Goal: Task Accomplishment & Management: Use online tool/utility

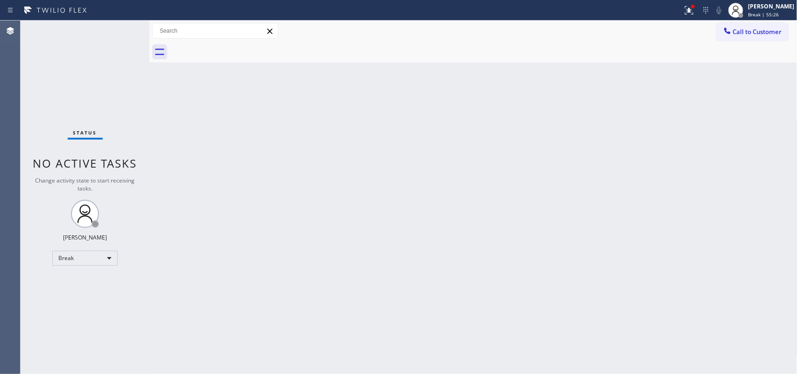
drag, startPoint x: 125, startPoint y: 143, endPoint x: 139, endPoint y: 145, distance: 14.1
click at [129, 145] on div "Status No active tasks Change activity state to start receiving tasks. [PERSON_…" at bounding box center [85, 198] width 129 height 354
click at [744, 16] on div at bounding box center [741, 15] width 5 height 5
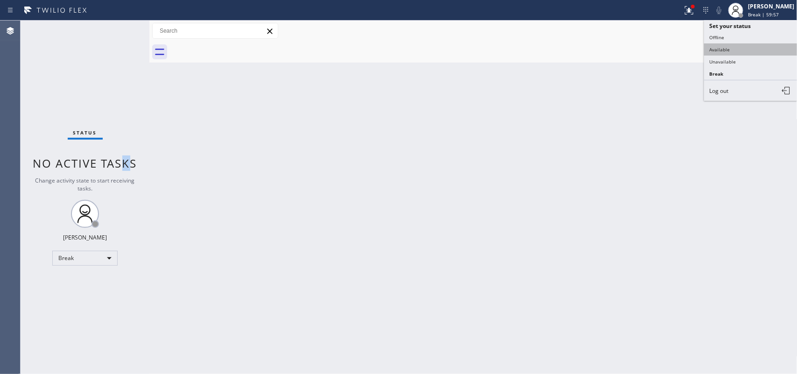
click at [748, 45] on button "Available" at bounding box center [750, 49] width 93 height 12
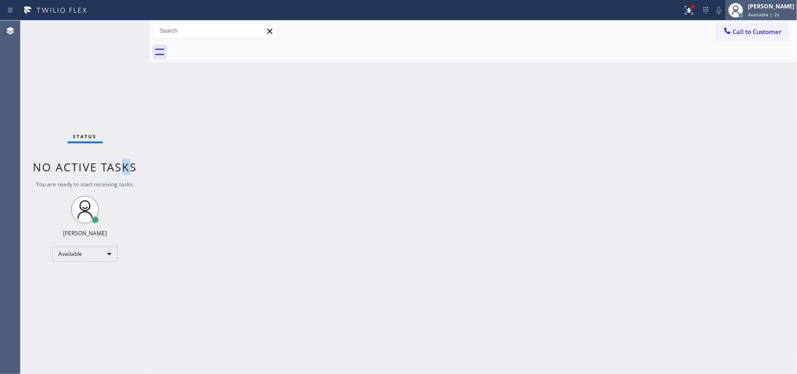
click at [744, 13] on div at bounding box center [741, 15] width 5 height 5
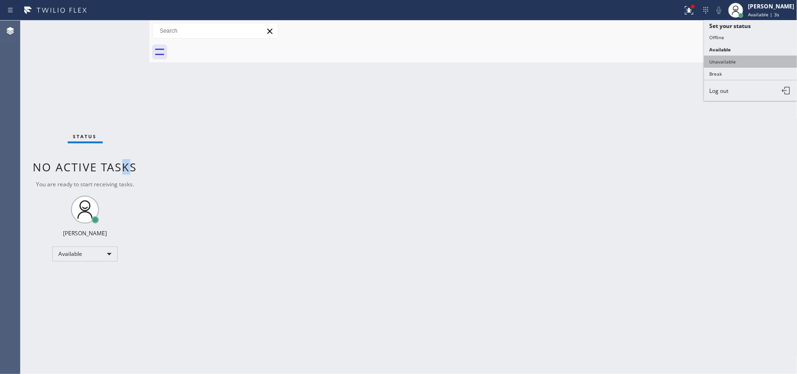
click at [733, 57] on button "Unavailable" at bounding box center [750, 62] width 93 height 12
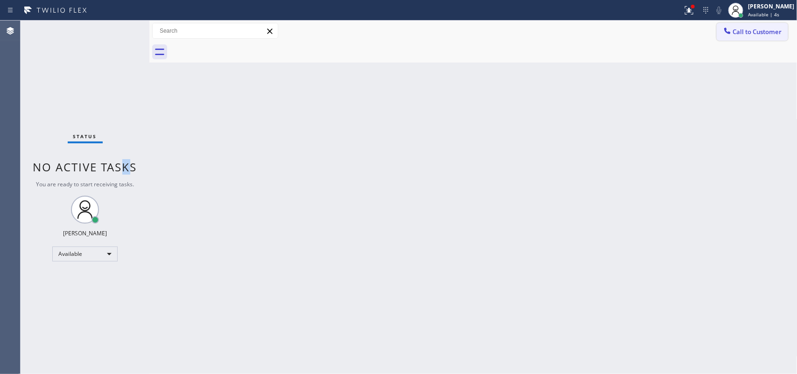
click at [759, 34] on span "Call to Customer" at bounding box center [757, 32] width 49 height 8
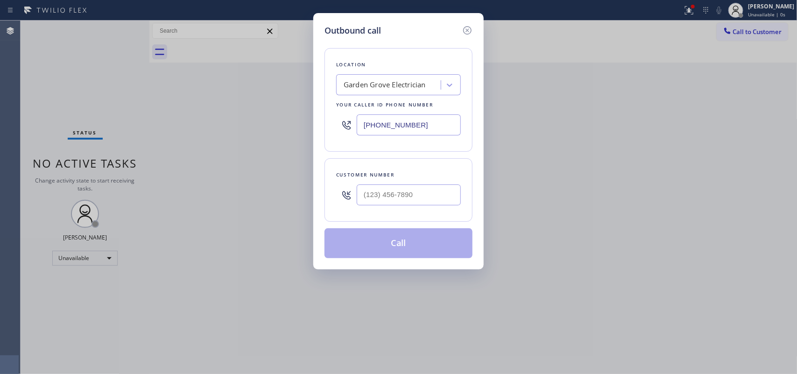
click at [372, 103] on div "Your caller id phone number" at bounding box center [398, 105] width 125 height 10
click at [413, 124] on input "[PHONE_NUMBER]" at bounding box center [409, 124] width 104 height 21
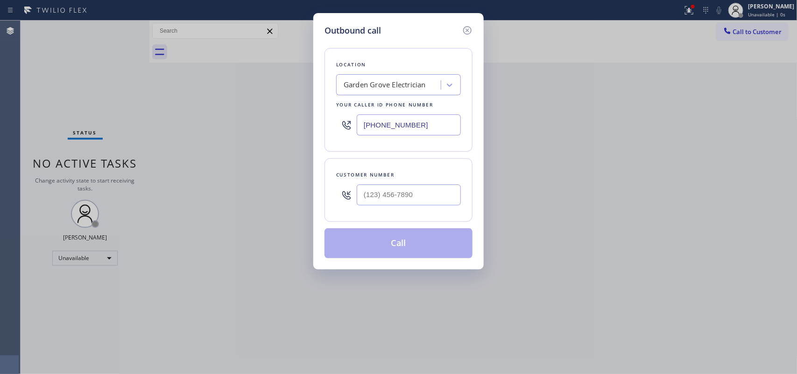
click at [413, 124] on input "[PHONE_NUMBER]" at bounding box center [409, 124] width 104 height 21
paste input "833) 692-2271"
type input "[PHONE_NUMBER]"
drag, startPoint x: 214, startPoint y: 82, endPoint x: 219, endPoint y: 84, distance: 5.2
click at [214, 82] on div "Outbound call Location 4C.SMS Campaign AR B2B SMS Your caller id phone number […" at bounding box center [398, 187] width 797 height 374
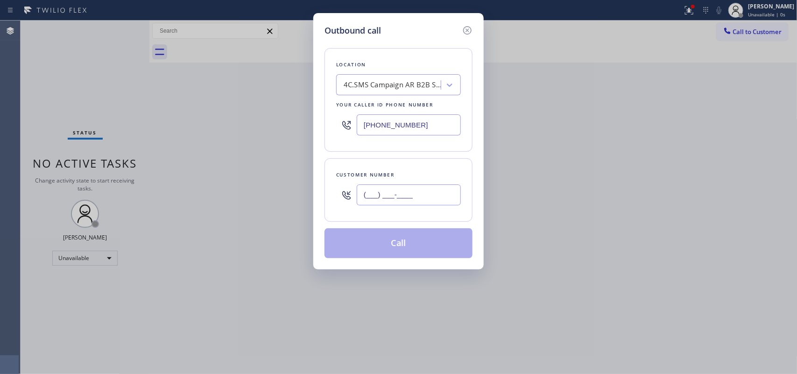
click at [390, 203] on input "(___) ___-____" at bounding box center [409, 194] width 104 height 21
paste input "410) 507-2998"
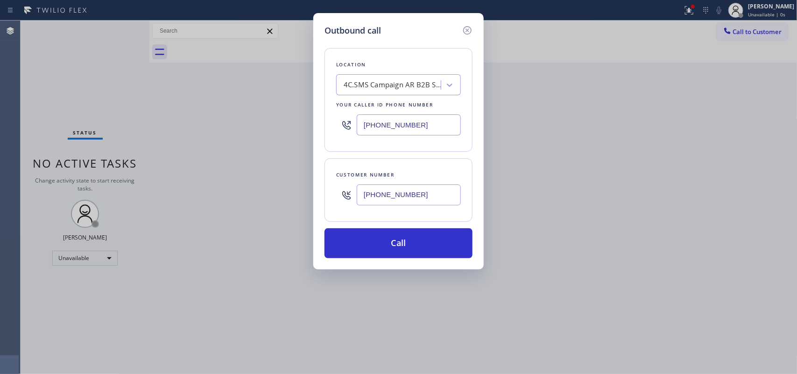
type input "[PHONE_NUMBER]"
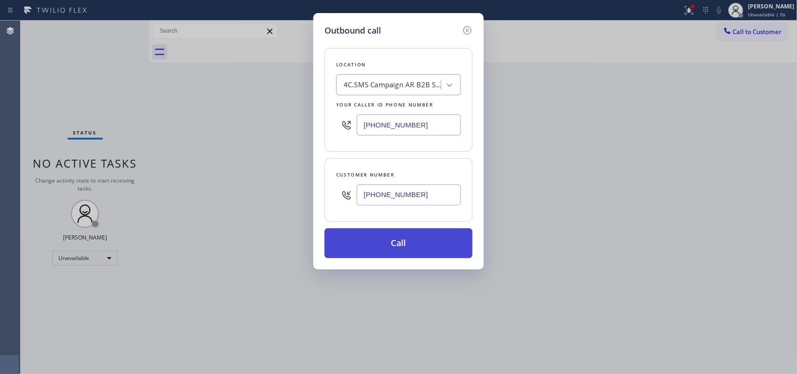
click at [439, 254] on button "Call" at bounding box center [399, 243] width 148 height 30
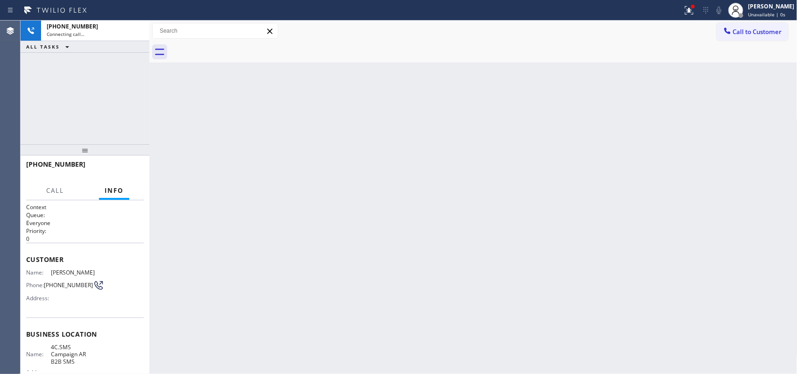
click at [402, 237] on div "Back to Dashboard Change Sender ID Customers Technicians Select a contact Outbo…" at bounding box center [473, 198] width 648 height 354
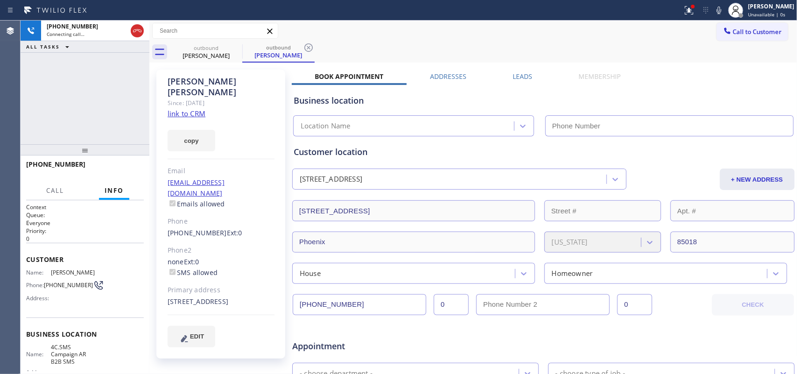
type input "[PHONE_NUMBER]"
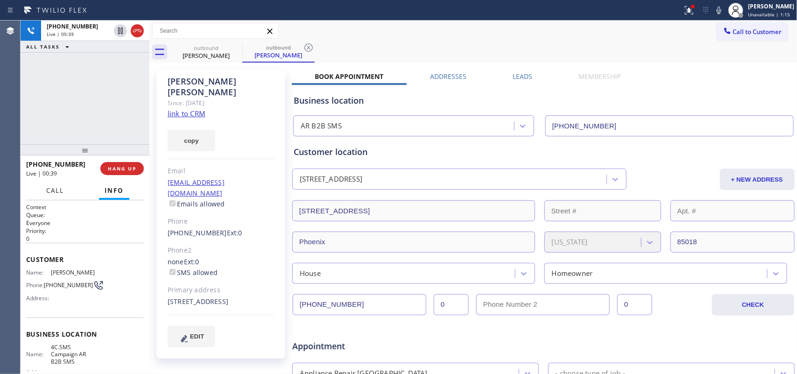
click at [51, 194] on span "Call" at bounding box center [55, 190] width 18 height 8
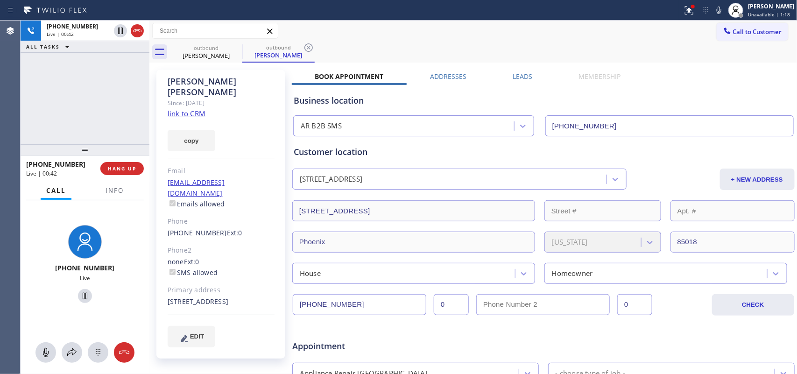
drag, startPoint x: 45, startPoint y: 348, endPoint x: 63, endPoint y: 337, distance: 21.4
click at [45, 348] on icon at bounding box center [45, 352] width 11 height 11
click at [79, 294] on icon at bounding box center [84, 296] width 11 height 11
click at [43, 361] on button at bounding box center [45, 352] width 21 height 21
click at [81, 299] on icon at bounding box center [84, 296] width 11 height 11
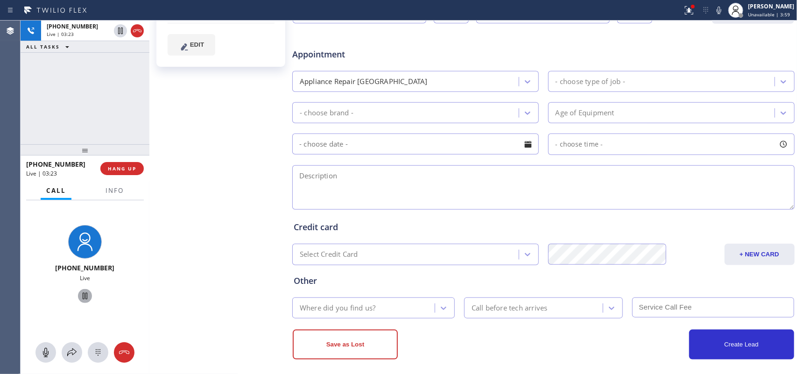
scroll to position [117, 0]
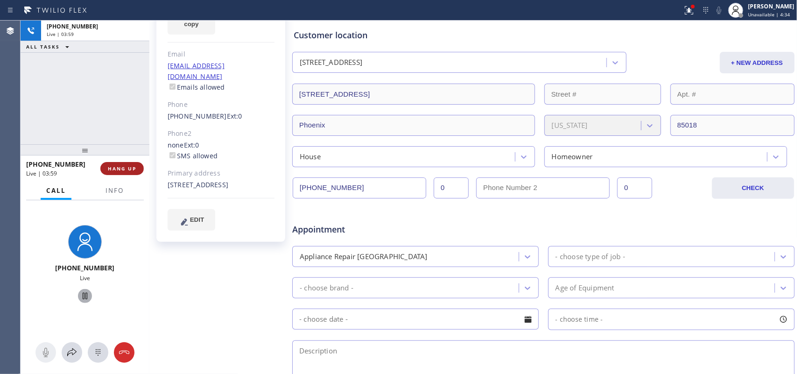
click at [129, 170] on span "HANG UP" at bounding box center [122, 168] width 28 height 7
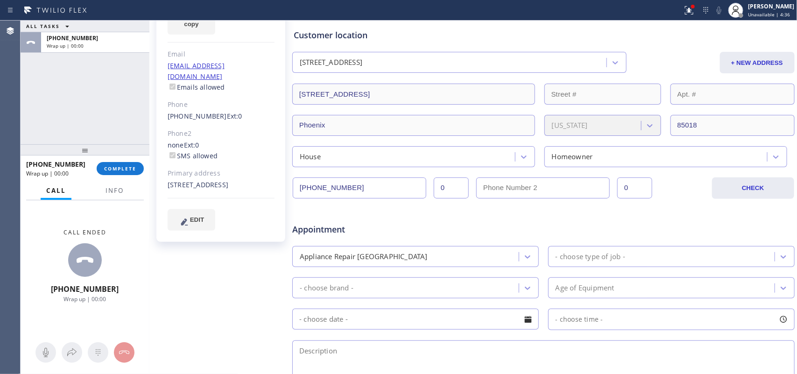
click at [181, 304] on div "ALL TASKS ALL TASKS ACTIVE TASKS TASKS IN WRAP UP [PHONE_NUMBER] Wrap up | 00:0…" at bounding box center [409, 198] width 777 height 354
click at [329, 192] on input "[PHONE_NUMBER]" at bounding box center [360, 187] width 134 height 21
click at [42, 103] on div "ALL TASKS ALL TASKS ACTIVE TASKS TASKS IN WRAP UP [PHONE_NUMBER] Wrap up | 01:07" at bounding box center [85, 83] width 129 height 124
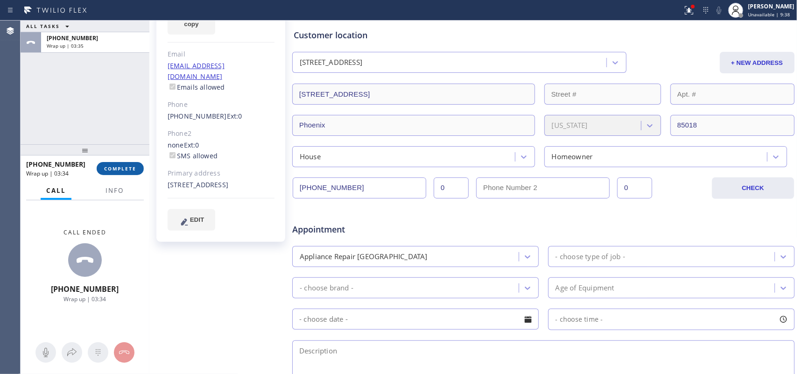
click at [128, 168] on span "COMPLETE" at bounding box center [120, 168] width 32 height 7
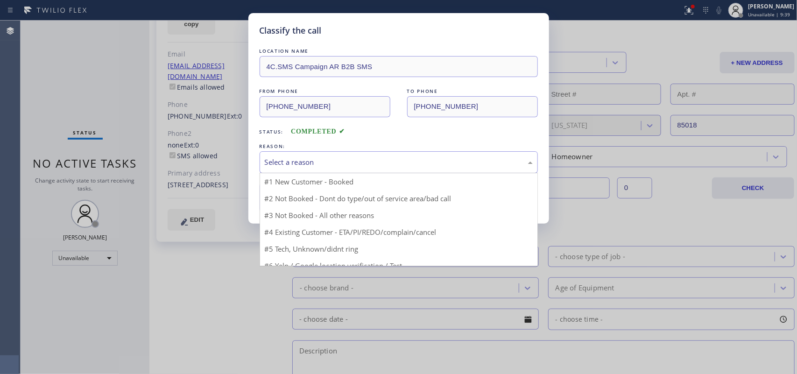
click at [307, 166] on div "Select a reason" at bounding box center [399, 162] width 268 height 11
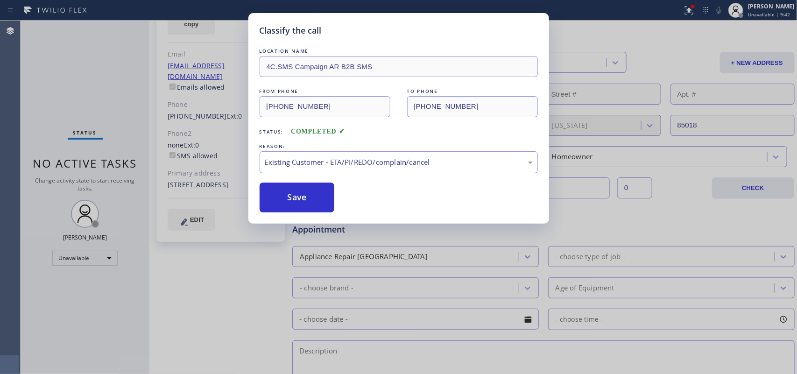
drag, startPoint x: 309, startPoint y: 206, endPoint x: 457, endPoint y: 150, distance: 157.9
click at [309, 206] on button "Save" at bounding box center [297, 198] width 75 height 30
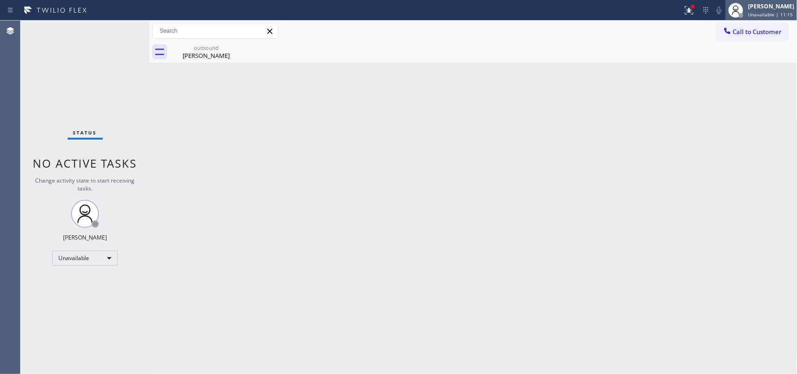
click at [744, 12] on div at bounding box center [741, 15] width 7 height 7
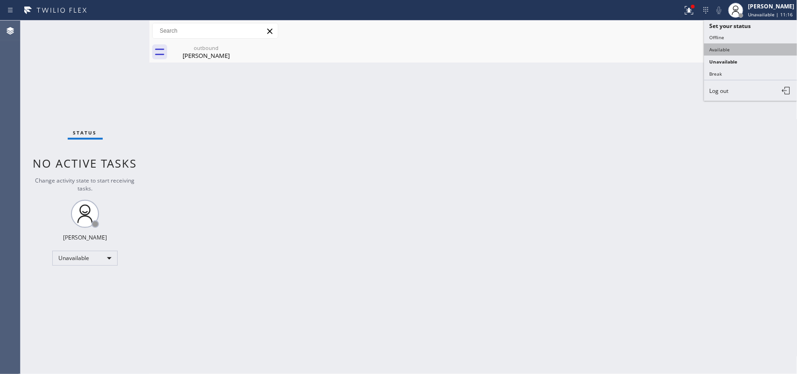
click at [740, 44] on button "Available" at bounding box center [750, 49] width 93 height 12
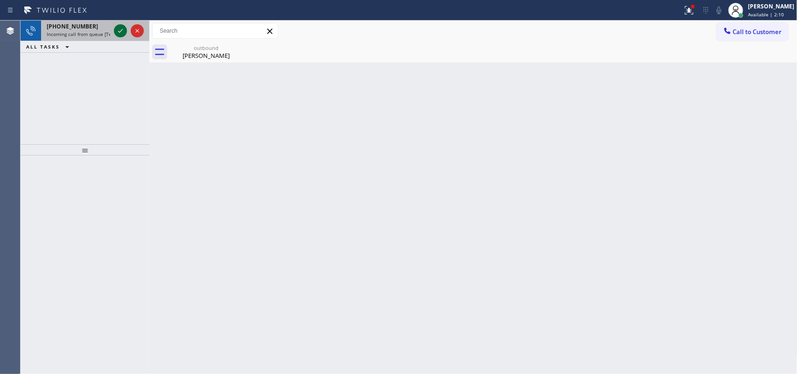
click at [117, 31] on icon at bounding box center [120, 30] width 11 height 11
click at [117, 28] on icon at bounding box center [120, 30] width 11 height 11
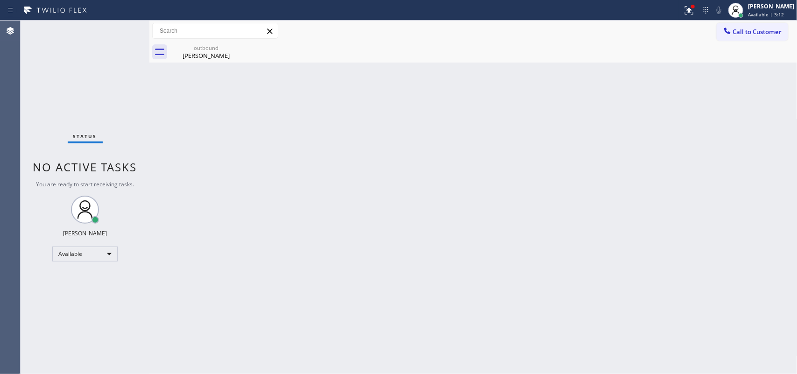
click at [118, 31] on div "Status No active tasks You are ready to start receiving tasks. [PERSON_NAME] Av…" at bounding box center [85, 198] width 129 height 354
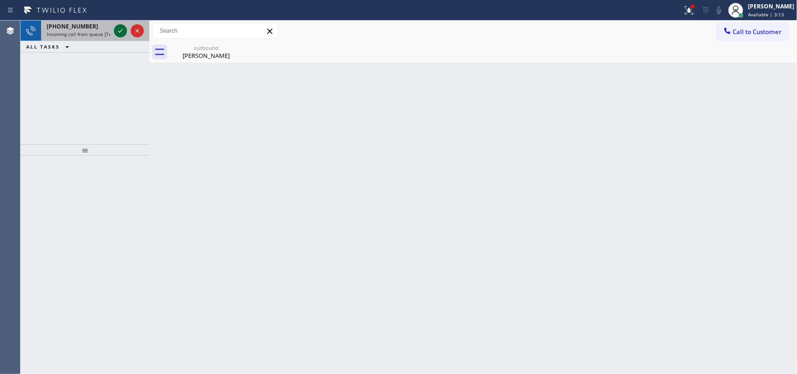
click at [120, 33] on icon at bounding box center [120, 30] width 11 height 11
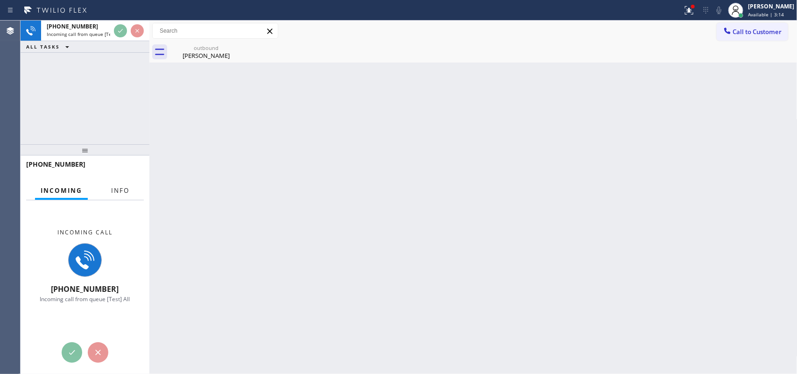
click at [114, 190] on span "Info" at bounding box center [120, 190] width 18 height 8
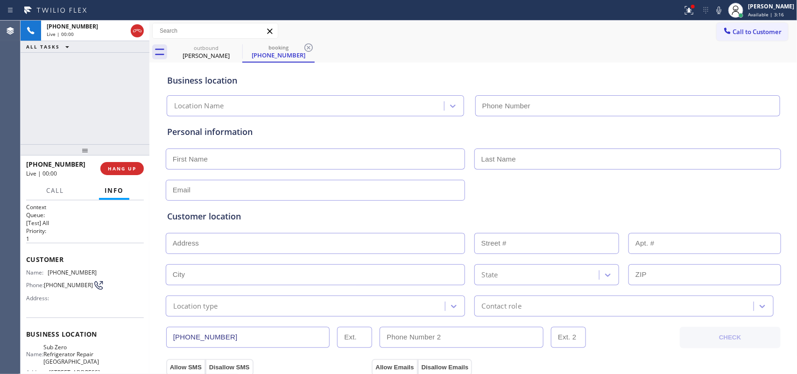
type input "[PHONE_NUMBER]"
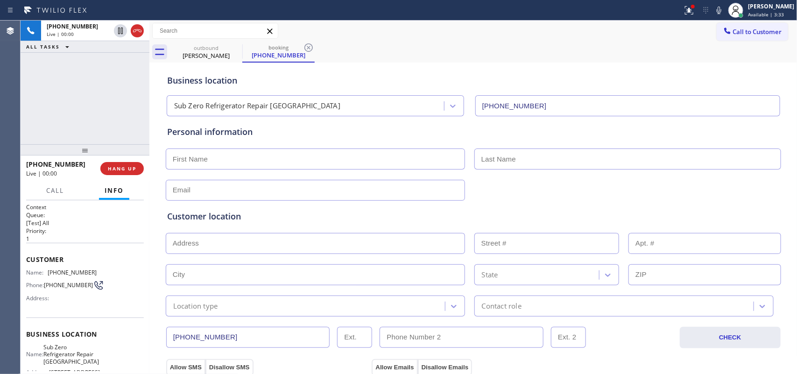
scroll to position [111, 0]
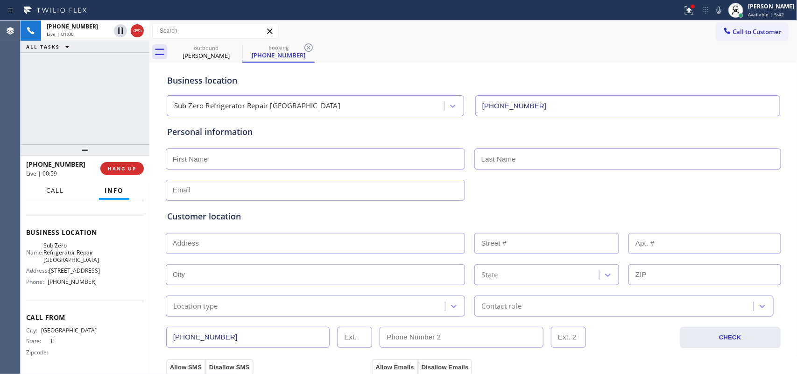
click at [59, 194] on button "Call" at bounding box center [55, 191] width 29 height 18
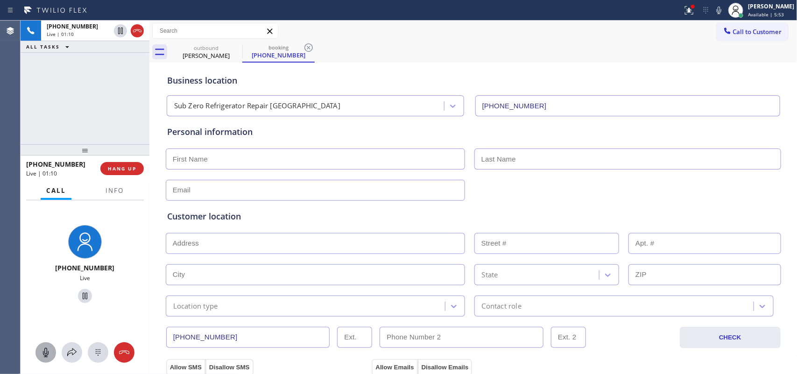
click at [49, 351] on icon at bounding box center [45, 352] width 11 height 11
click at [80, 293] on icon at bounding box center [84, 296] width 11 height 11
click at [234, 46] on icon at bounding box center [236, 47] width 11 height 11
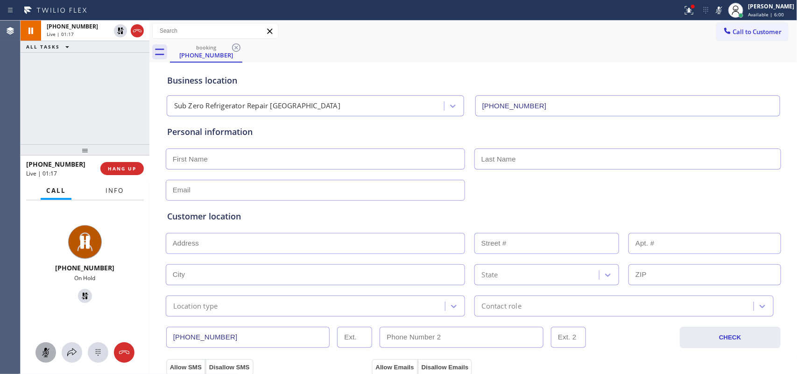
click at [118, 188] on span "Info" at bounding box center [115, 190] width 18 height 8
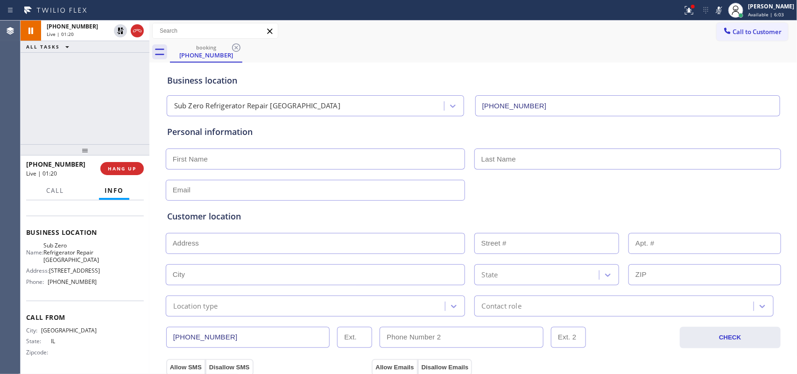
drag, startPoint x: 82, startPoint y: 268, endPoint x: 48, endPoint y: 262, distance: 35.0
click at [48, 267] on div "Address: [STREET_ADDRESS]" at bounding box center [61, 270] width 71 height 7
copy span "[STREET_ADDRESS]"
click at [57, 188] on span "Call" at bounding box center [55, 190] width 18 height 8
drag, startPoint x: 57, startPoint y: 188, endPoint x: 58, endPoint y: 253, distance: 64.9
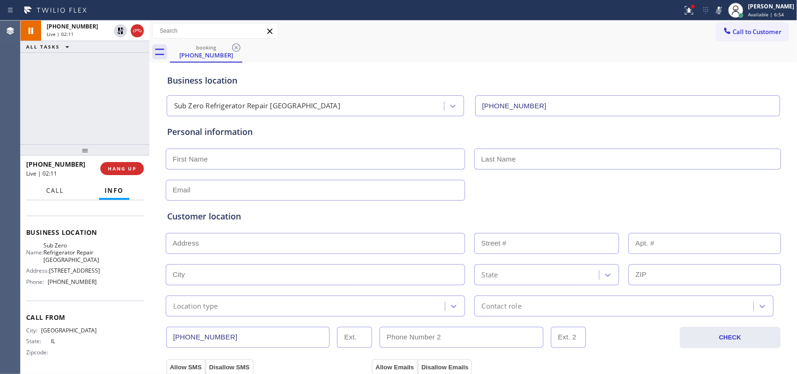
click at [57, 188] on span "Call" at bounding box center [55, 190] width 18 height 8
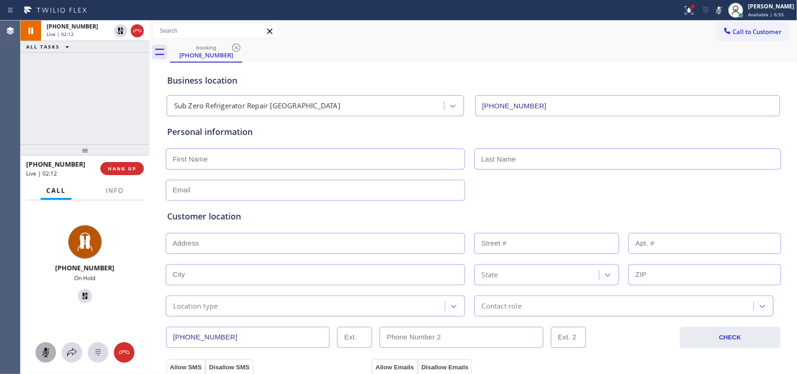
click at [47, 350] on icon at bounding box center [45, 352] width 11 height 11
click at [82, 295] on icon at bounding box center [85, 296] width 7 height 7
click at [238, 156] on input "text" at bounding box center [315, 159] width 299 height 21
click at [337, 167] on input "text" at bounding box center [315, 159] width 299 height 21
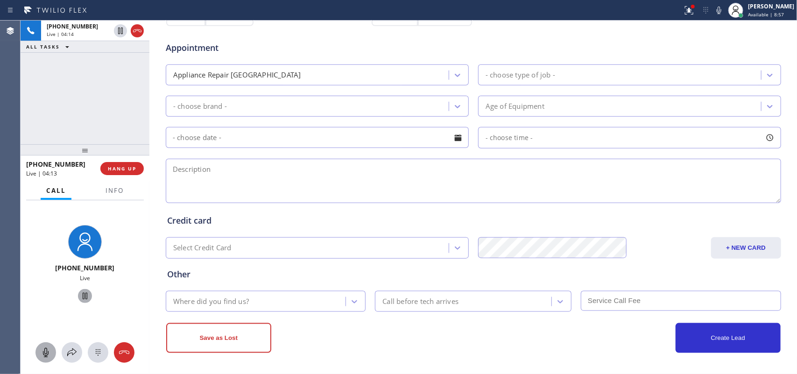
scroll to position [0, 0]
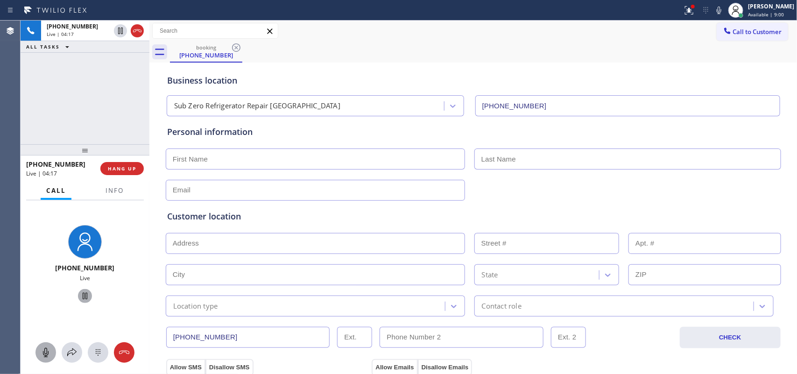
click at [227, 150] on input "text" at bounding box center [315, 159] width 299 height 21
click at [223, 156] on input "text" at bounding box center [315, 159] width 299 height 21
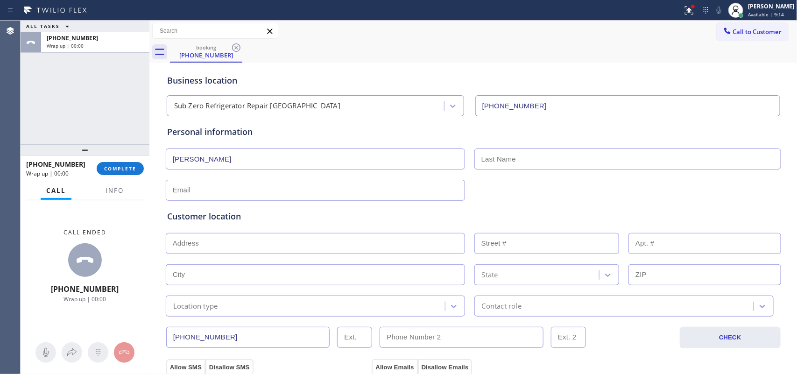
click at [56, 92] on div "ALL TASKS ALL TASKS ACTIVE TASKS TASKS IN WRAP UP [PHONE_NUMBER] Wrap up | 00:00" at bounding box center [85, 83] width 129 height 124
click at [117, 195] on button "Info" at bounding box center [114, 191] width 29 height 18
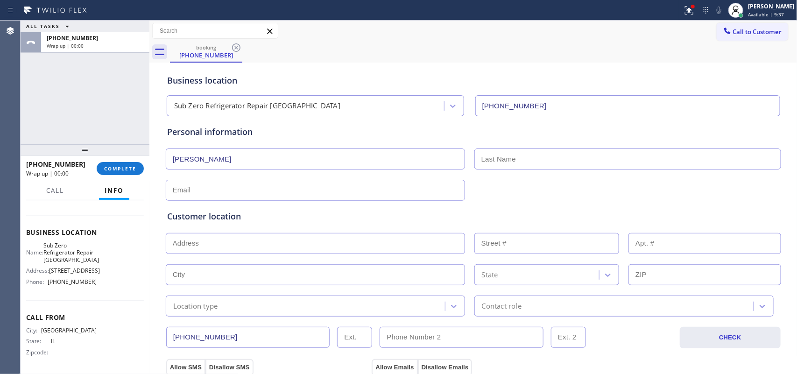
click at [313, 158] on input "[PERSON_NAME]" at bounding box center [315, 159] width 299 height 21
type input "Mr"
type input "[PERSON_NAME]"
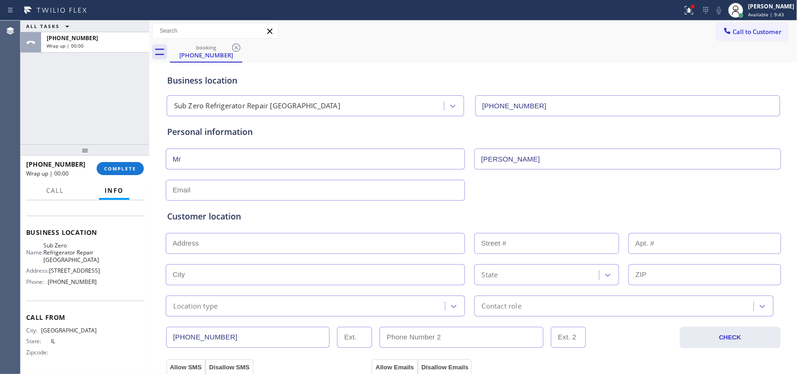
click at [255, 189] on input "text" at bounding box center [315, 190] width 299 height 21
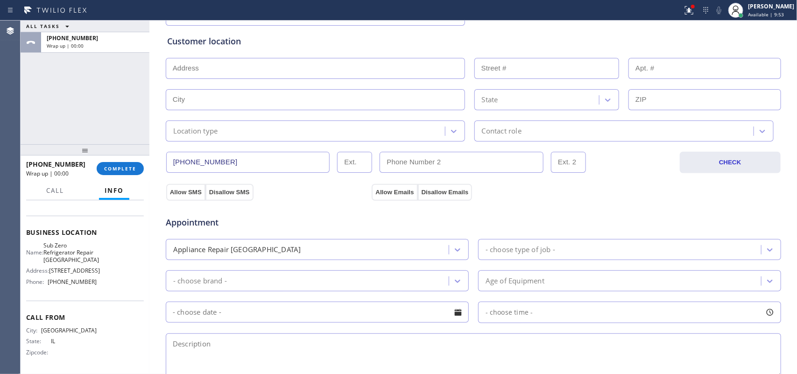
type input "[EMAIL_ADDRESS][DOMAIN_NAME]"
click at [54, 106] on div "ALL TASKS ALL TASKS ACTIVE TASKS TASKS IN WRAP UP [PHONE_NUMBER] Wrap up | 00:00" at bounding box center [85, 83] width 129 height 124
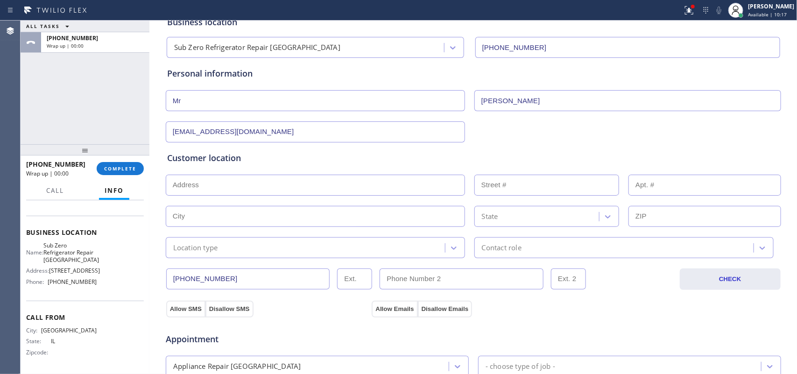
click at [325, 192] on input "text" at bounding box center [315, 185] width 299 height 21
click at [325, 190] on input "text" at bounding box center [315, 185] width 299 height 21
click at [248, 191] on input "text" at bounding box center [315, 185] width 299 height 21
click at [232, 184] on input "text" at bounding box center [315, 185] width 299 height 21
click at [301, 183] on input "text" at bounding box center [315, 185] width 299 height 21
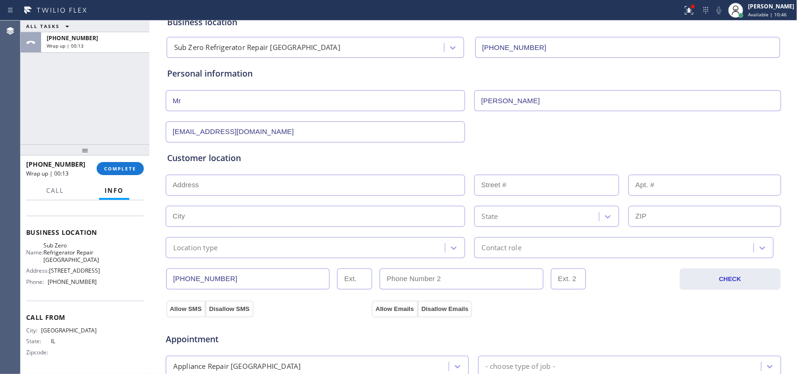
scroll to position [234, 0]
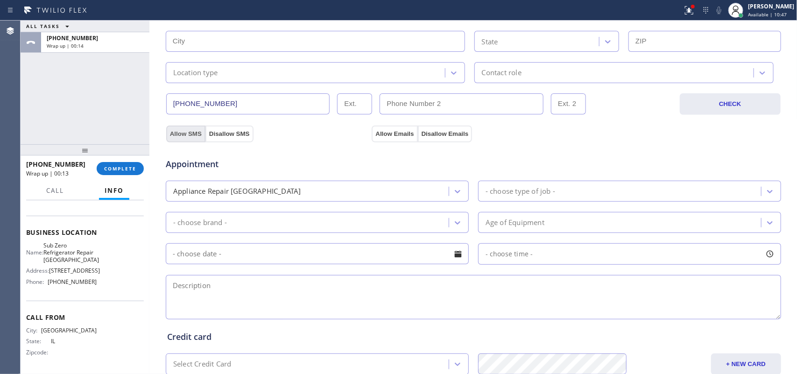
click at [184, 132] on button "Allow SMS" at bounding box center [185, 134] width 39 height 17
drag, startPoint x: 381, startPoint y: 134, endPoint x: 394, endPoint y: 170, distance: 38.3
click at [381, 133] on button "Allow Emails" at bounding box center [395, 134] width 46 height 17
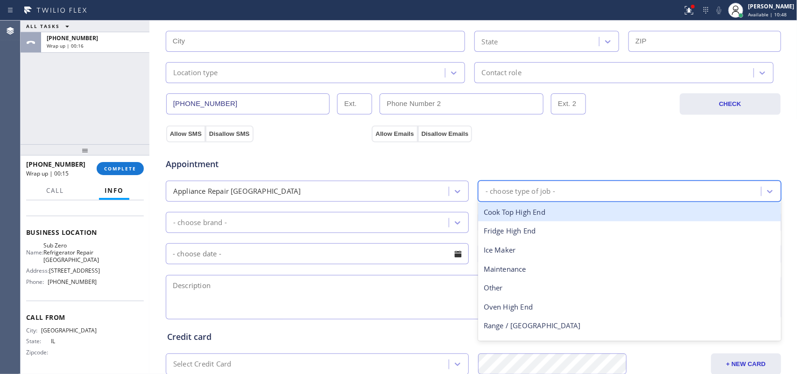
click at [544, 196] on div "- choose type of job -" at bounding box center [521, 191] width 70 height 11
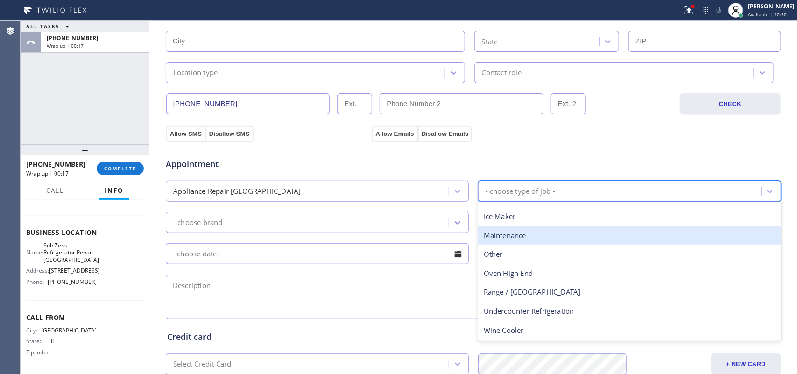
scroll to position [0, 0]
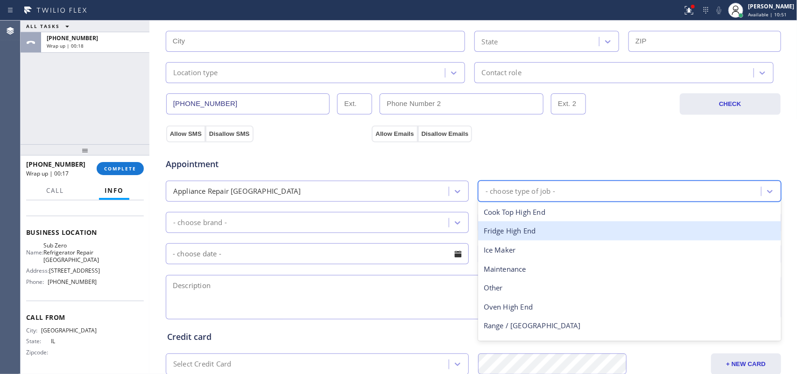
click at [530, 239] on div "Fridge High End" at bounding box center [629, 230] width 303 height 19
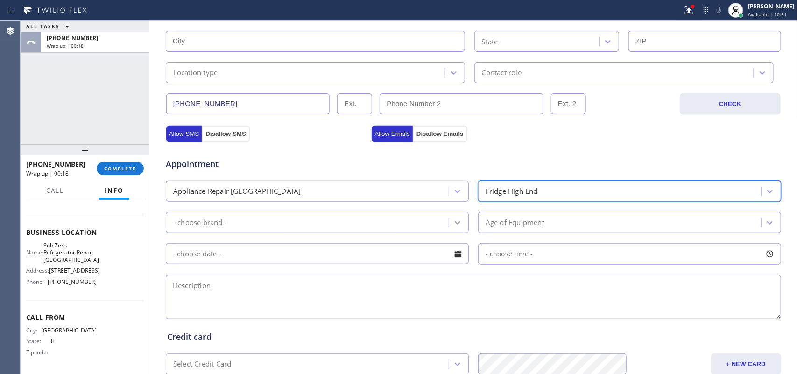
click at [453, 220] on icon at bounding box center [457, 222] width 9 height 9
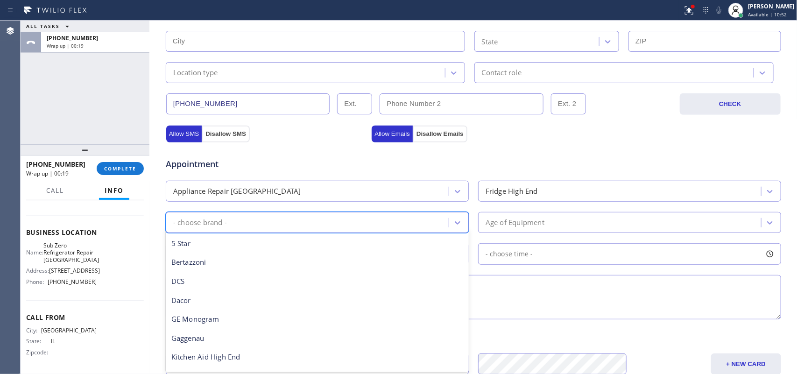
scroll to position [129, 0]
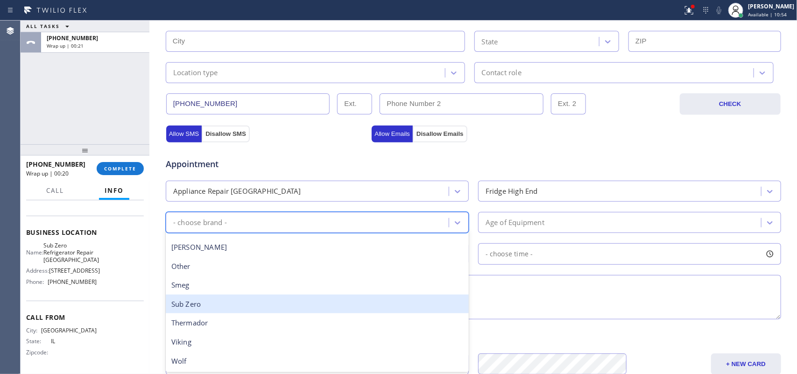
click at [292, 299] on div "Sub Zero" at bounding box center [317, 304] width 303 height 19
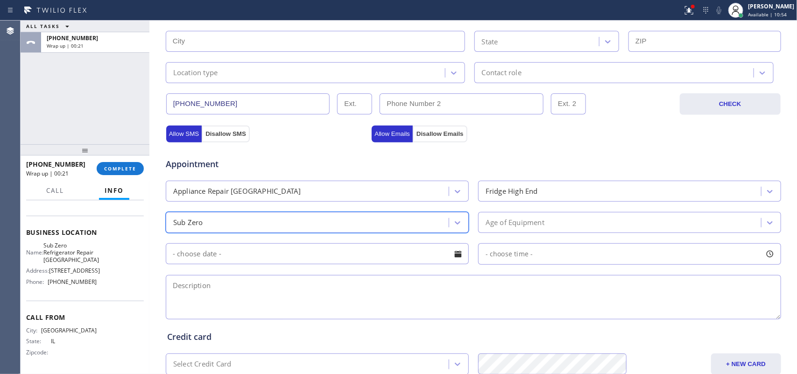
click at [508, 218] on div "Age of Equipment" at bounding box center [621, 222] width 280 height 16
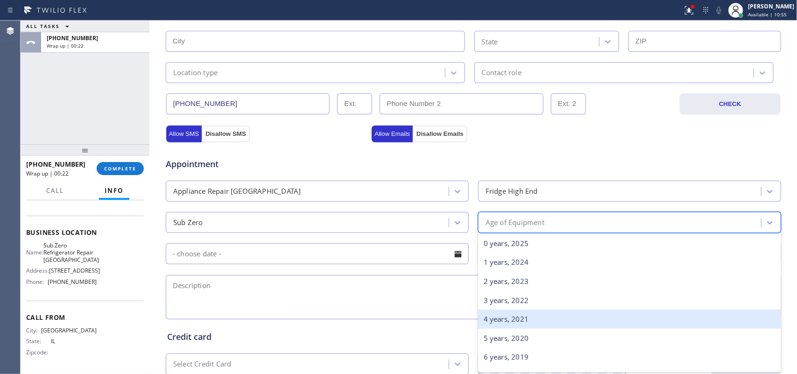
scroll to position [58, 0]
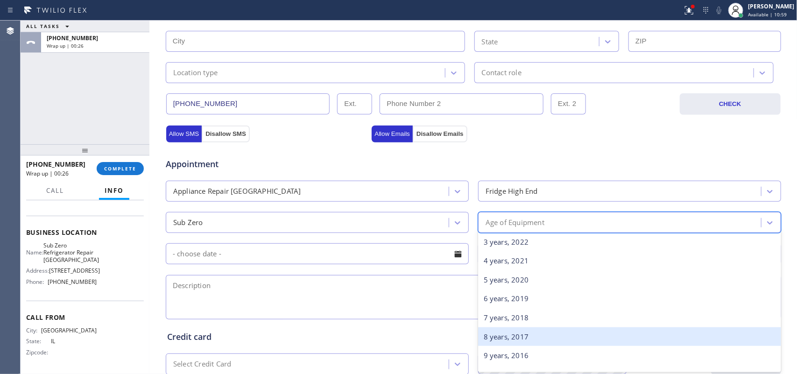
click at [551, 338] on div "8 years, 2017" at bounding box center [629, 336] width 303 height 19
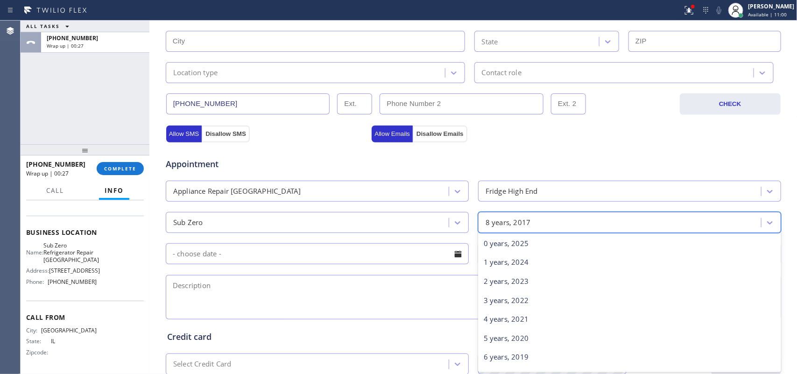
click at [538, 233] on div "8 years, 2017" at bounding box center [629, 222] width 303 height 21
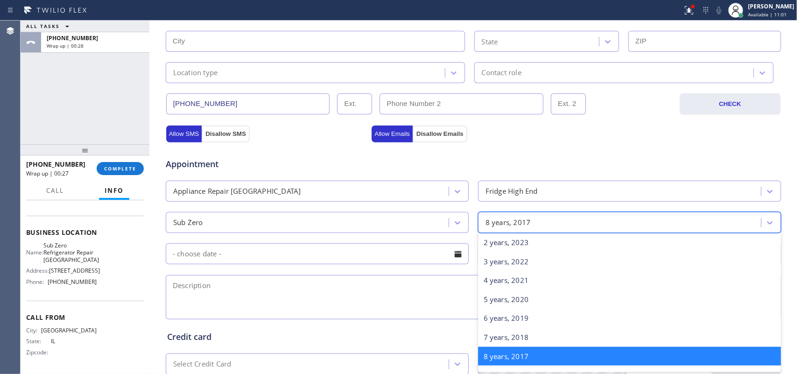
scroll to position [156, 0]
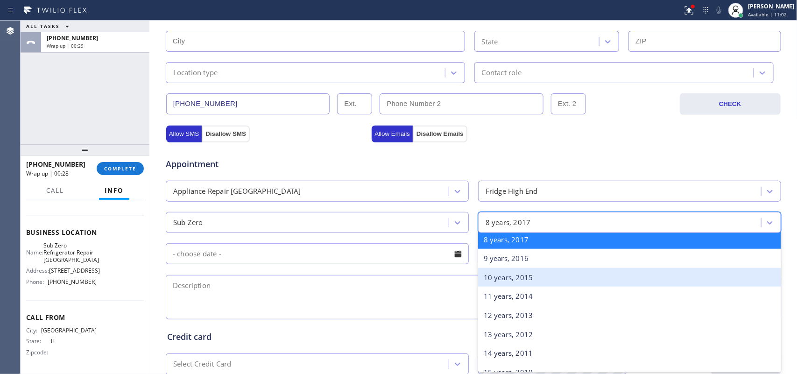
click at [533, 283] on div "10 years, 2015" at bounding box center [629, 277] width 303 height 19
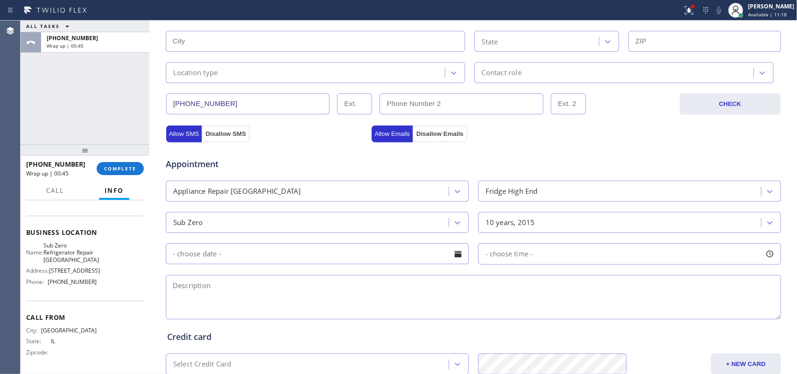
click at [22, 110] on div "ALL TASKS ALL TASKS ACTIVE TASKS TASKS IN WRAP UP [PHONE_NUMBER] Wrap up | 00:45" at bounding box center [85, 83] width 129 height 124
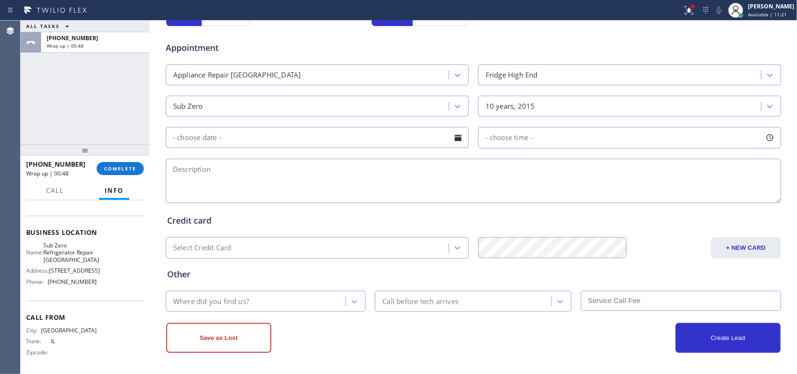
click at [454, 135] on div at bounding box center [458, 138] width 16 height 16
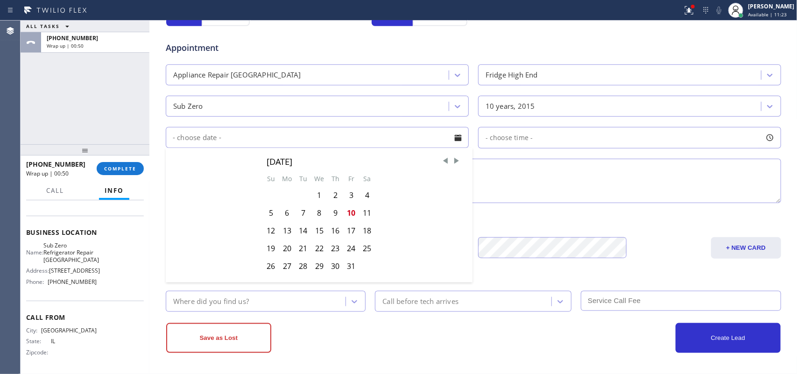
click at [578, 208] on div "Credit card Select Credit Card + NEW CARD CANCEL SAVE" at bounding box center [473, 232] width 617 height 54
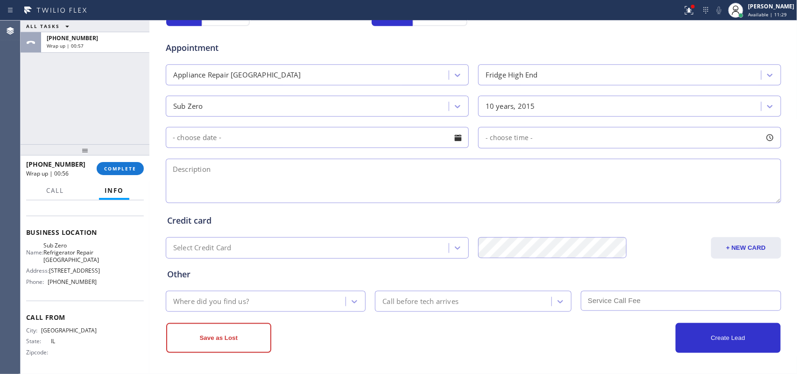
click at [206, 176] on textarea at bounding box center [474, 181] width 616 height 44
paste textarea "Sub Zero BI Fridge/ [DEMOGRAPHIC_DATA]/ not making any sound starting to warm b…"
type textarea "Sub Zero BI Fridge/ [DEMOGRAPHIC_DATA]/ not making any sound starting to warm b…"
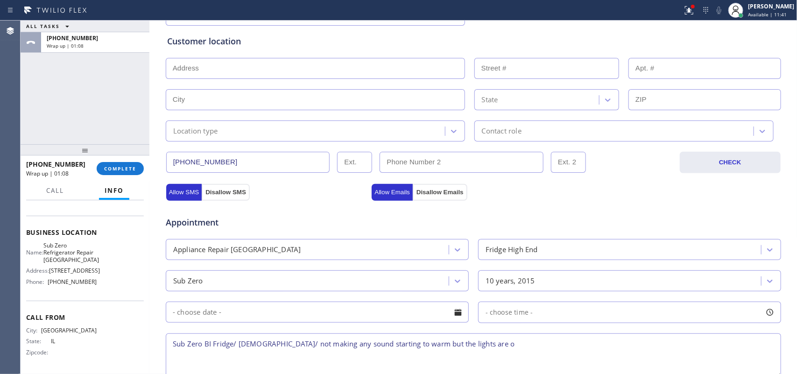
scroll to position [117, 0]
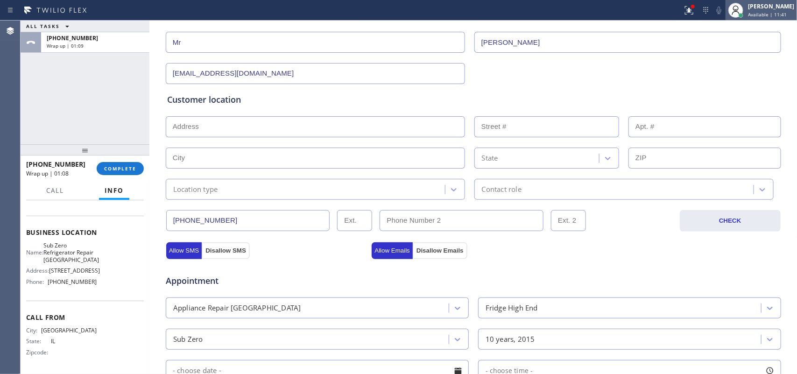
click at [767, 19] on div "[PERSON_NAME] Available | 11:41" at bounding box center [761, 10] width 71 height 21
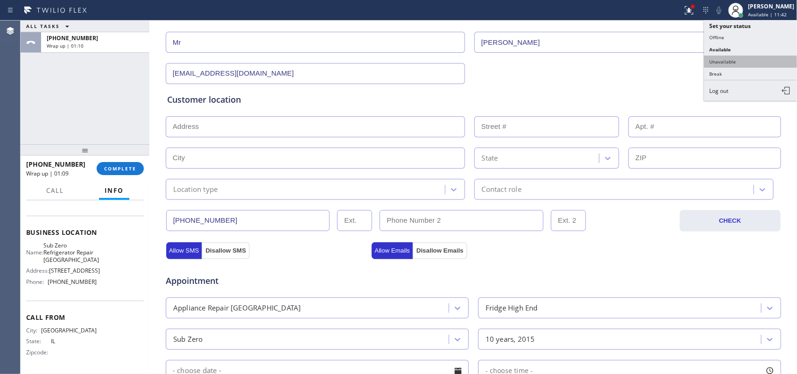
click at [760, 61] on button "Unavailable" at bounding box center [750, 62] width 93 height 12
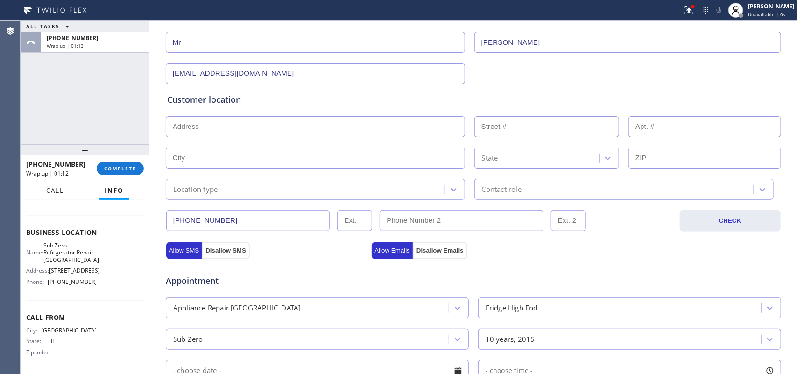
click at [58, 193] on span "Call" at bounding box center [55, 190] width 18 height 8
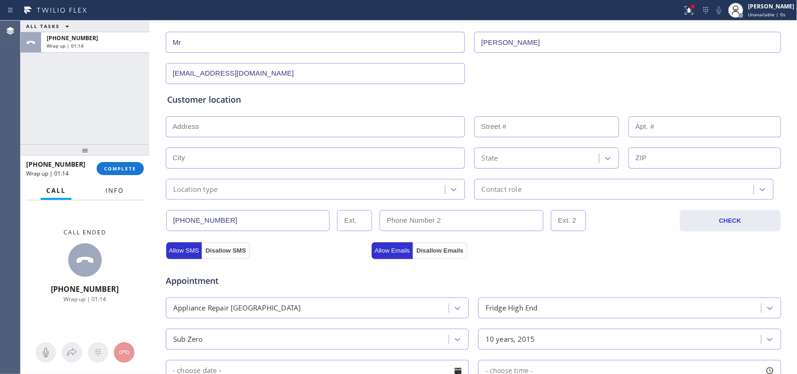
drag, startPoint x: 115, startPoint y: 189, endPoint x: 89, endPoint y: 239, distance: 56.2
click at [116, 188] on span "Info" at bounding box center [115, 190] width 18 height 8
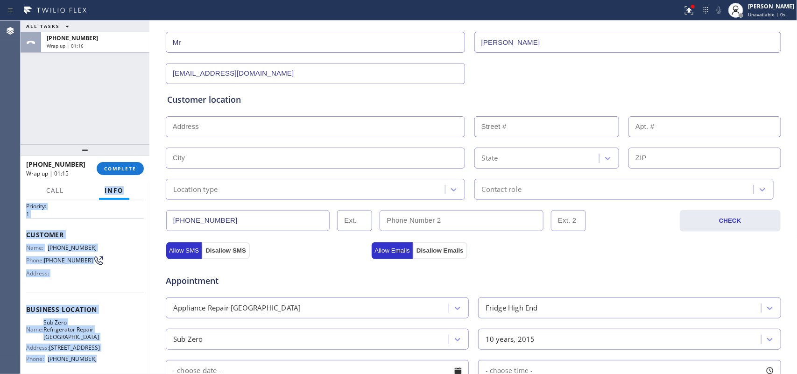
scroll to position [0, 0]
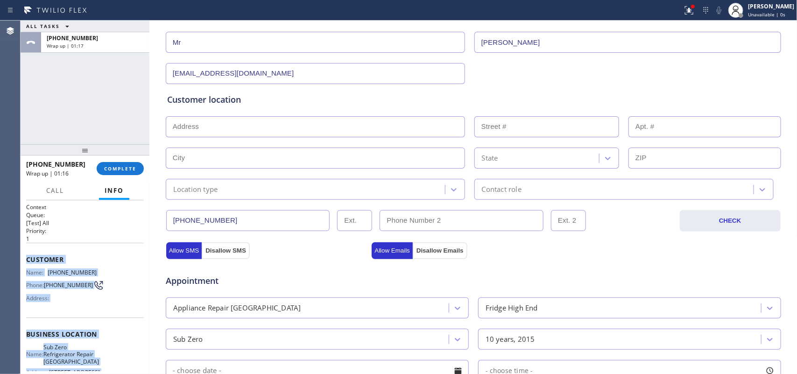
drag, startPoint x: 90, startPoint y: 286, endPoint x: 24, endPoint y: 254, distance: 73.5
click at [24, 254] on div "Context Queue: [Test] All Priority: 1 Customer Name: [PHONE_NUMBER] Phone: [PHO…" at bounding box center [85, 287] width 129 height 174
copy div "Customer Name: [PHONE_NUMBER] Phone: [PHONE_NUMBER] Address: Business location …"
drag, startPoint x: 100, startPoint y: 169, endPoint x: 117, endPoint y: 164, distance: 16.9
click at [101, 169] on button "COMPLETE" at bounding box center [120, 168] width 47 height 13
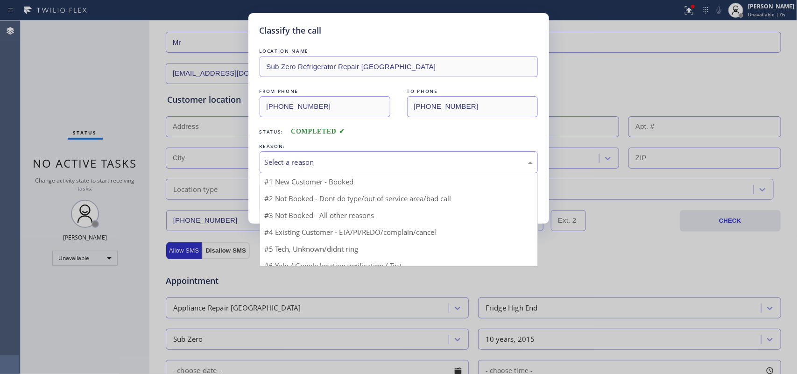
click at [366, 164] on div "Select a reason" at bounding box center [399, 162] width 268 height 11
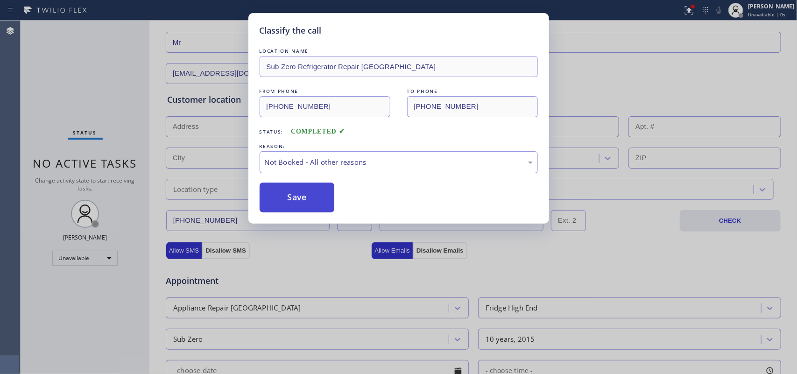
click at [313, 201] on button "Save" at bounding box center [297, 198] width 75 height 30
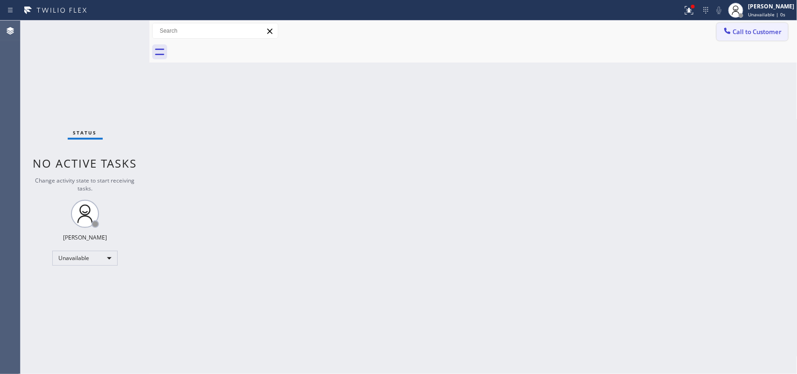
click at [725, 36] on div at bounding box center [727, 31] width 11 height 11
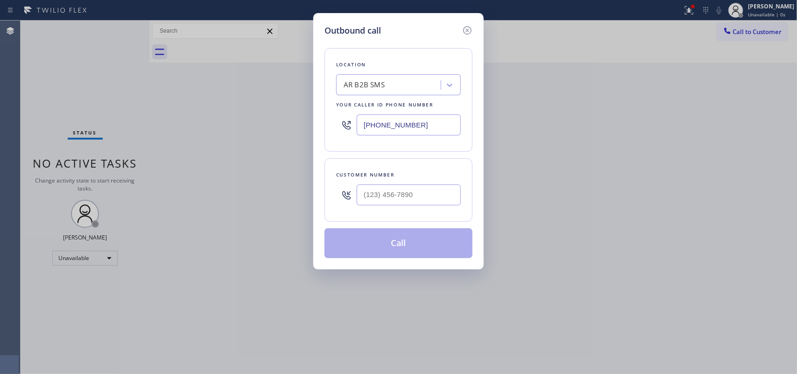
click at [297, 78] on div "Outbound call Location AR B2B SMS Your caller id phone number [PHONE_NUMBER] Cu…" at bounding box center [398, 187] width 797 height 374
click at [403, 122] on input "[PHONE_NUMBER]" at bounding box center [409, 124] width 104 height 21
paste input "773) 917-0590"
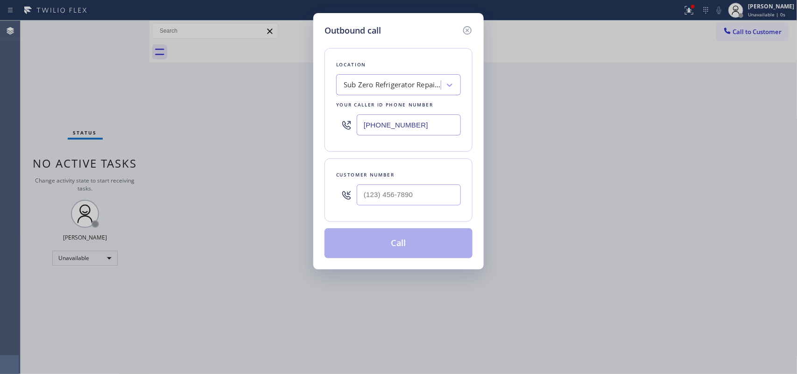
type input "[PHONE_NUMBER]"
click at [216, 108] on div "Outbound call Location Sub Zero Refrigerator Repair [GEOGRAPHIC_DATA] Your call…" at bounding box center [398, 187] width 797 height 374
click at [391, 194] on input "(___) ___-____" at bounding box center [409, 194] width 104 height 21
paste input "872) 202-0212"
type input "[PHONE_NUMBER]"
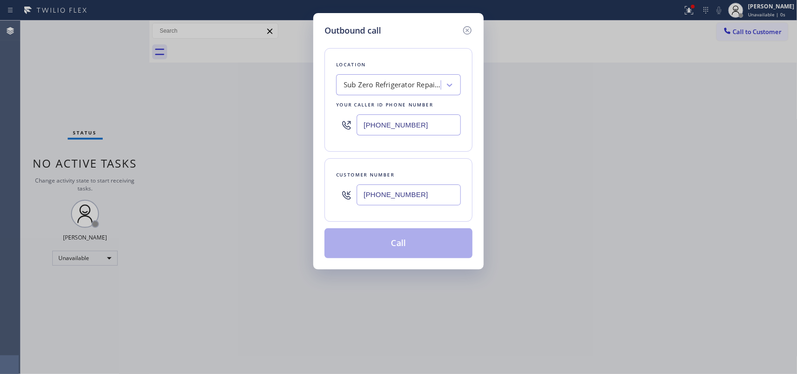
click at [398, 239] on button "Call" at bounding box center [399, 243] width 148 height 30
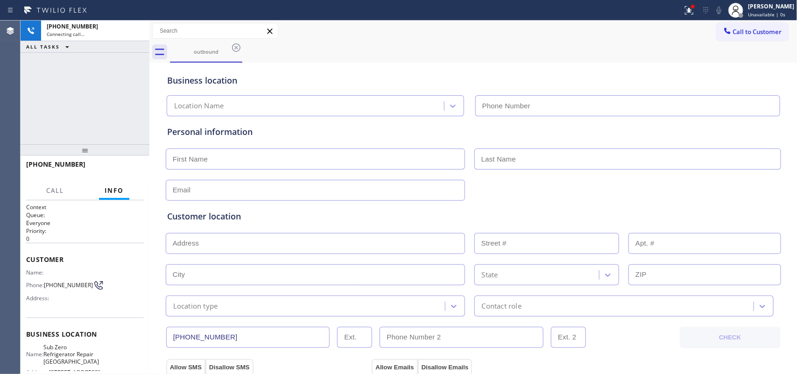
type input "[PHONE_NUMBER]"
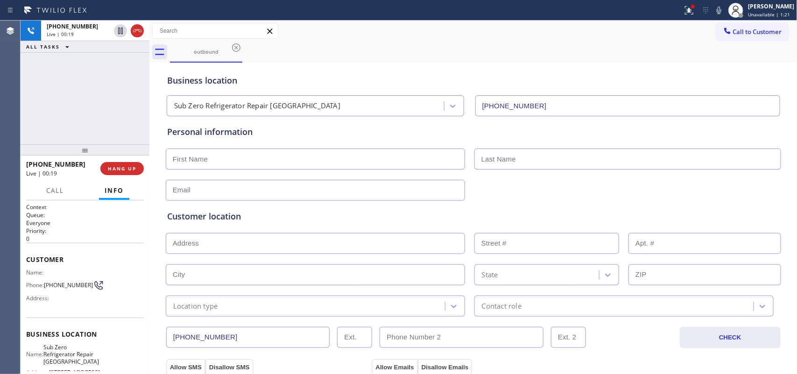
click at [351, 169] on input "text" at bounding box center [315, 159] width 299 height 21
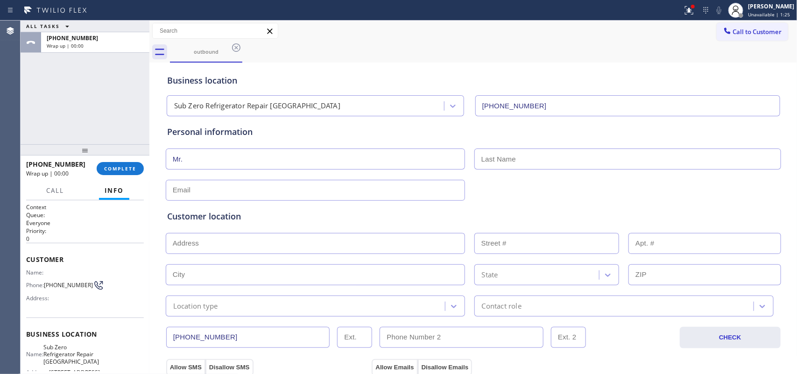
type input "Mr."
type input "[PERSON_NAME]"
click at [331, 195] on input "text" at bounding box center [315, 190] width 299 height 21
click at [59, 78] on div "ALL TASKS ALL TASKS ACTIVE TASKS TASKS IN WRAP UP [PHONE_NUMBER] Wrap up | 00:00" at bounding box center [85, 83] width 129 height 124
click at [286, 198] on div "Customer location >> ADD NEW ADDRESS << + NEW ADDRESS State Location type Conta…" at bounding box center [473, 257] width 617 height 120
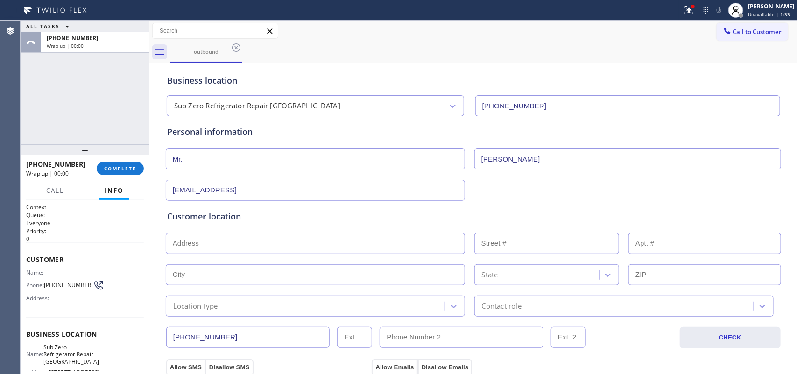
click at [288, 187] on input "[EMAIL_ADDRESS]" at bounding box center [315, 190] width 299 height 21
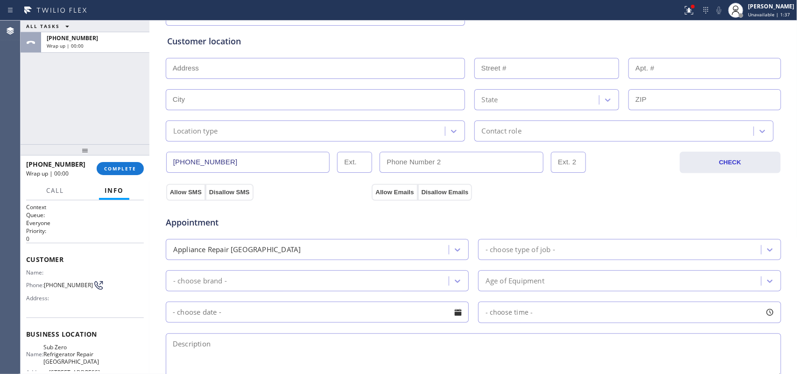
type input "[EMAIL_ADDRESS][DOMAIN_NAME]"
click at [336, 65] on input "text" at bounding box center [315, 68] width 299 height 21
click at [246, 67] on input "text" at bounding box center [315, 68] width 299 height 21
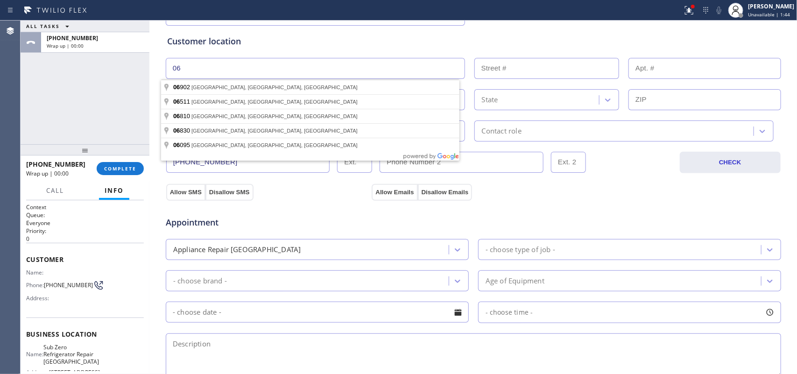
type input "0"
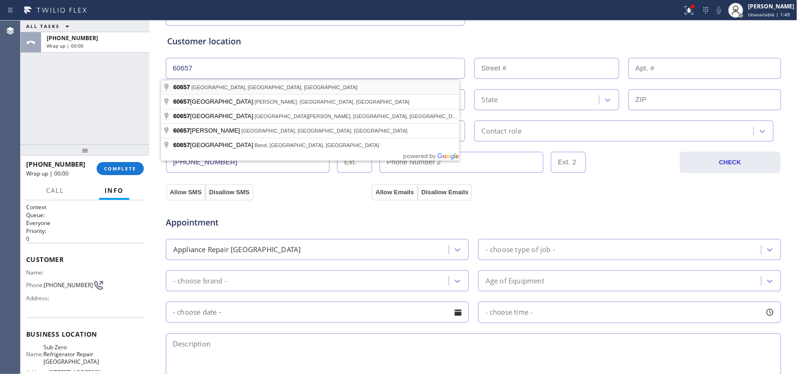
type input "[GEOGRAPHIC_DATA], IL 60657, [GEOGRAPHIC_DATA]"
type input "[GEOGRAPHIC_DATA]"
type input "60657"
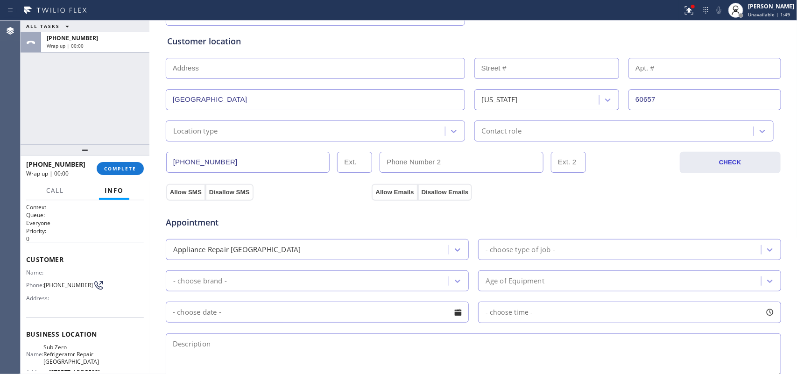
click at [267, 124] on div "Location type" at bounding box center [307, 131] width 276 height 16
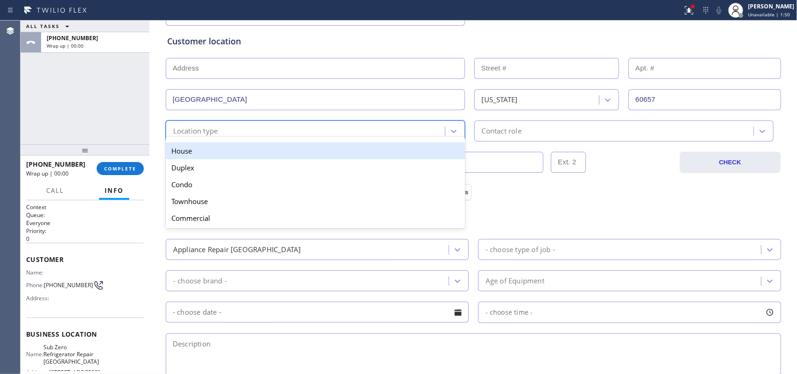
click at [285, 152] on div "House" at bounding box center [315, 150] width 299 height 17
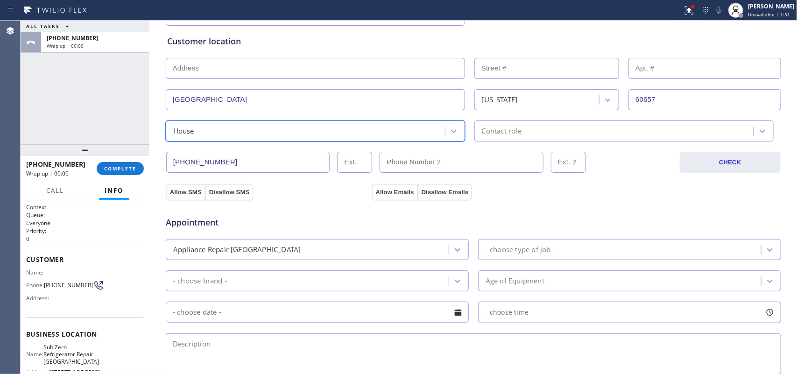
click at [524, 139] on div "Contact role" at bounding box center [624, 130] width 299 height 21
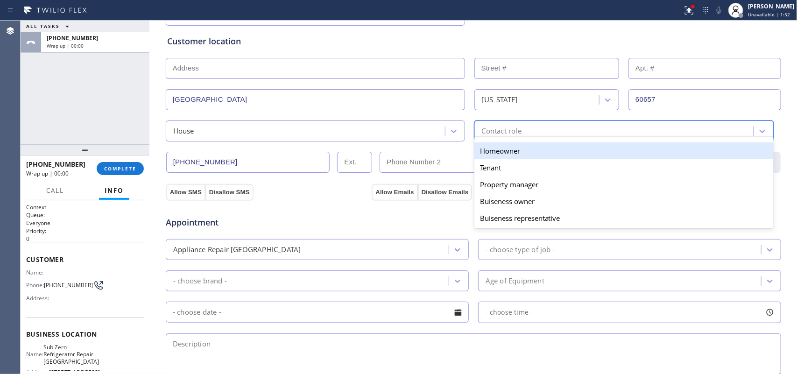
click at [535, 156] on div "Homeowner" at bounding box center [624, 150] width 299 height 17
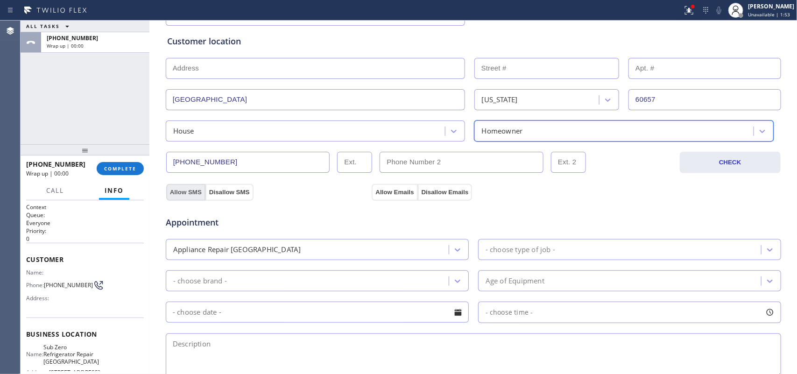
click at [174, 193] on button "Allow SMS" at bounding box center [185, 192] width 39 height 17
click at [386, 190] on button "Allow Emails" at bounding box center [395, 192] width 46 height 17
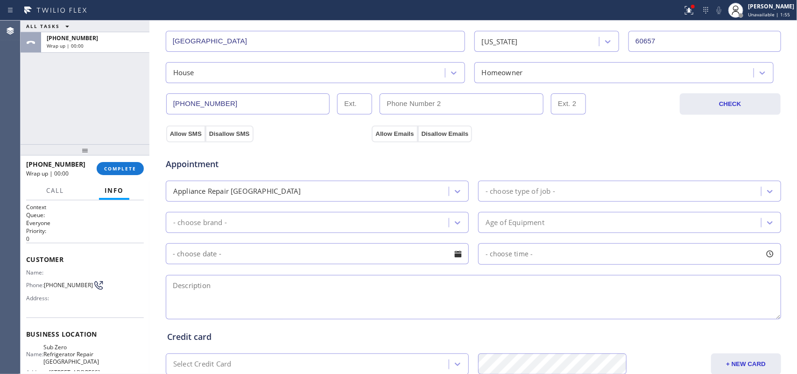
click at [510, 197] on div "- choose type of job -" at bounding box center [521, 191] width 70 height 11
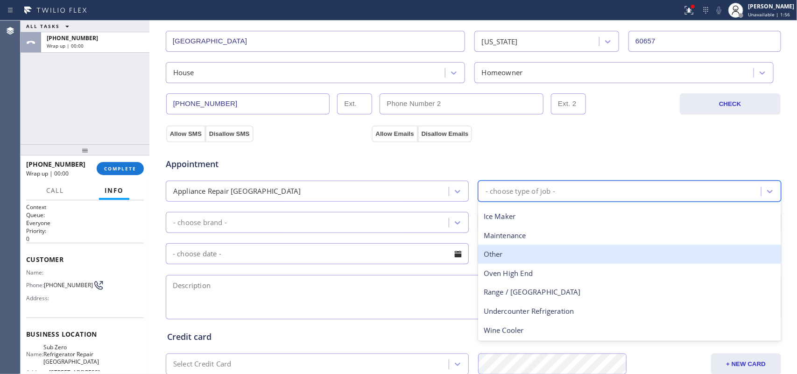
scroll to position [0, 0]
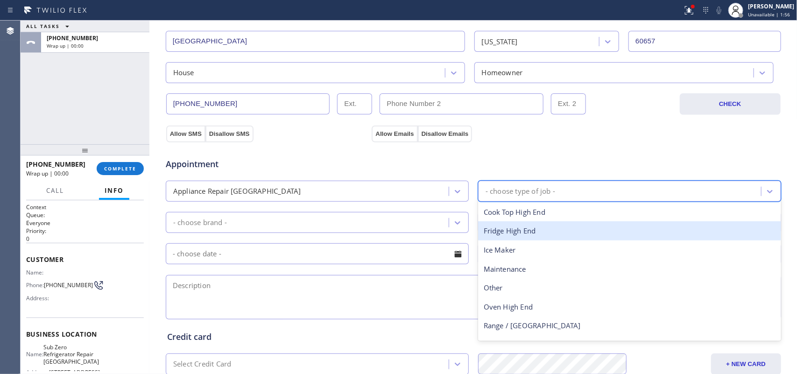
click at [530, 234] on div "Fridge High End" at bounding box center [629, 230] width 303 height 19
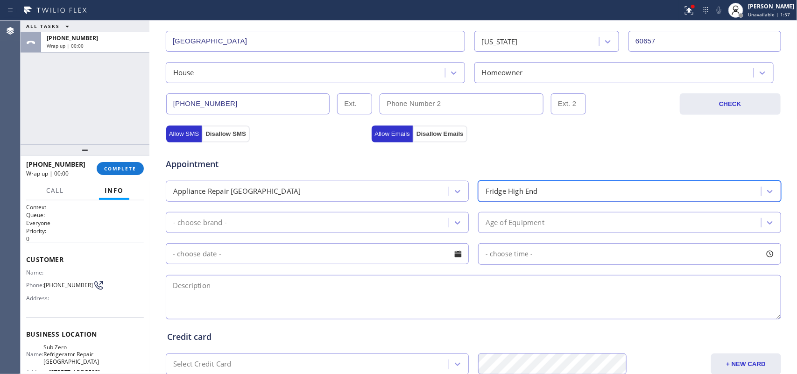
click at [464, 222] on div "- choose brand -" at bounding box center [317, 222] width 303 height 21
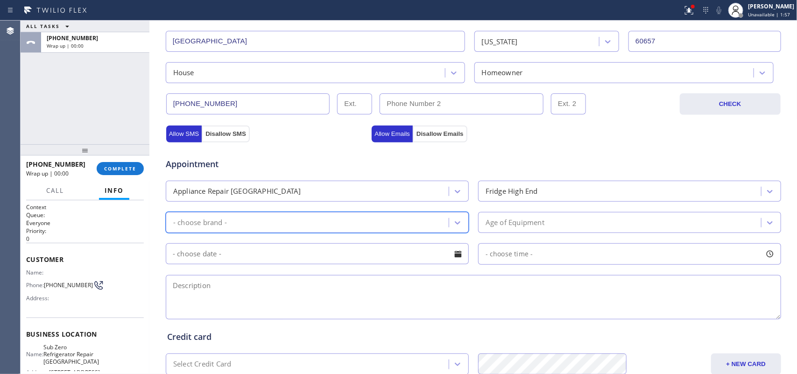
scroll to position [350, 0]
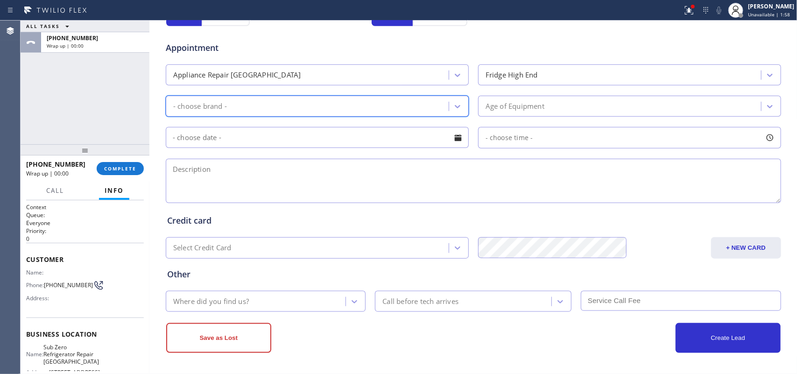
click at [374, 118] on div "Appointment Appliance Repair High End Fridge High End 14 results available. Sel…" at bounding box center [473, 117] width 613 height 175
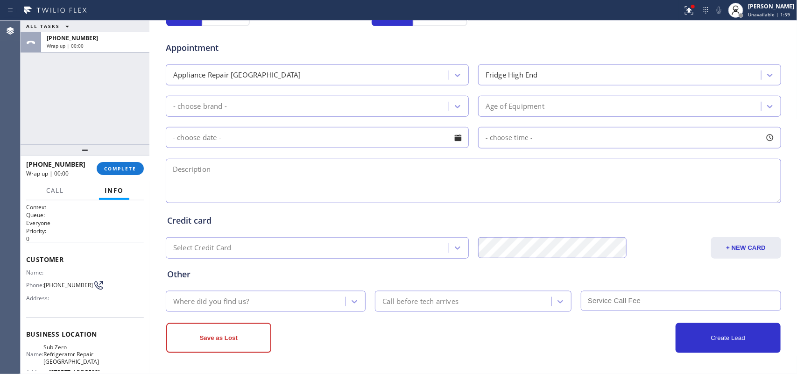
click at [374, 106] on div "- choose brand -" at bounding box center [309, 106] width 280 height 16
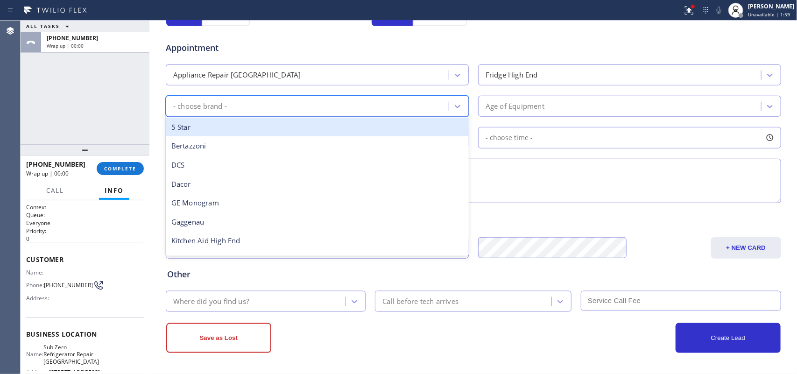
type input "s"
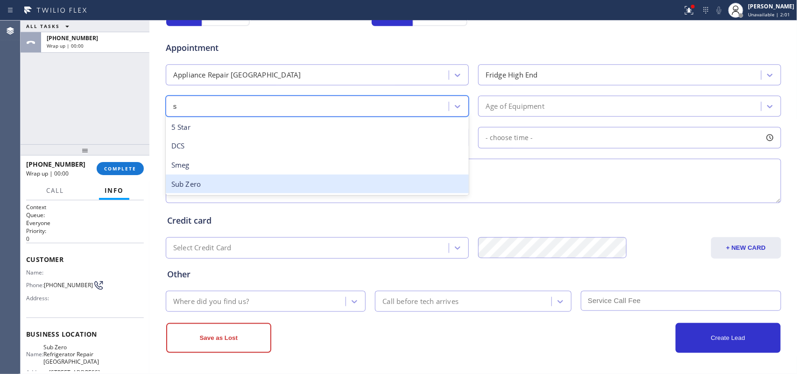
click at [341, 181] on div "Sub Zero" at bounding box center [317, 184] width 303 height 19
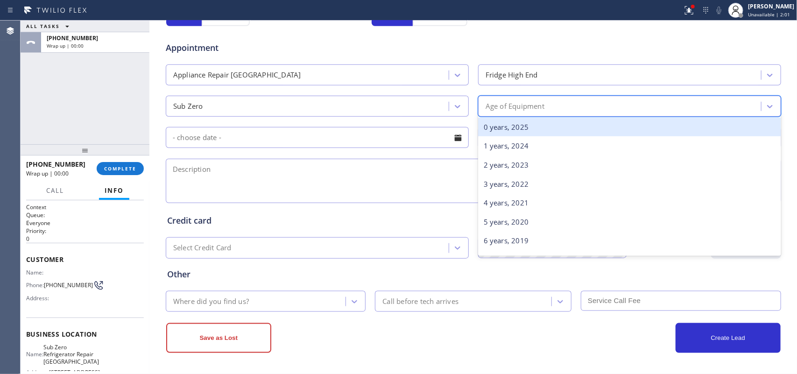
click at [511, 110] on div "Age of Equipment" at bounding box center [515, 106] width 59 height 11
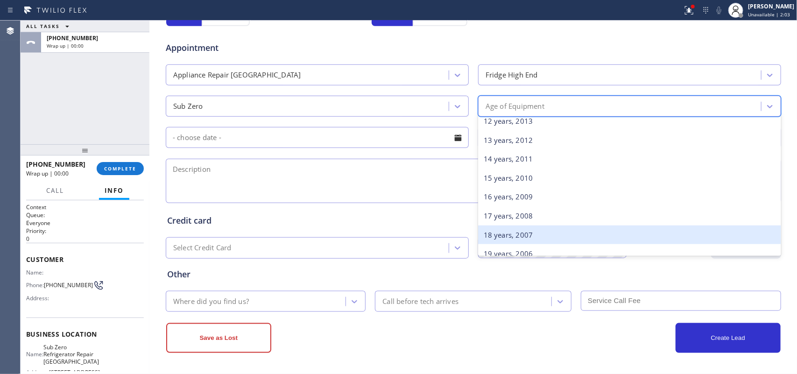
scroll to position [175, 0]
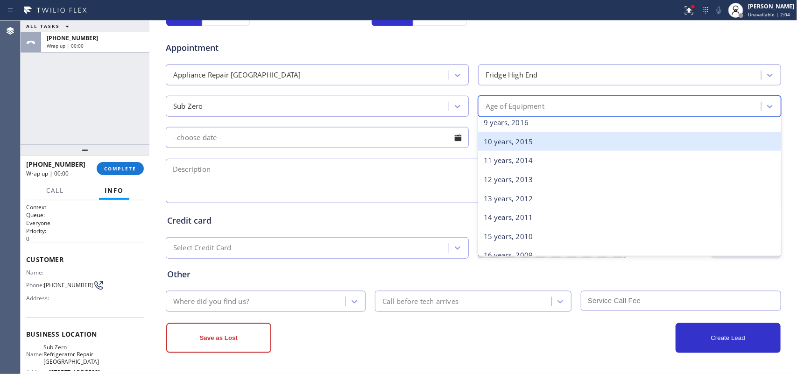
click at [541, 145] on div "10 years, 2015" at bounding box center [629, 141] width 303 height 19
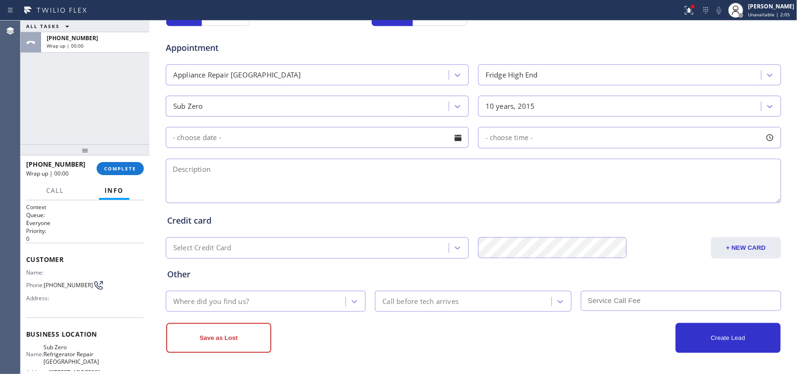
drag, startPoint x: 535, startPoint y: 187, endPoint x: 550, endPoint y: 198, distance: 18.8
click at [536, 187] on textarea at bounding box center [474, 181] width 616 height 44
click at [232, 175] on textarea at bounding box center [474, 181] width 616 height 44
paste textarea "Sub Zero BI Fridge/ [DEMOGRAPHIC_DATA]/ not making any sound starting to warm b…"
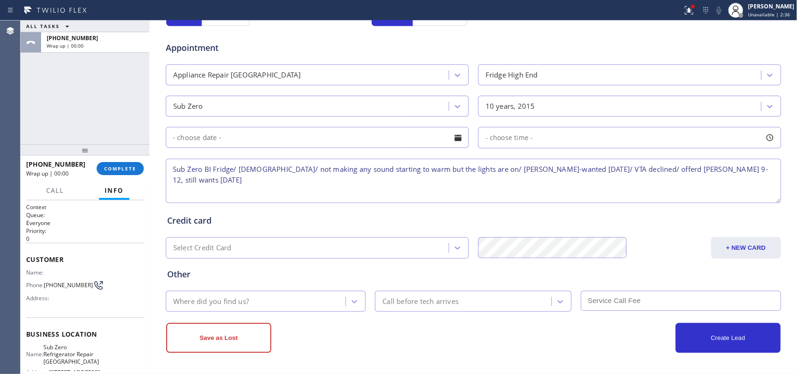
click at [592, 168] on textarea "Sub Zero BI Fridge/ [DEMOGRAPHIC_DATA]/ not making any sound starting to warm b…" at bounding box center [474, 181] width 616 height 44
click at [710, 170] on textarea "Sub Zero BI Fridge/ [DEMOGRAPHIC_DATA]/ not making any sound starting to warm b…" at bounding box center [474, 181] width 616 height 44
drag, startPoint x: 291, startPoint y: 182, endPoint x: 167, endPoint y: 155, distance: 127.2
click at [167, 155] on div "Appointment Appliance Repair High End Fridge High End Sub Zero 10 years, 2015 -…" at bounding box center [473, 117] width 613 height 175
type textarea "Sub Zero BI Fridge/ [DEMOGRAPHIC_DATA]/ not making any sound starting to warm b…"
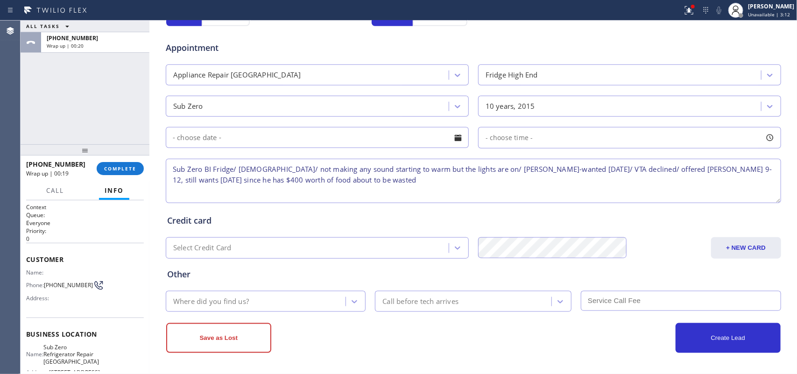
click at [227, 299] on div "Where did you find us?" at bounding box center [211, 301] width 76 height 11
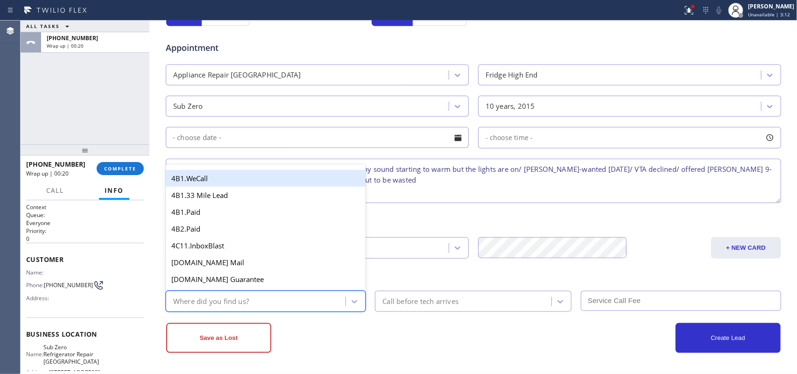
type input "g"
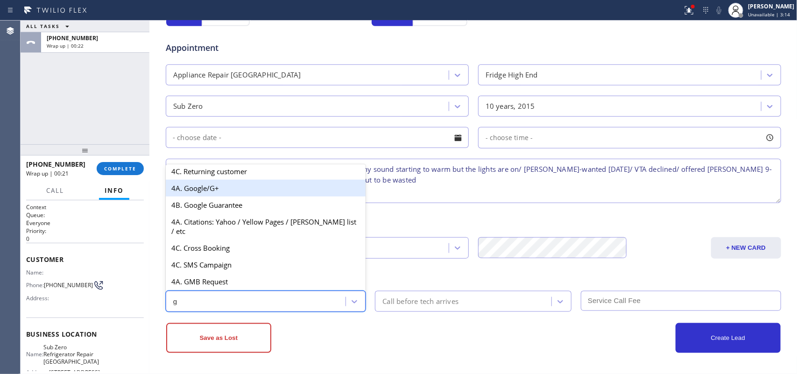
click at [231, 192] on div "4A. Google/G+" at bounding box center [266, 188] width 200 height 17
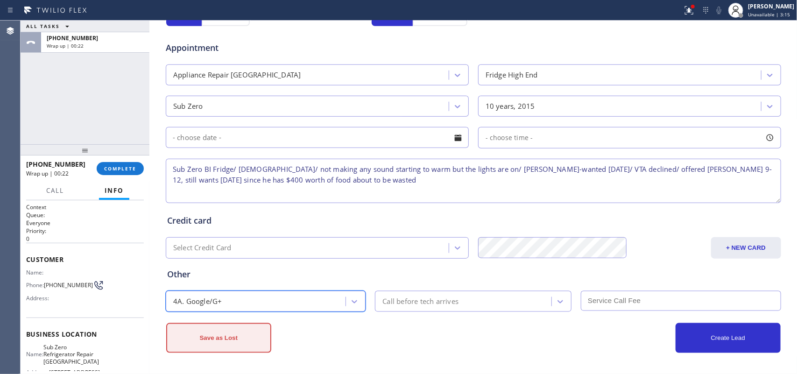
click at [227, 343] on button "Save as Lost" at bounding box center [218, 338] width 105 height 30
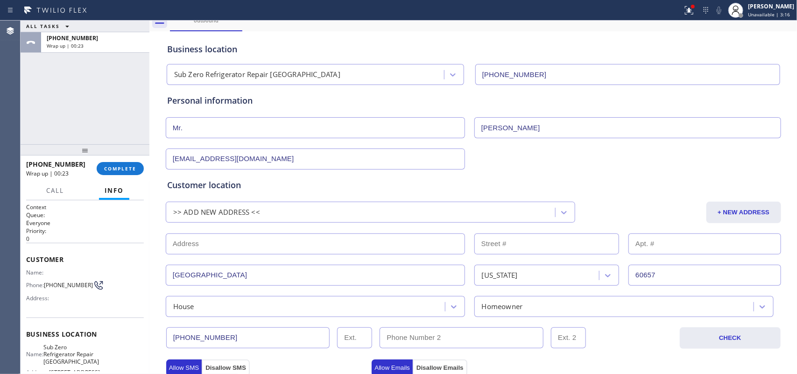
scroll to position [0, 0]
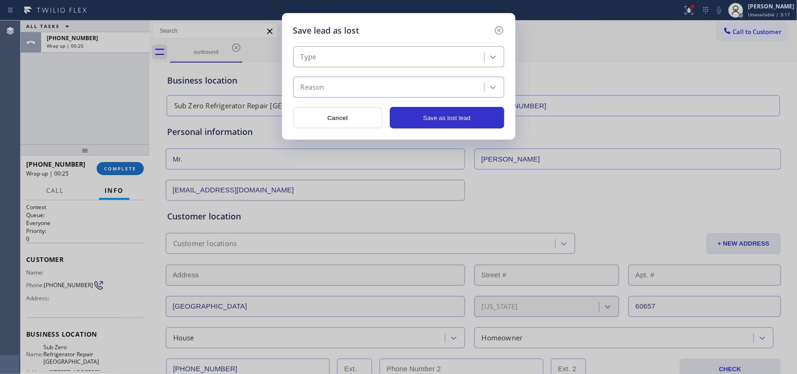
click at [418, 57] on div "Type" at bounding box center [390, 57] width 188 height 16
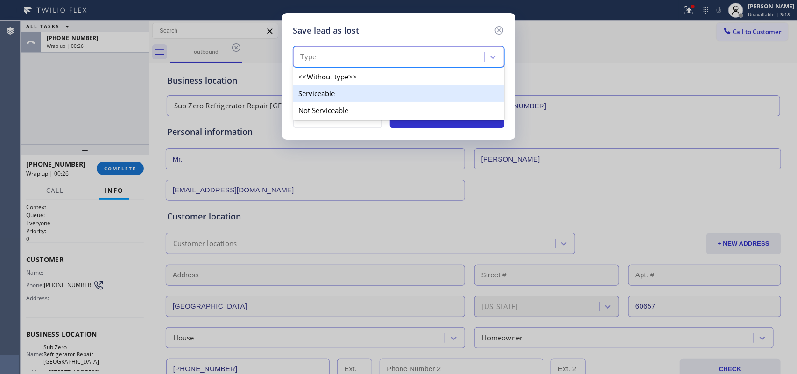
click at [411, 93] on div "Serviceable" at bounding box center [398, 93] width 211 height 17
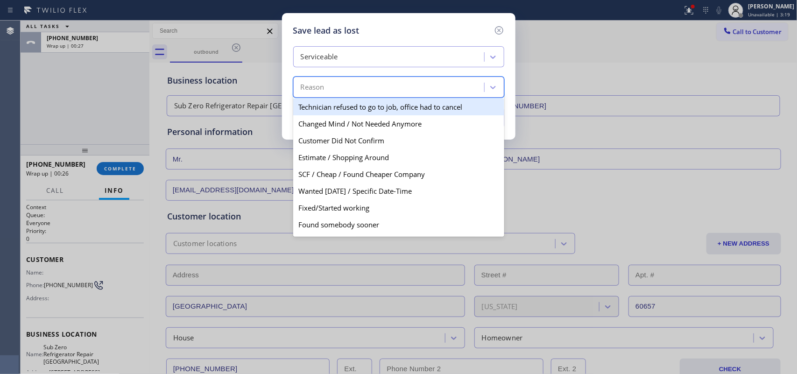
click at [416, 82] on div "Reason" at bounding box center [390, 87] width 188 height 16
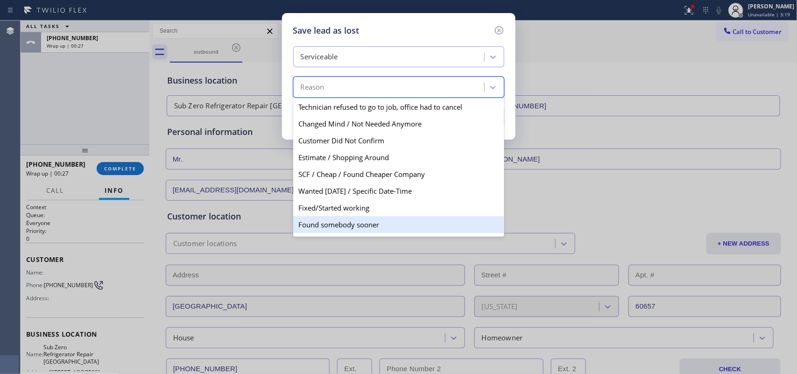
scroll to position [55, 0]
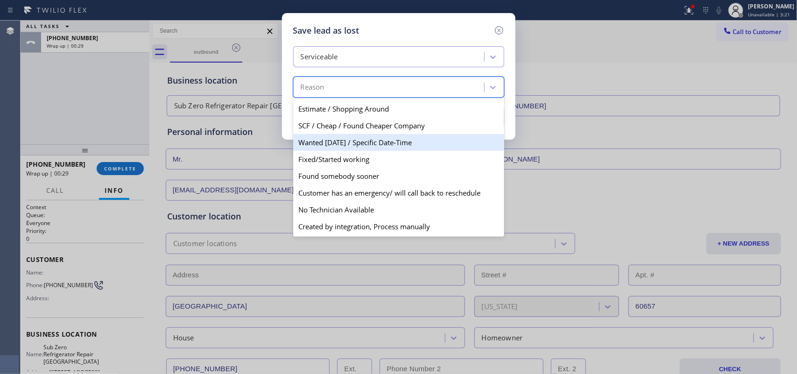
click at [396, 135] on div "Wanted [DATE] / Specific Date-Time" at bounding box center [398, 142] width 211 height 17
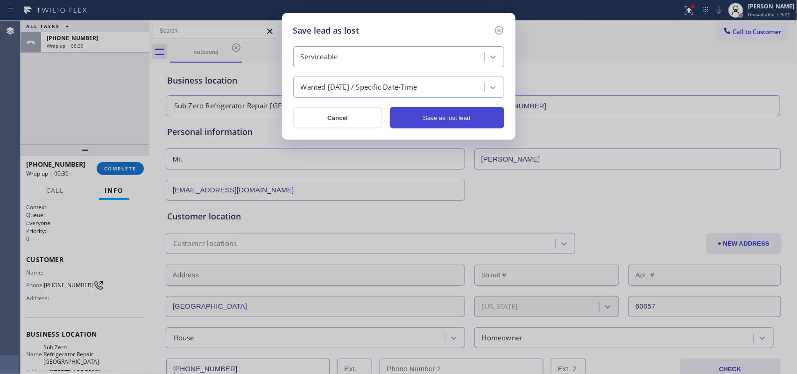
click at [458, 112] on button "Save as lost lead" at bounding box center [447, 117] width 114 height 21
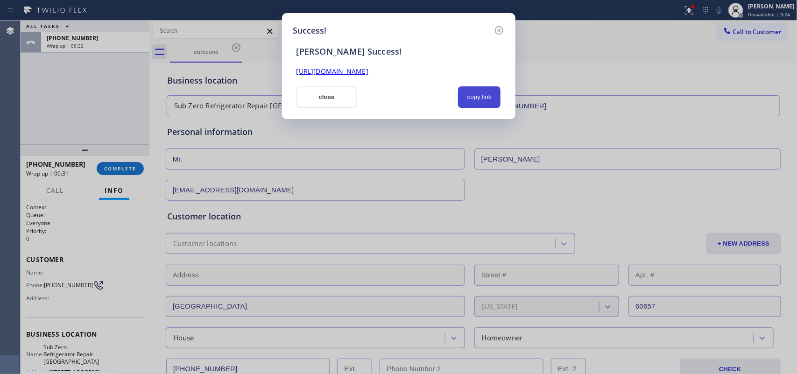
click at [480, 99] on button "copy link" at bounding box center [479, 96] width 43 height 21
click at [369, 72] on link "[URL][DOMAIN_NAME]" at bounding box center [333, 71] width 72 height 9
click at [310, 92] on button "close" at bounding box center [327, 96] width 61 height 21
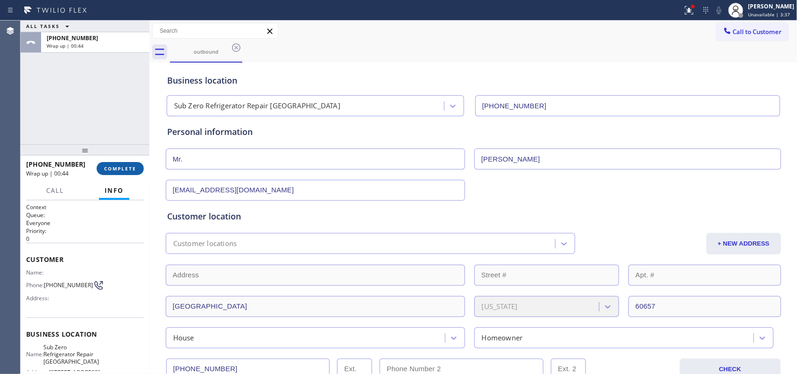
click at [141, 170] on button "COMPLETE" at bounding box center [120, 168] width 47 height 13
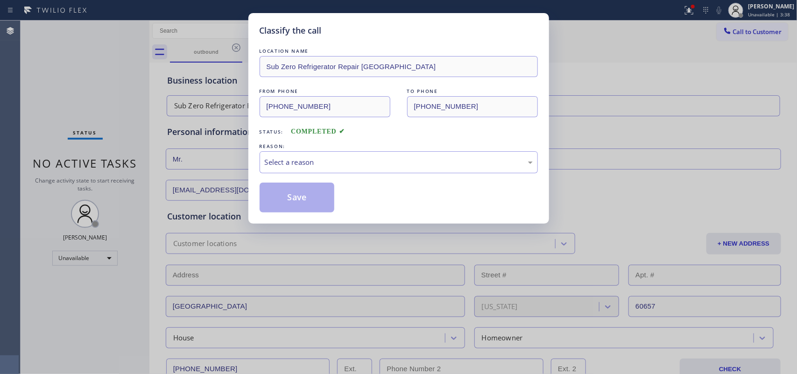
click at [362, 155] on div "Select a reason" at bounding box center [399, 162] width 278 height 22
click at [321, 209] on button "Save" at bounding box center [297, 198] width 75 height 30
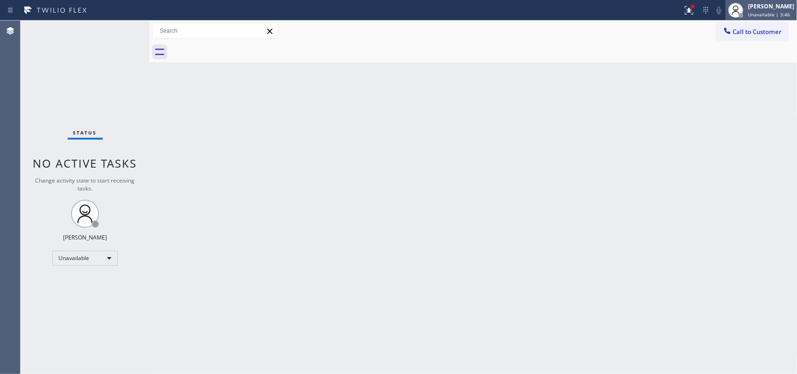
click at [757, 8] on div "[PERSON_NAME]" at bounding box center [771, 6] width 46 height 8
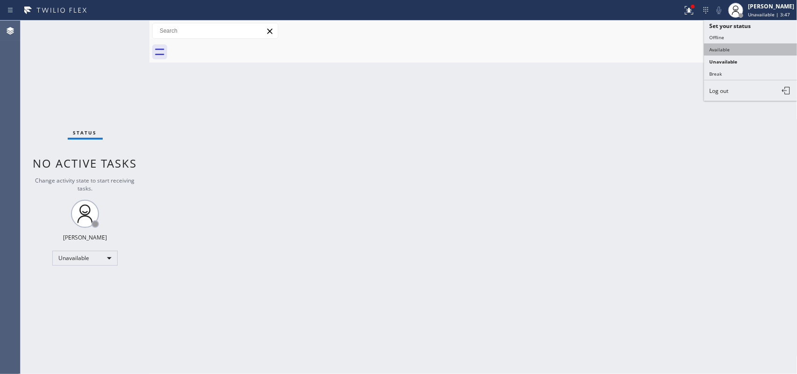
click at [750, 45] on button "Available" at bounding box center [750, 49] width 93 height 12
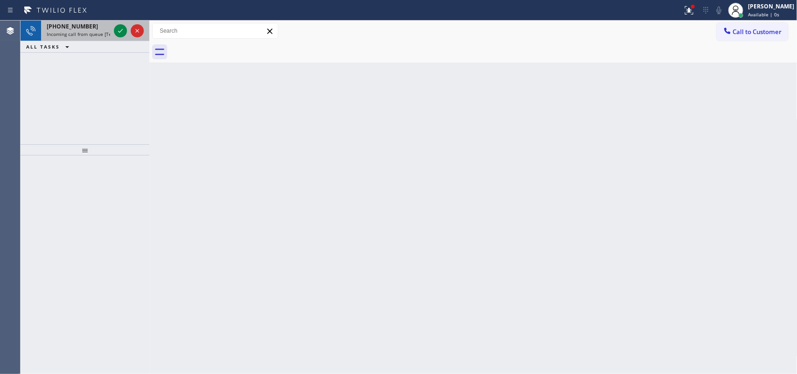
click at [87, 32] on span "Incoming call from queue [Test] All" at bounding box center [86, 34] width 78 height 7
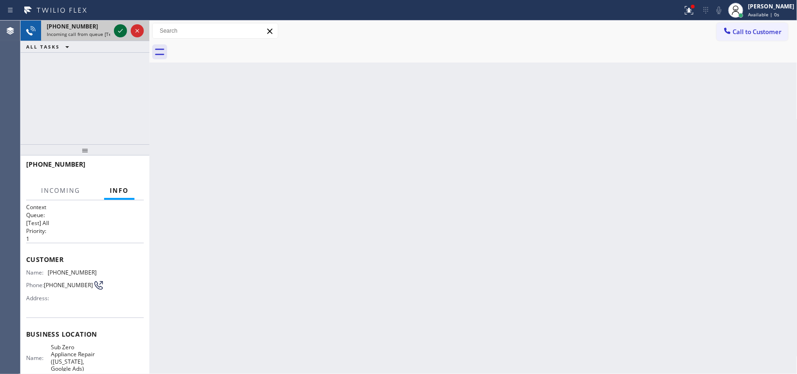
click at [119, 27] on icon at bounding box center [120, 30] width 11 height 11
click at [55, 26] on span "[PHONE_NUMBER]" at bounding box center [72, 26] width 51 height 8
drag, startPoint x: 94, startPoint y: 24, endPoint x: 110, endPoint y: 24, distance: 15.4
click at [98, 24] on div "[PHONE_NUMBER]" at bounding box center [79, 26] width 64 height 8
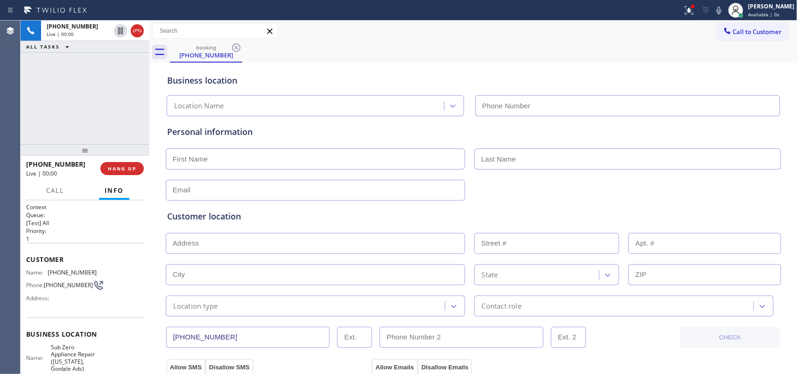
type input "[PHONE_NUMBER]"
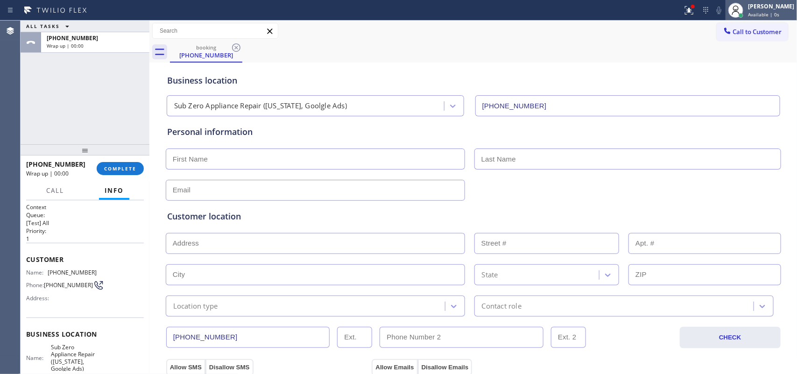
click at [760, 14] on span "Available | 0s" at bounding box center [763, 14] width 31 height 7
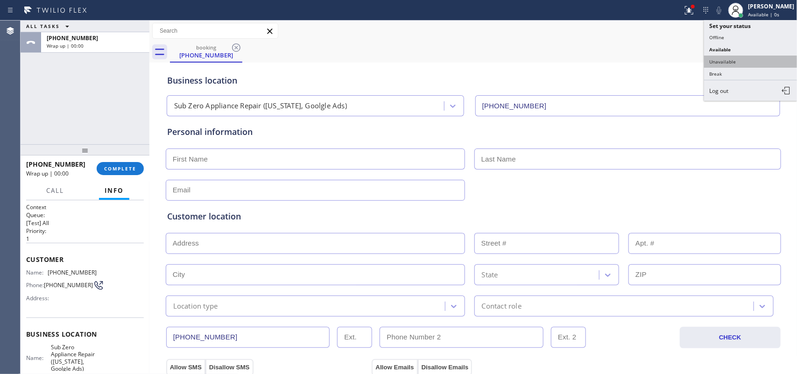
click at [755, 63] on button "Unavailable" at bounding box center [750, 62] width 93 height 12
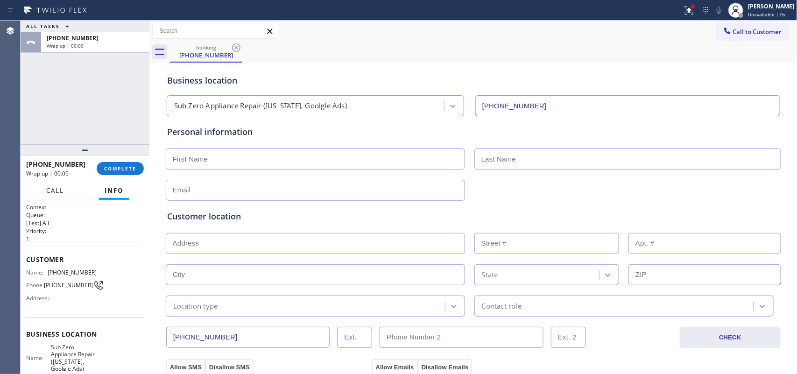
click at [60, 191] on span "Call" at bounding box center [55, 190] width 18 height 8
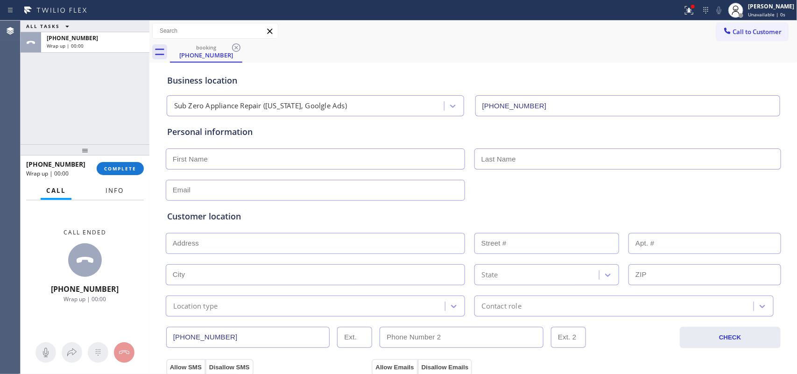
click at [114, 191] on span "Info" at bounding box center [115, 190] width 18 height 8
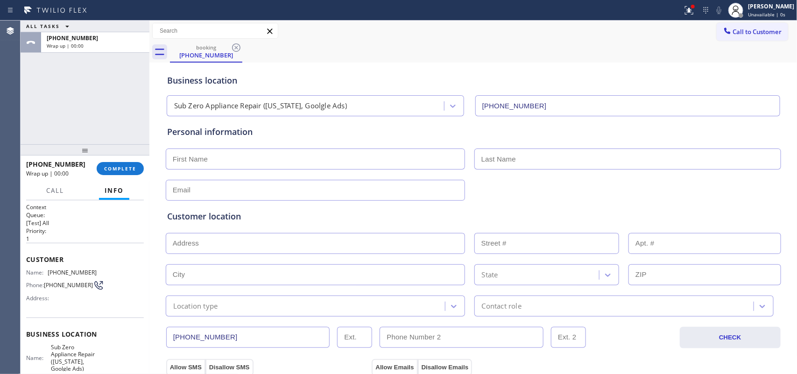
scroll to position [118, 0]
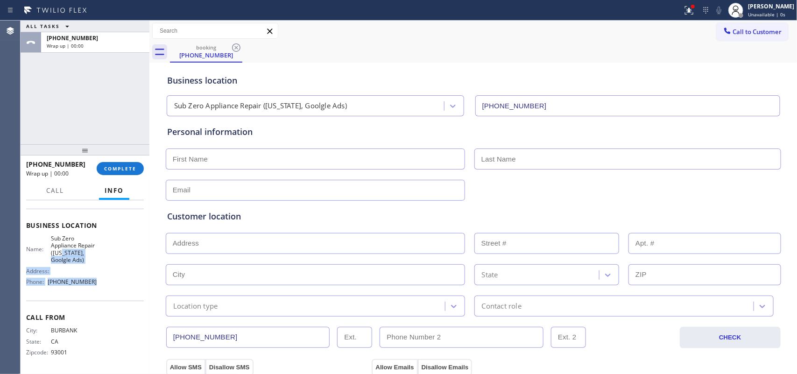
drag, startPoint x: 100, startPoint y: 289, endPoint x: 81, endPoint y: 213, distance: 78.2
click at [84, 223] on div "Business location Name: Sub Zero Appliance Repair ([US_STATE], Goolgle Ads) Add…" at bounding box center [85, 255] width 118 height 92
click at [78, 190] on div "Call Info" at bounding box center [85, 191] width 118 height 19
click at [78, 191] on div "Call Info" at bounding box center [85, 191] width 118 height 19
click at [85, 290] on div "Business location Name: Sub Zero Appliance Repair ([US_STATE], Goolgle Ads) Add…" at bounding box center [85, 255] width 118 height 92
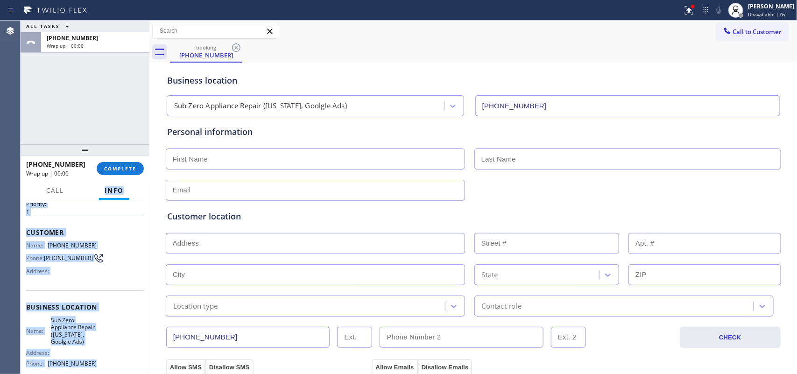
scroll to position [0, 0]
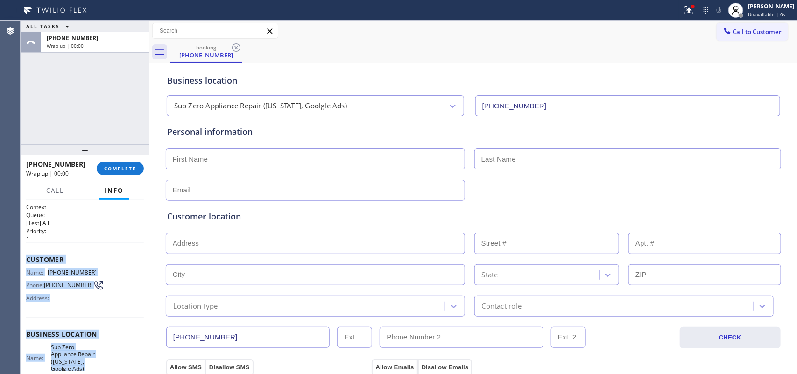
drag, startPoint x: 96, startPoint y: 284, endPoint x: 26, endPoint y: 253, distance: 76.5
click at [26, 253] on div "Context Queue: [Test] All Priority: 1 Customer Name: [PHONE_NUMBER] Phone: [PHO…" at bounding box center [85, 341] width 118 height 277
copy div "Customer Name: [PHONE_NUMBER] Phone: [PHONE_NUMBER] Address: Business location …"
click at [126, 170] on span "COMPLETE" at bounding box center [120, 168] width 32 height 7
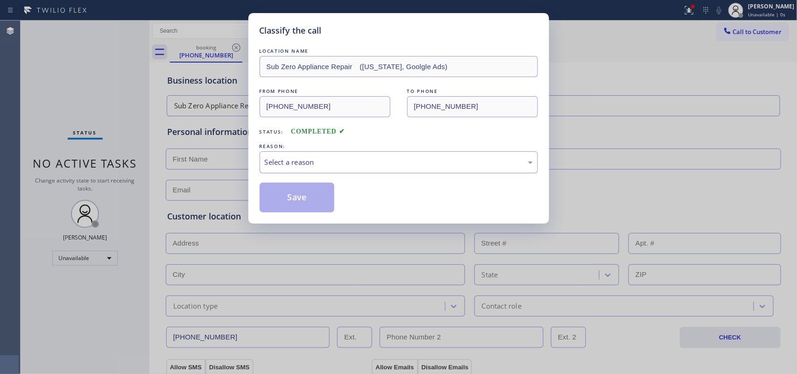
click at [361, 165] on div "Select a reason" at bounding box center [399, 162] width 268 height 11
click at [315, 200] on button "Save" at bounding box center [297, 198] width 75 height 30
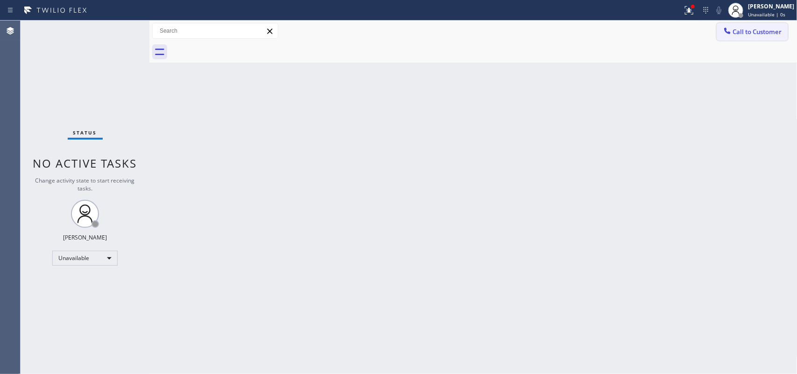
click at [731, 32] on icon at bounding box center [727, 30] width 9 height 9
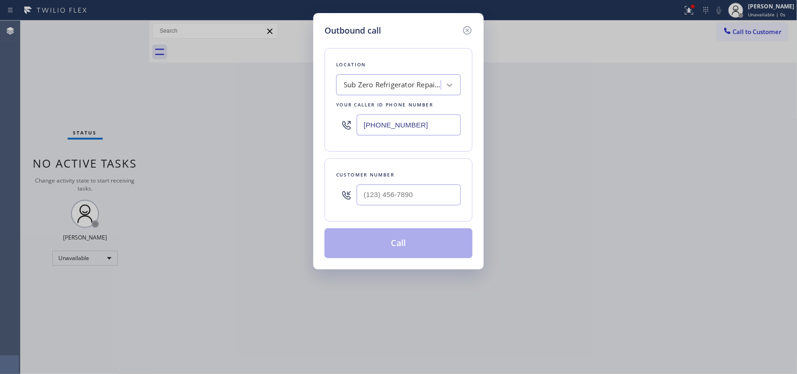
click at [450, 87] on icon at bounding box center [449, 84] width 9 height 9
click at [321, 100] on div "Outbound call Location Sub Zero Refrigerator Repair [GEOGRAPHIC_DATA] Your call…" at bounding box center [398, 141] width 170 height 256
drag, startPoint x: 347, startPoint y: 111, endPoint x: 321, endPoint y: 107, distance: 26.0
click at [321, 107] on div "Outbound call Location Sub Zero Refrigerator Repair [GEOGRAPHIC_DATA] Your call…" at bounding box center [398, 141] width 170 height 256
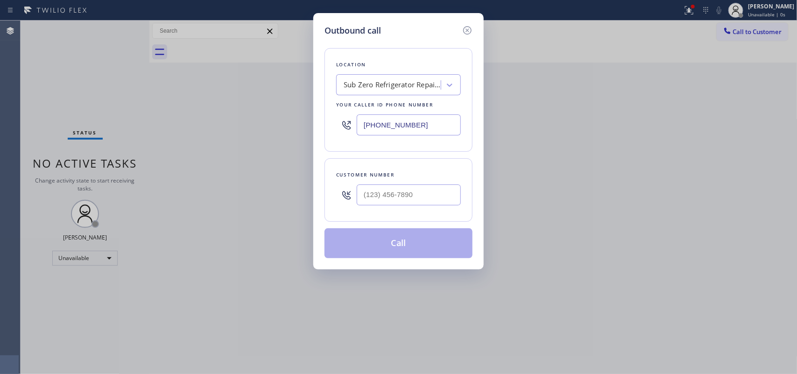
paste input "315) 818-3574"
type input "[PHONE_NUMBER]"
click at [233, 97] on div "Outbound call Location 4B2.Paid Sub Zero Appliance Repair ([US_STATE], Goolgle …" at bounding box center [398, 187] width 797 height 374
drag, startPoint x: 400, startPoint y: 190, endPoint x: 315, endPoint y: 173, distance: 86.3
click at [315, 173] on div "Outbound call Location 4B2.Paid Sub Zero Appliance Repair ([US_STATE], Goolgle …" at bounding box center [398, 141] width 170 height 256
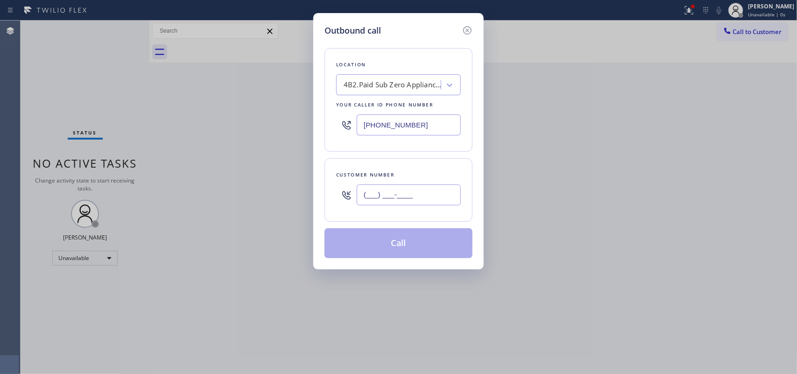
paste input "818) 731-3997"
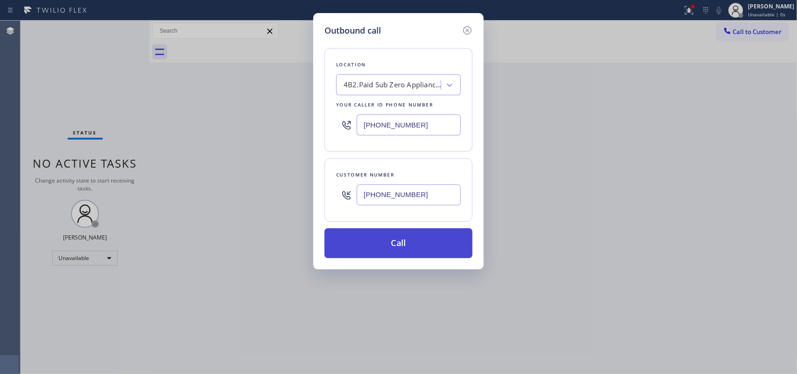
type input "[PHONE_NUMBER]"
click at [424, 246] on button "Call" at bounding box center [399, 243] width 148 height 30
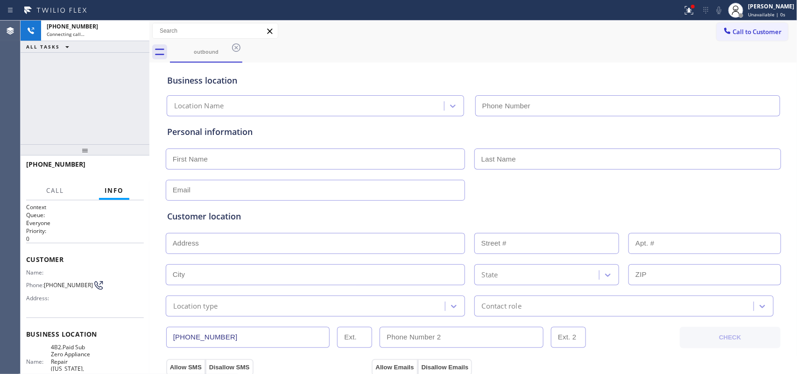
type input "[PHONE_NUMBER]"
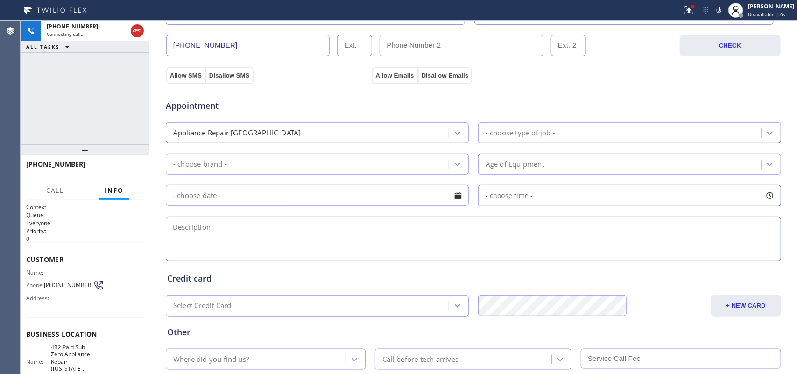
scroll to position [58, 0]
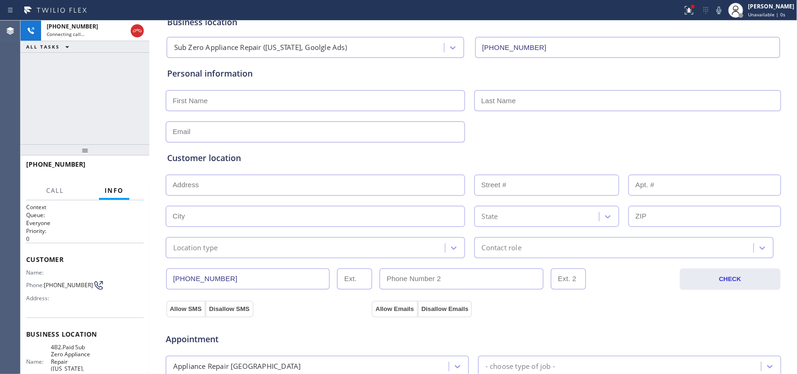
click at [85, 100] on div "[PHONE_NUMBER] Connecting call… ALL TASKS ALL TASKS ACTIVE TASKS TASKS IN WRAP …" at bounding box center [85, 83] width 129 height 124
click at [139, 32] on icon at bounding box center [137, 30] width 11 height 11
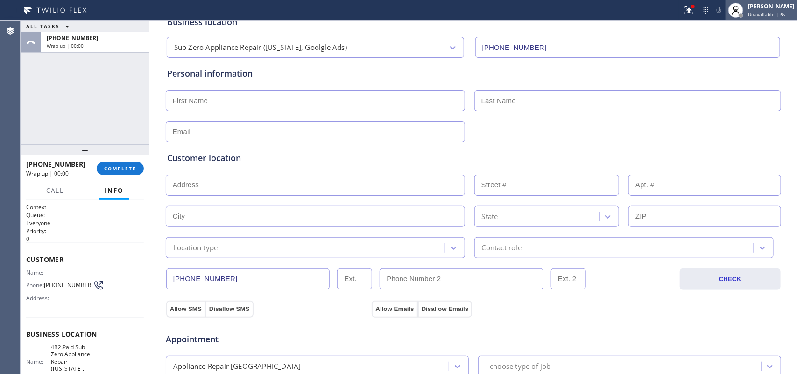
click at [746, 18] on div at bounding box center [736, 10] width 21 height 21
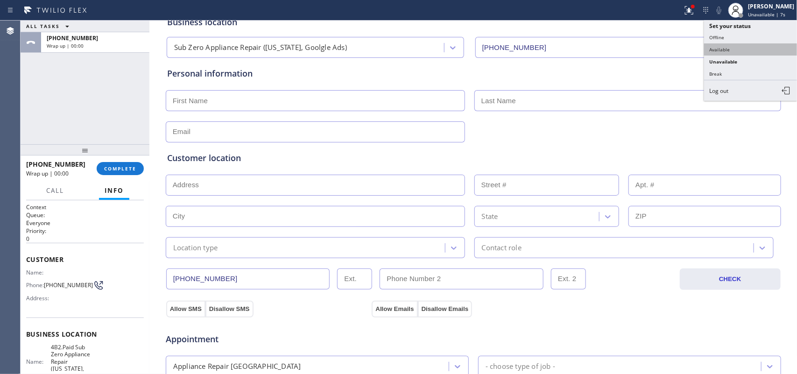
click at [737, 49] on button "Available" at bounding box center [750, 49] width 93 height 12
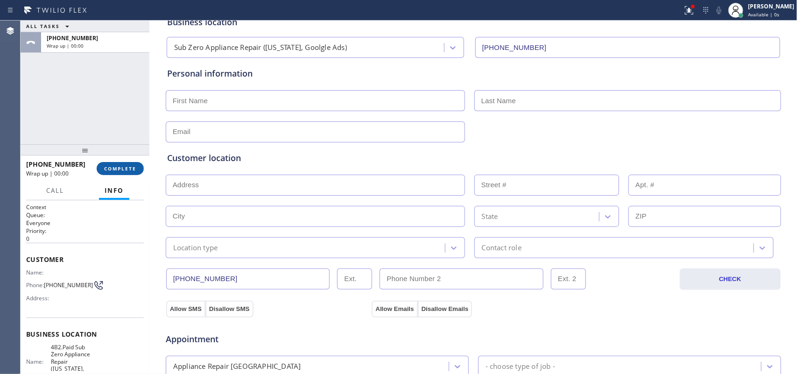
click at [132, 171] on span "COMPLETE" at bounding box center [120, 168] width 32 height 7
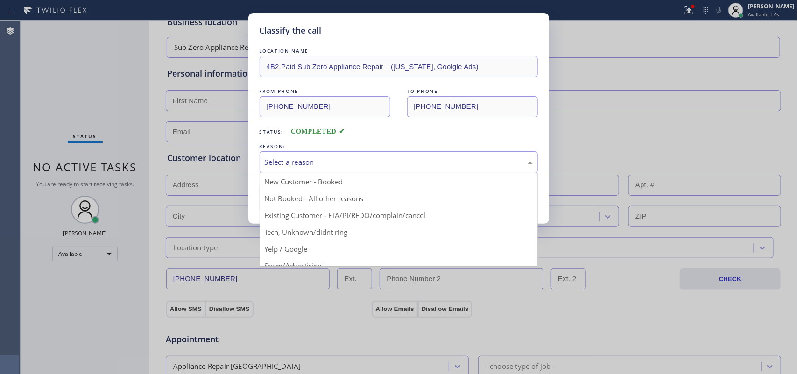
click at [314, 162] on div "Select a reason" at bounding box center [399, 162] width 268 height 11
drag, startPoint x: 328, startPoint y: 192, endPoint x: 321, endPoint y: 192, distance: 7.0
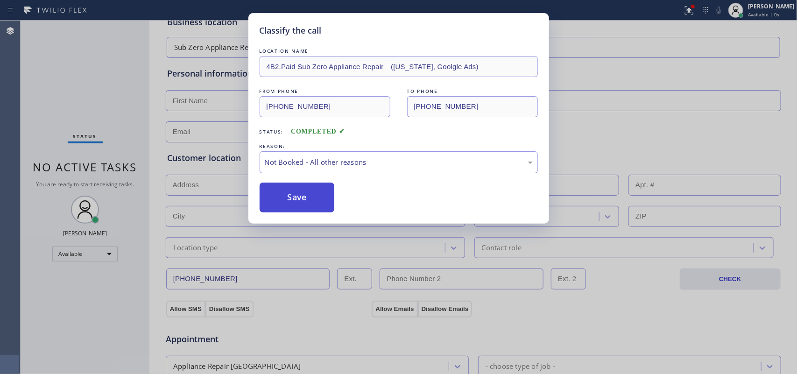
click at [293, 194] on button "Save" at bounding box center [297, 198] width 75 height 30
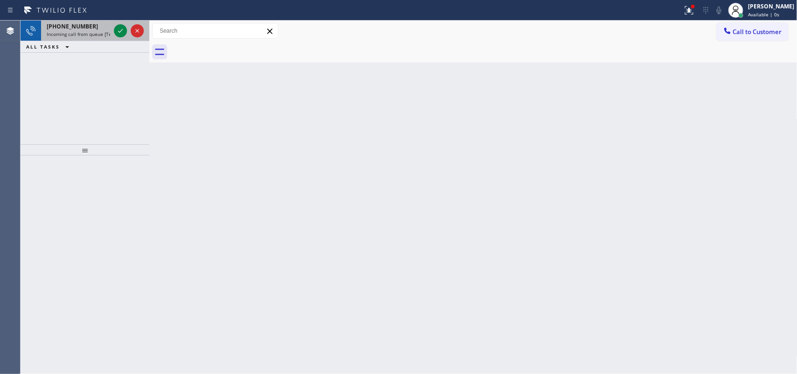
click at [92, 26] on div "[PHONE_NUMBER]" at bounding box center [79, 26] width 64 height 8
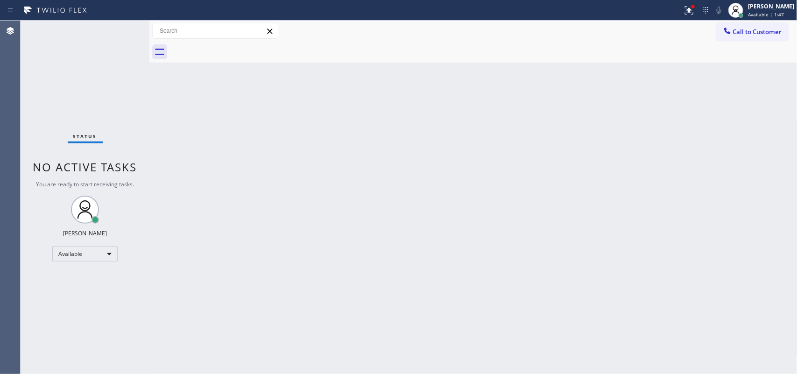
click at [118, 25] on div "Status No active tasks You are ready to start receiving tasks. [PERSON_NAME] Av…" at bounding box center [85, 198] width 129 height 354
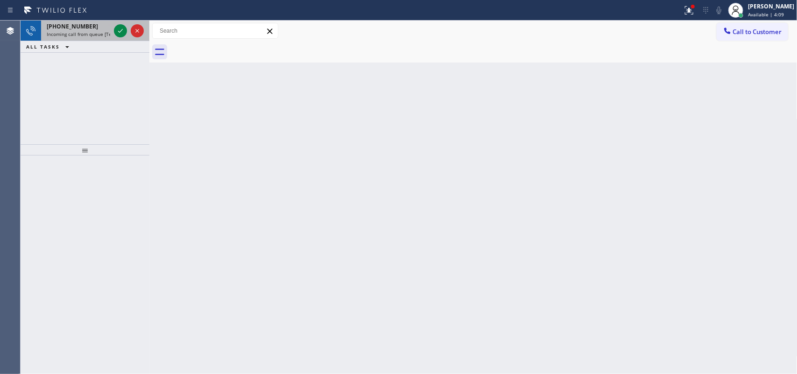
click at [99, 24] on div "[PHONE_NUMBER]" at bounding box center [79, 26] width 64 height 8
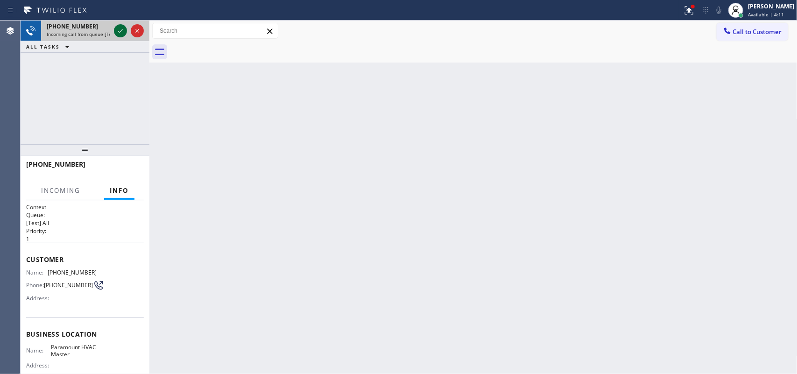
click at [120, 30] on icon at bounding box center [120, 30] width 11 height 11
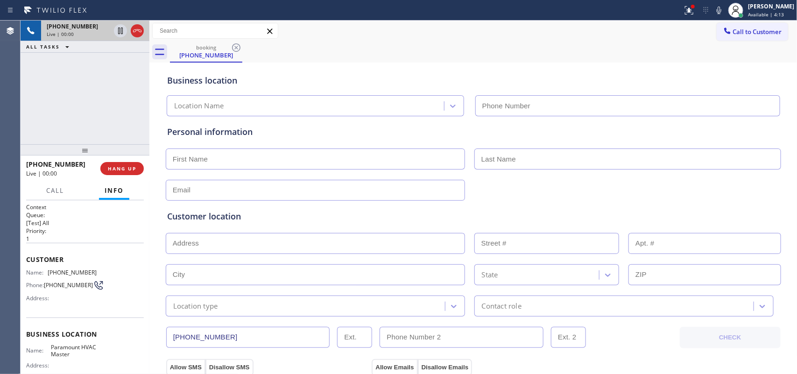
type input "[PHONE_NUMBER]"
click at [138, 170] on button "HANG UP" at bounding box center [121, 168] width 43 height 13
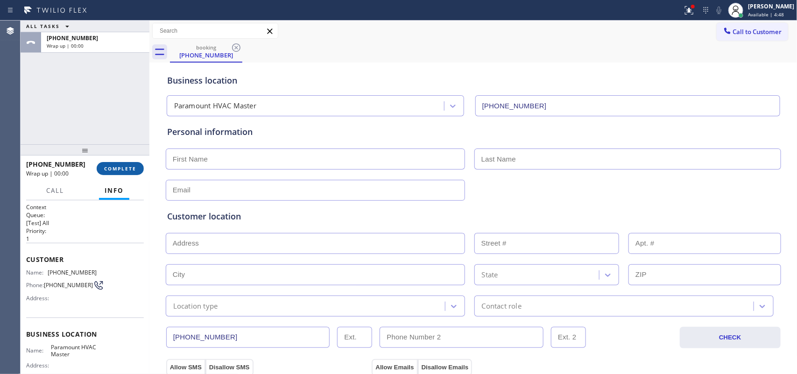
click at [138, 170] on button "COMPLETE" at bounding box center [120, 168] width 47 height 13
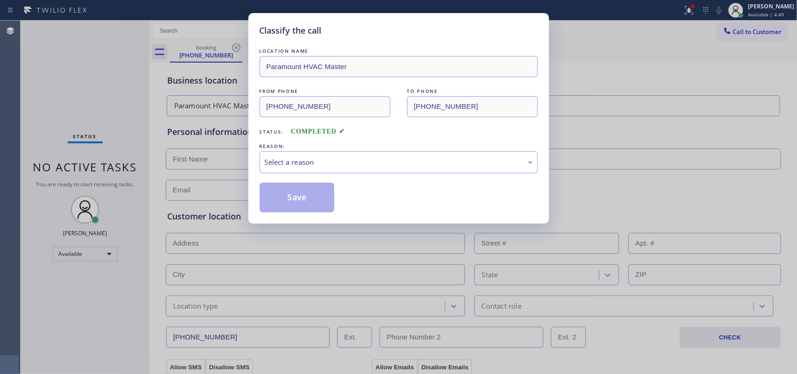
click at [343, 156] on div "Select a reason" at bounding box center [399, 162] width 278 height 22
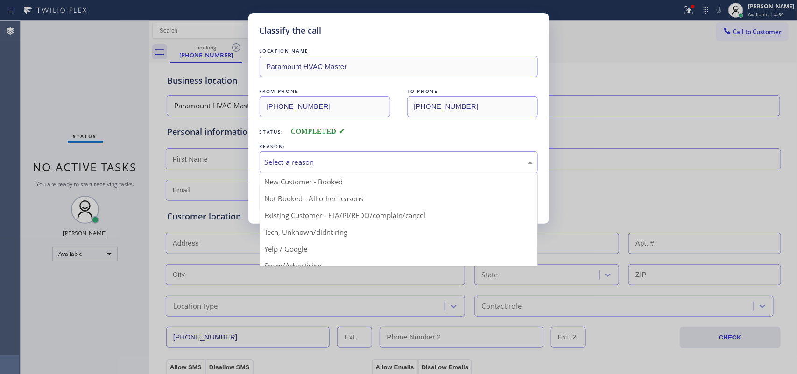
scroll to position [64, 0]
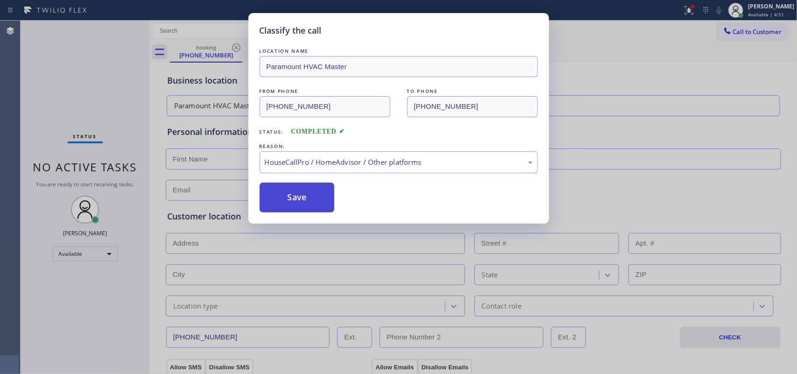
click at [322, 205] on button "Save" at bounding box center [297, 198] width 75 height 30
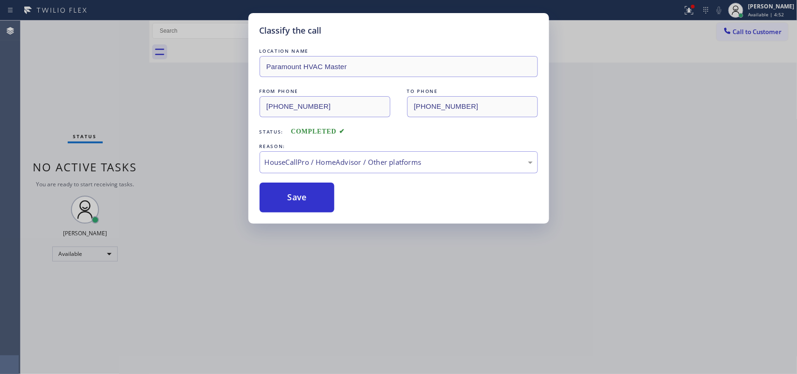
click at [115, 74] on div "Classify the call LOCATION NAME Viking Repair Service FROM PHONE [PHONE_NUMBER]…" at bounding box center [409, 198] width 777 height 354
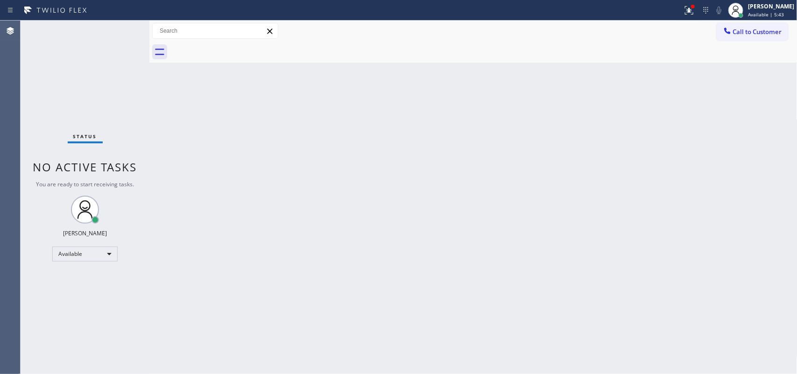
click at [72, 90] on div "Status No active tasks You are ready to start receiving tasks. [PERSON_NAME] Av…" at bounding box center [85, 198] width 129 height 354
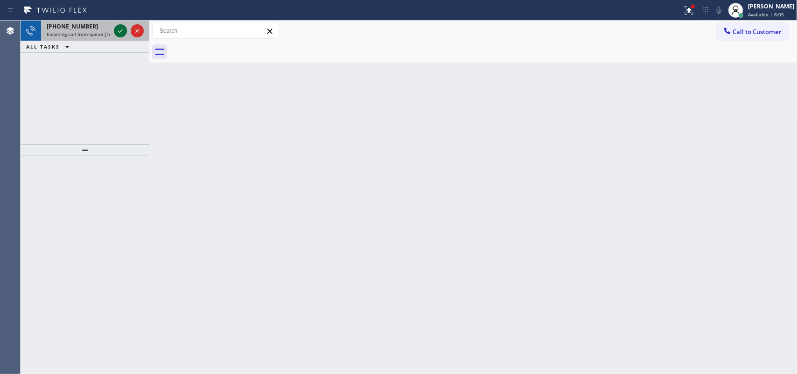
click at [116, 29] on icon at bounding box center [120, 30] width 11 height 11
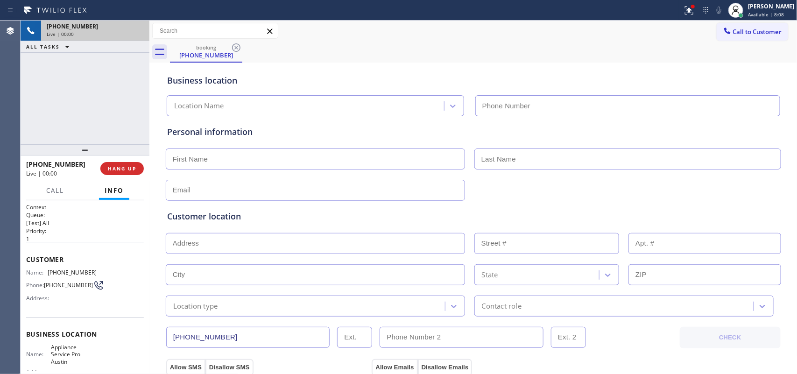
type input "[PHONE_NUMBER]"
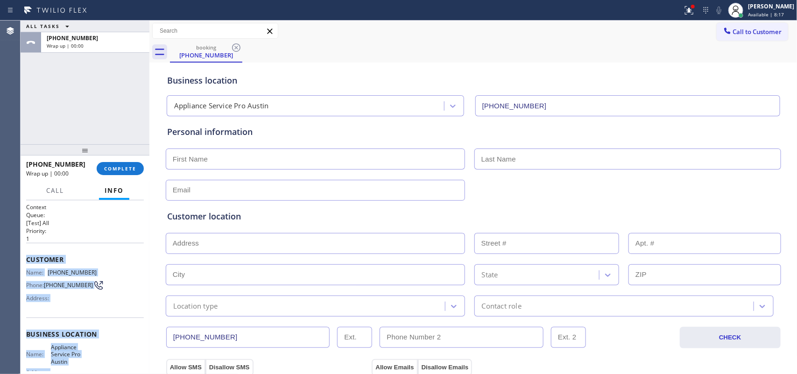
drag, startPoint x: 99, startPoint y: 289, endPoint x: 25, endPoint y: 255, distance: 81.8
click at [25, 255] on div "Context Queue: [Test] All Priority: 1 Customer Name: [PHONE_NUMBER] Phone: [PHO…" at bounding box center [85, 287] width 129 height 174
copy div "Customer Name: [PHONE_NUMBER] Phone: [PHONE_NUMBER] Address: Business location …"
click at [122, 167] on span "COMPLETE" at bounding box center [120, 168] width 32 height 7
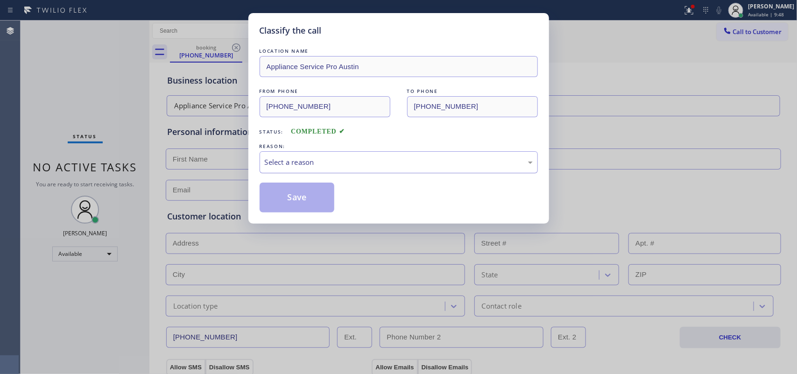
click at [286, 163] on div "Select a reason" at bounding box center [399, 162] width 268 height 11
click at [299, 198] on button "Save" at bounding box center [297, 198] width 75 height 30
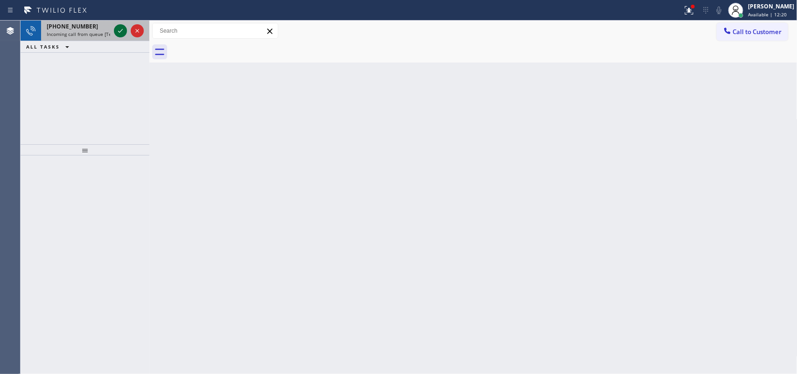
click at [117, 30] on icon at bounding box center [120, 30] width 11 height 11
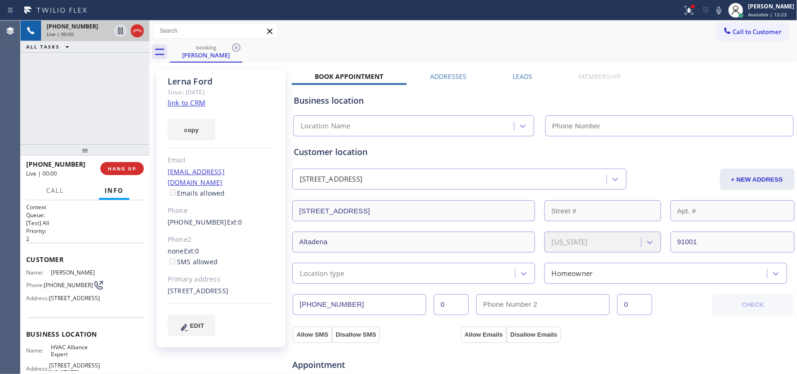
type input "[PHONE_NUMBER]"
click at [192, 105] on link "link to CRM" at bounding box center [187, 102] width 38 height 9
click at [124, 171] on span "HANG UP" at bounding box center [122, 168] width 28 height 7
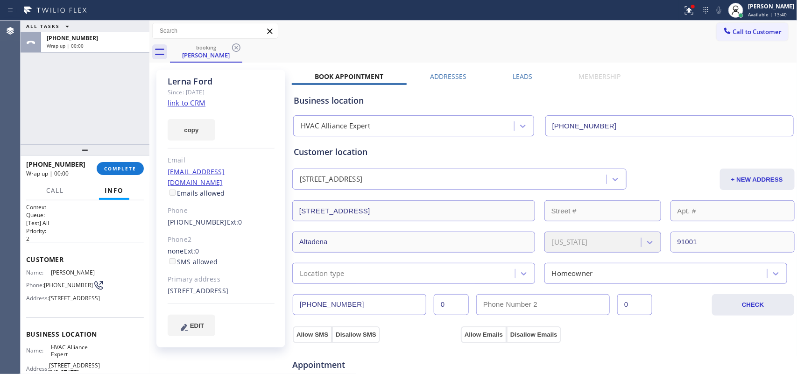
drag, startPoint x: 115, startPoint y: 170, endPoint x: 221, endPoint y: 176, distance: 106.2
click at [120, 171] on span "COMPLETE" at bounding box center [120, 168] width 32 height 7
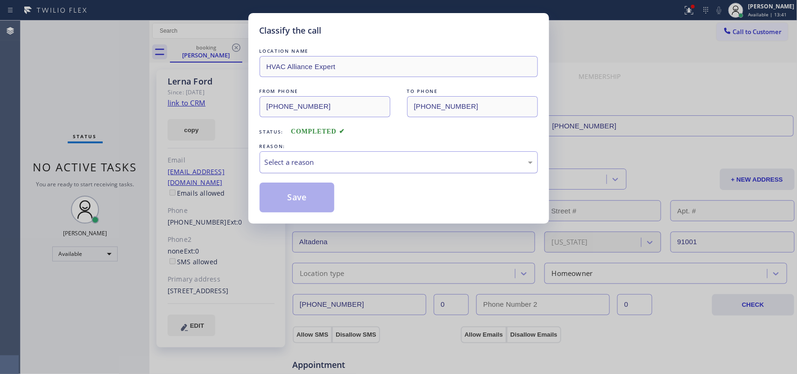
click at [334, 164] on div "Select a reason" at bounding box center [399, 162] width 268 height 11
click at [337, 164] on div "Not Booked - All other reasons" at bounding box center [399, 162] width 268 height 11
click at [332, 219] on div "Classify the call LOCATION NAME HVAC Alliance Expert FROM PHONE [PHONE_NUMBER] …" at bounding box center [398, 118] width 301 height 211
click at [321, 199] on button "Save" at bounding box center [297, 198] width 75 height 30
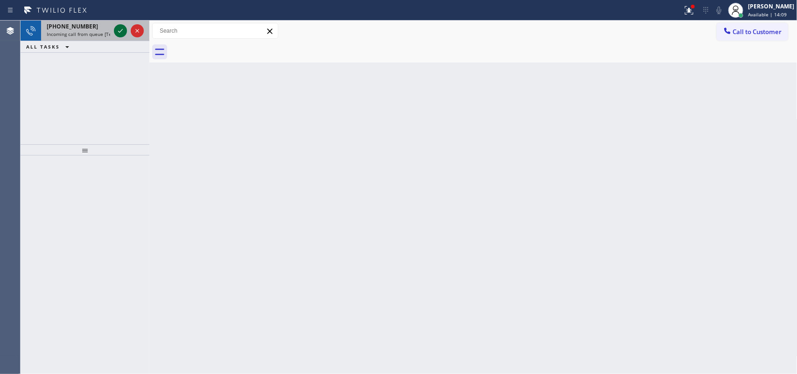
click at [115, 28] on div at bounding box center [120, 30] width 13 height 11
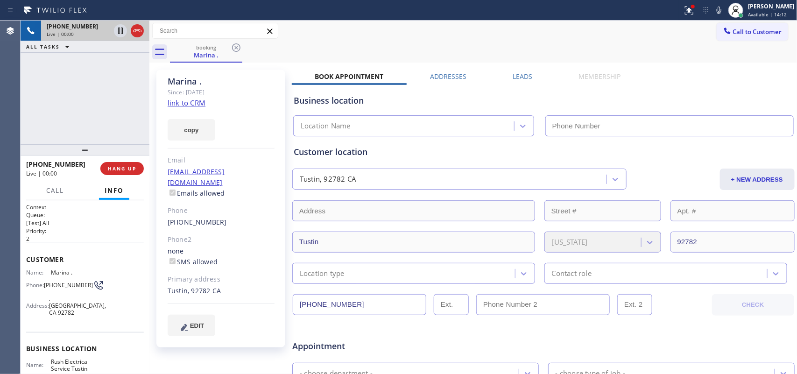
type input "[PHONE_NUMBER]"
click at [177, 102] on link "link to CRM" at bounding box center [187, 102] width 38 height 9
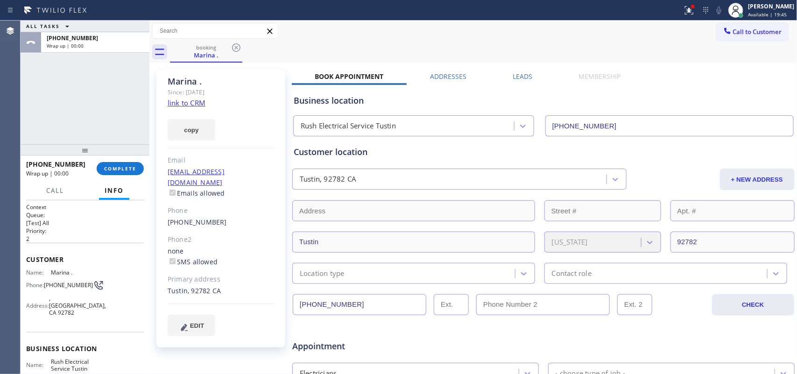
click at [51, 94] on div "ALL TASKS ALL TASKS ACTIVE TASKS TASKS IN WRAP UP [PHONE_NUMBER] Wrap up | 00:00" at bounding box center [85, 83] width 129 height 124
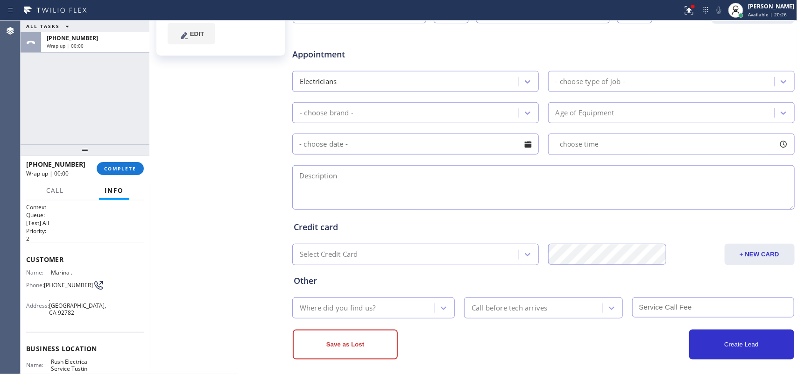
click at [573, 76] on div "- choose type of job -" at bounding box center [591, 81] width 70 height 11
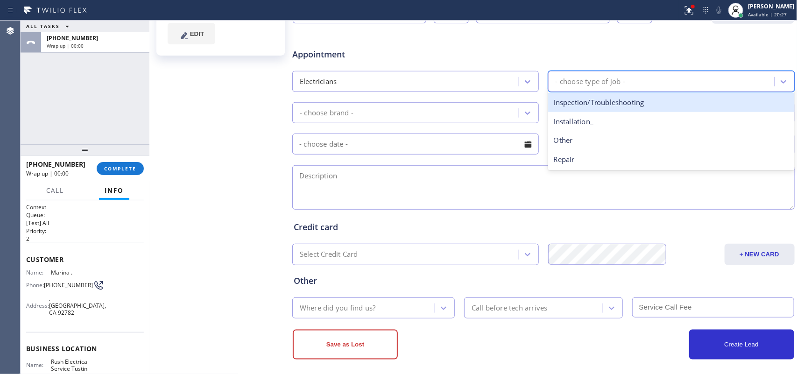
click at [583, 104] on div "Inspection/Troubleshooting" at bounding box center [671, 102] width 247 height 19
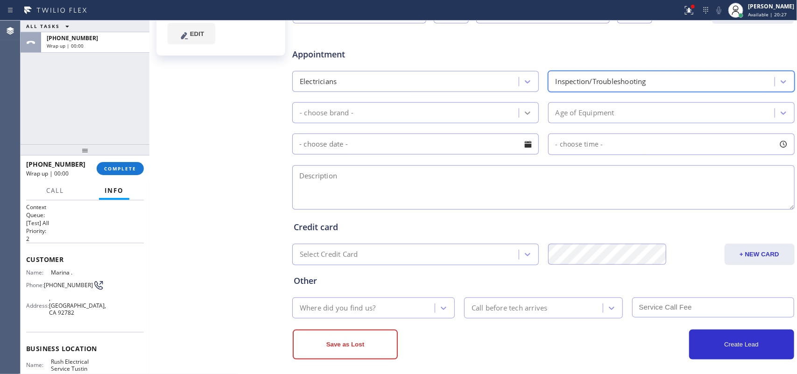
click at [524, 115] on icon at bounding box center [527, 112] width 9 height 9
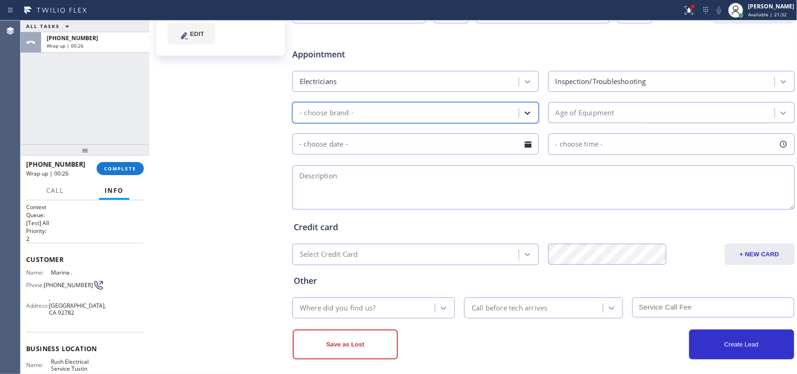
click at [519, 108] on div at bounding box center [527, 113] width 17 height 17
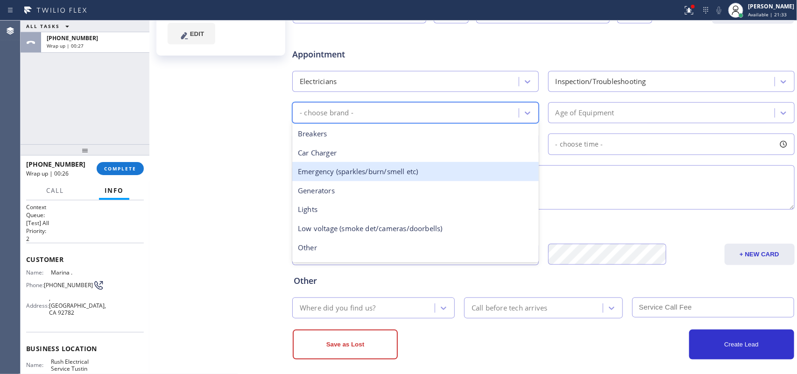
scroll to position [71, 0]
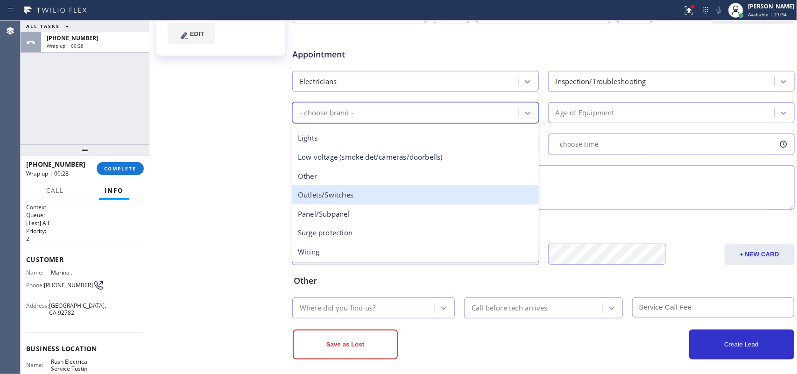
click at [403, 199] on div "Outlets/Switches" at bounding box center [415, 194] width 247 height 19
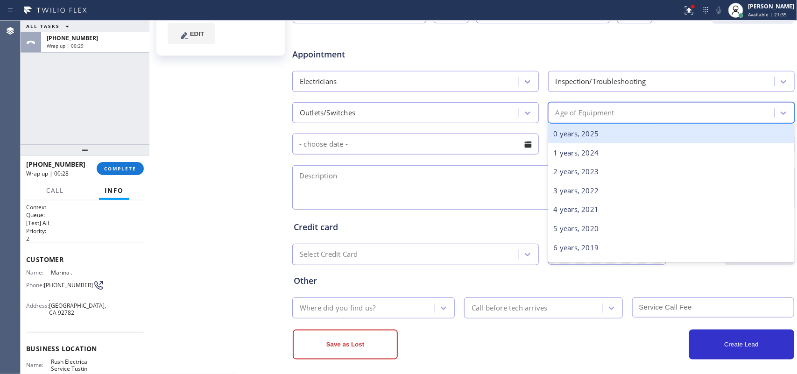
click at [653, 113] on div "Age of Equipment" at bounding box center [663, 113] width 224 height 16
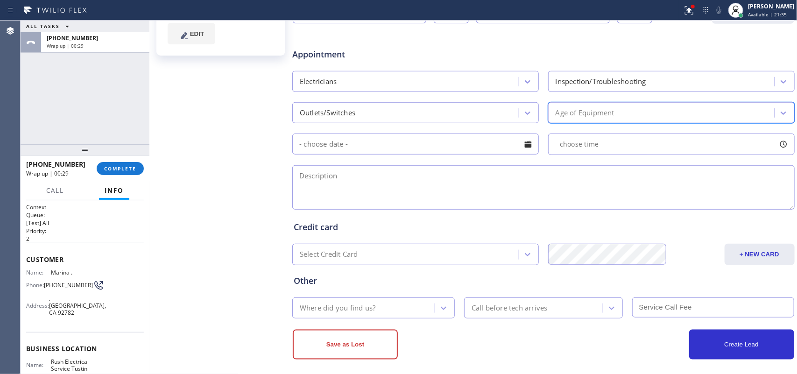
click at [653, 113] on div "Age of Equipment" at bounding box center [663, 113] width 224 height 16
click at [223, 155] on div "Marina . Since: [DATE] link to CRM copy Email [EMAIL_ADDRESS][DOMAIN_NAME] Emai…" at bounding box center [222, 75] width 140 height 605
click at [433, 194] on textarea at bounding box center [543, 187] width 503 height 44
paste textarea "the outlet for dryer and washer/"
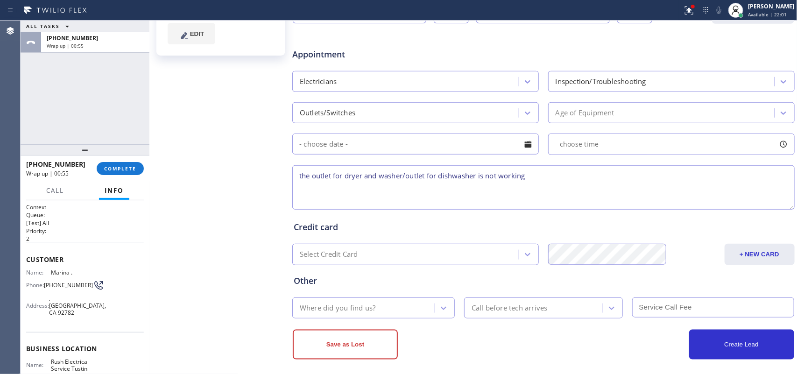
click at [407, 172] on textarea "the outlet for dryer and washer/outlet for dishwasher is not working" at bounding box center [543, 187] width 503 height 44
click at [545, 177] on textarea "the outlet for dryer and washer/ outlet for dishwasher is not working" at bounding box center [543, 187] width 503 height 44
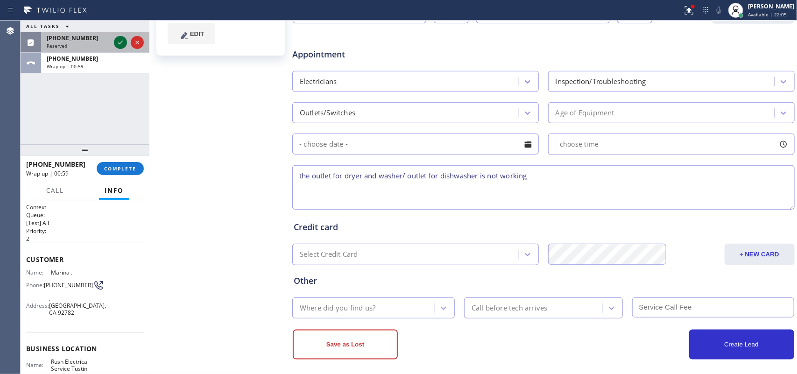
click at [118, 43] on icon at bounding box center [120, 42] width 11 height 11
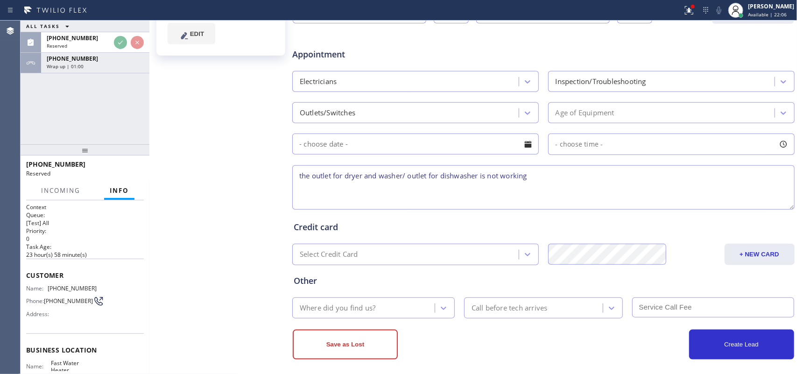
scroll to position [118, 0]
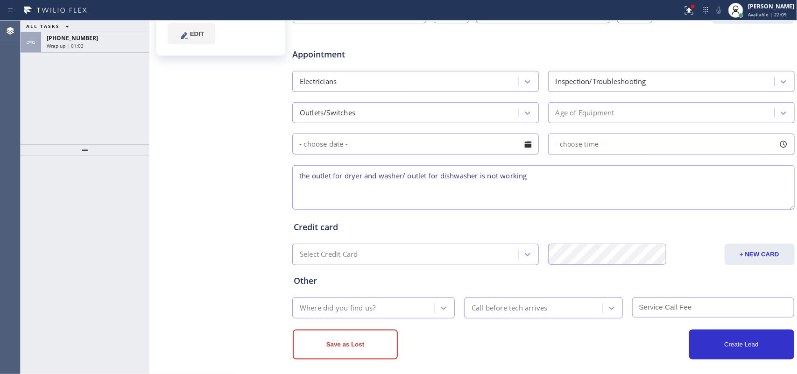
click at [559, 184] on textarea "the outlet for dryer and washer/ outlet for dishwasher is not working" at bounding box center [543, 187] width 503 height 44
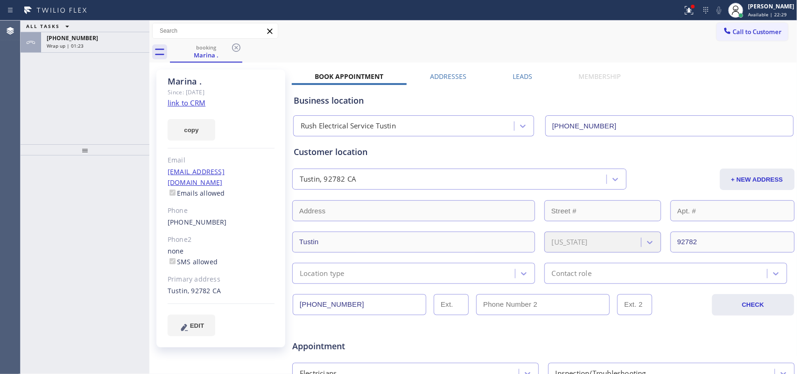
scroll to position [299, 0]
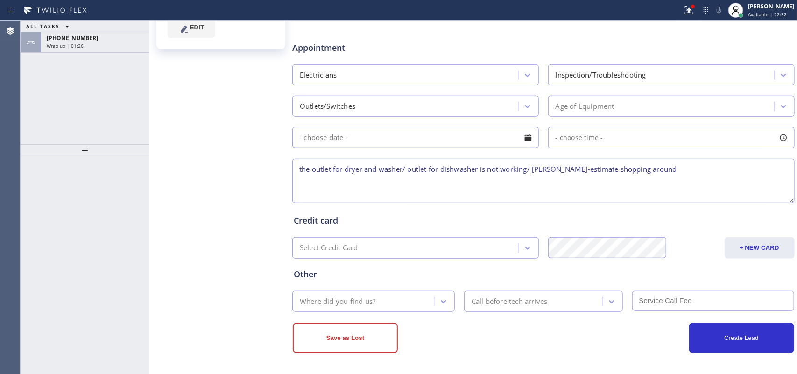
click at [667, 172] on textarea "the outlet for dryer and washer/ outlet for dishwasher is not working/ [PERSON_…" at bounding box center [543, 181] width 503 height 44
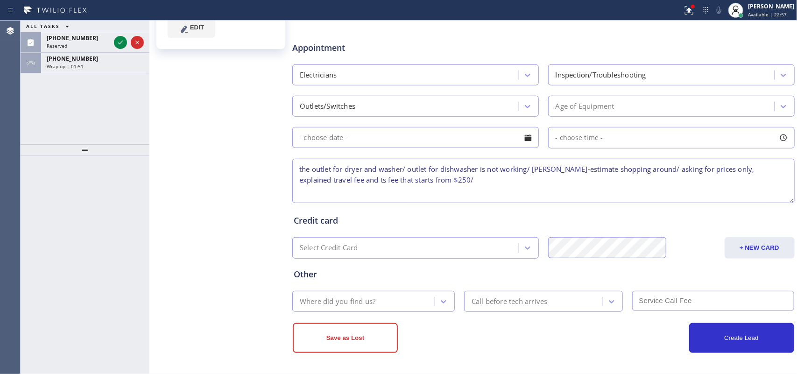
click at [465, 180] on textarea "the outlet for dryer and washer/ outlet for dishwasher is not working/ [PERSON_…" at bounding box center [543, 181] width 503 height 44
click at [120, 41] on icon at bounding box center [120, 42] width 11 height 11
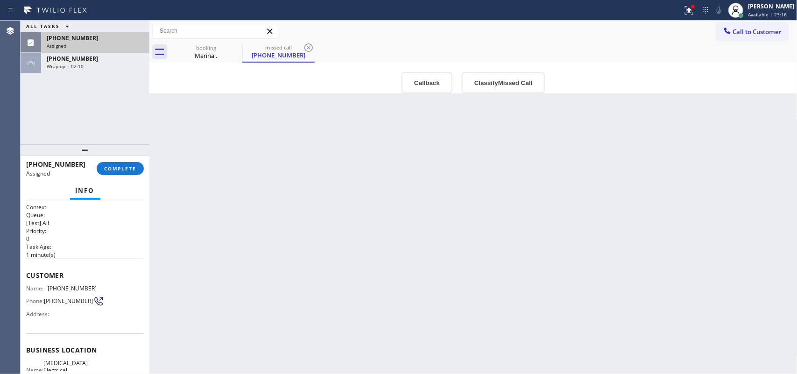
click at [104, 47] on div "Assigned" at bounding box center [95, 46] width 97 height 7
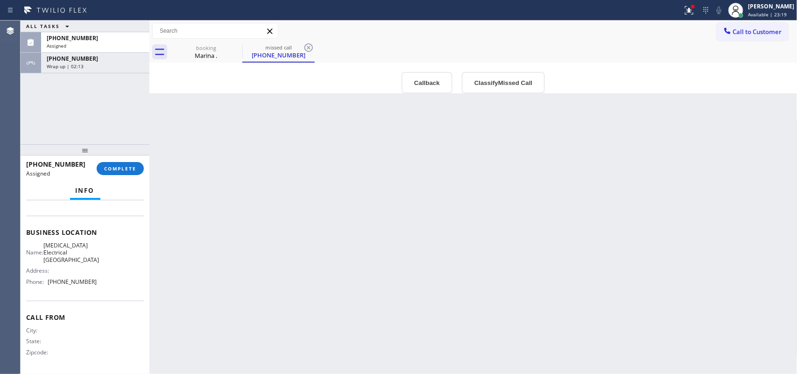
click at [98, 283] on div "Name: [MEDICAL_DATA] Electrical Anaheim Address: Phone: [PHONE_NUMBER]" at bounding box center [85, 265] width 118 height 47
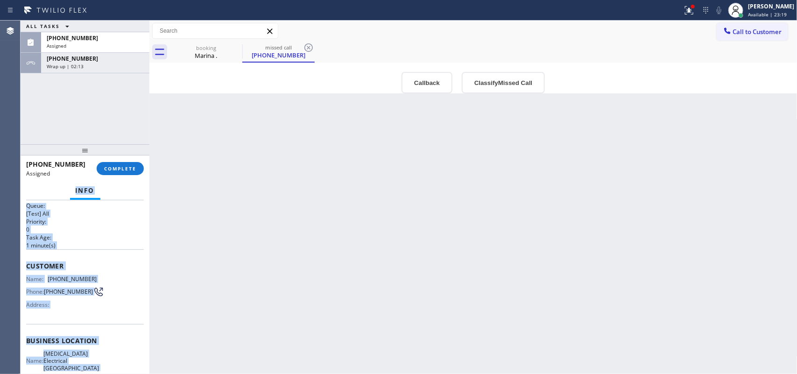
scroll to position [0, 0]
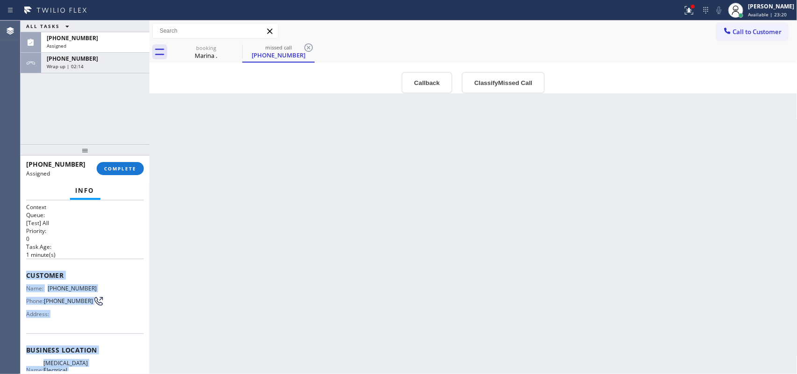
drag, startPoint x: 98, startPoint y: 287, endPoint x: 21, endPoint y: 267, distance: 79.3
click at [21, 267] on div "Context Queue: [Test] All Priority: 0 Task Age: [DEMOGRAPHIC_DATA] minute(s) Cu…" at bounding box center [85, 287] width 129 height 174
copy div "Customer Name: [PHONE_NUMBER] Phone: [PHONE_NUMBER] Address: Business location …"
click at [510, 86] on button "Classify Missed Call" at bounding box center [503, 82] width 83 height 21
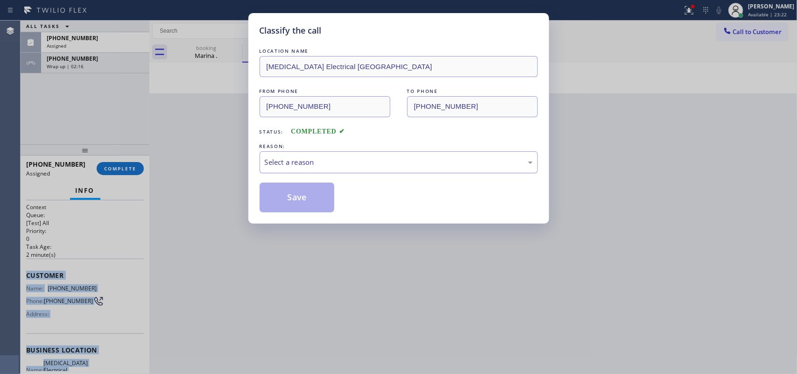
click at [454, 160] on div "Select a reason" at bounding box center [399, 162] width 268 height 11
click at [305, 199] on button "Save" at bounding box center [297, 198] width 75 height 30
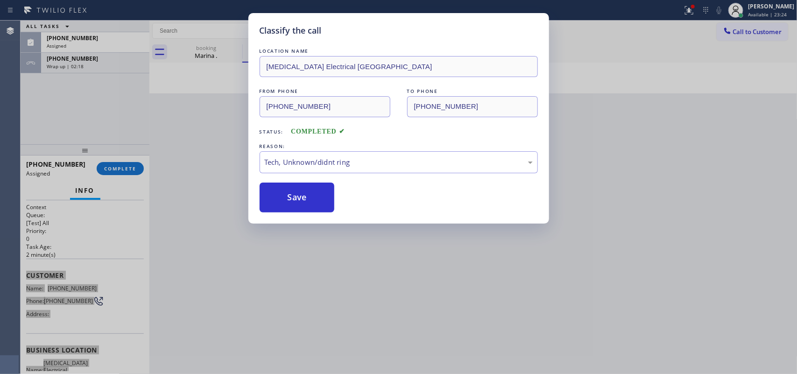
type textarea "the outlet for dryer and washer/ outlet for dishwasher is not working/ [PERSON_…"
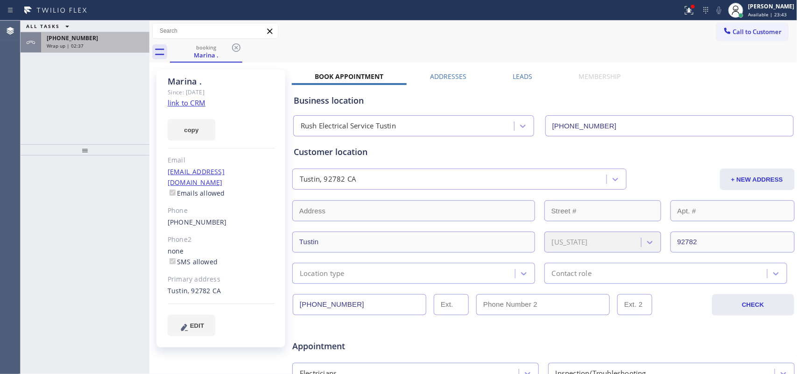
click at [117, 43] on div "Wrap up | 02:37" at bounding box center [95, 46] width 97 height 7
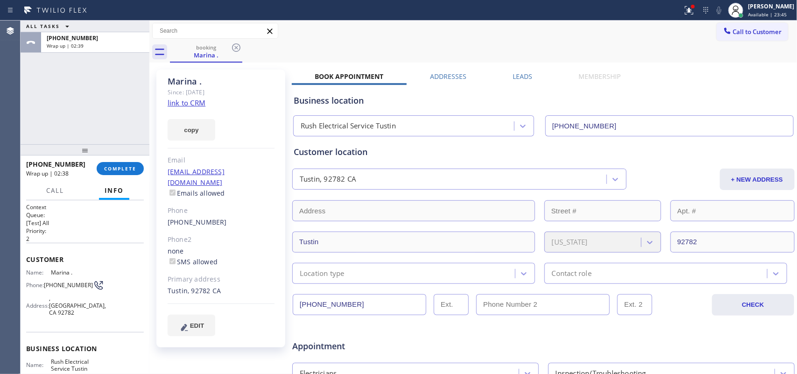
scroll to position [299, 0]
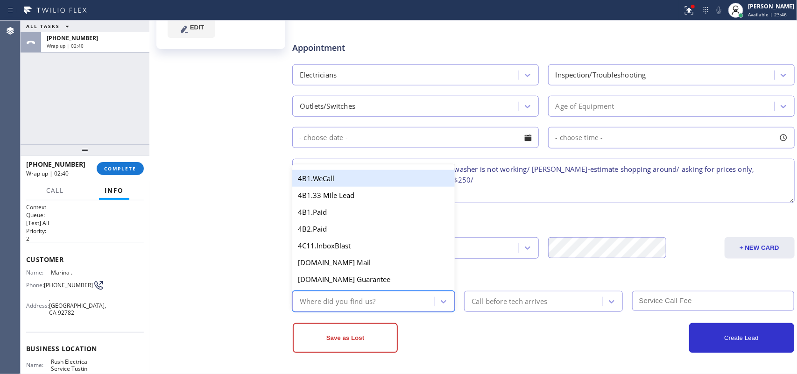
click at [398, 295] on div "Where did you find us?" at bounding box center [365, 301] width 140 height 16
type input "g"
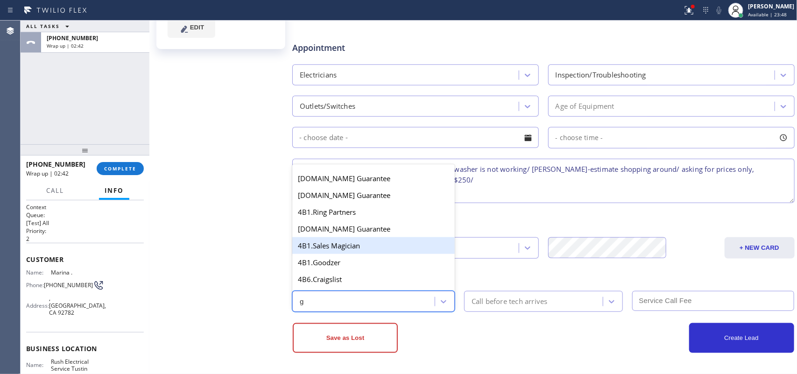
scroll to position [186, 0]
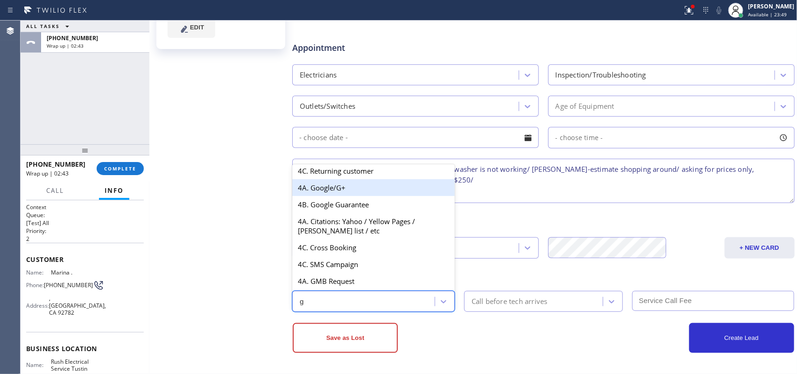
click at [355, 189] on div "4A. Google/G+" at bounding box center [373, 187] width 163 height 17
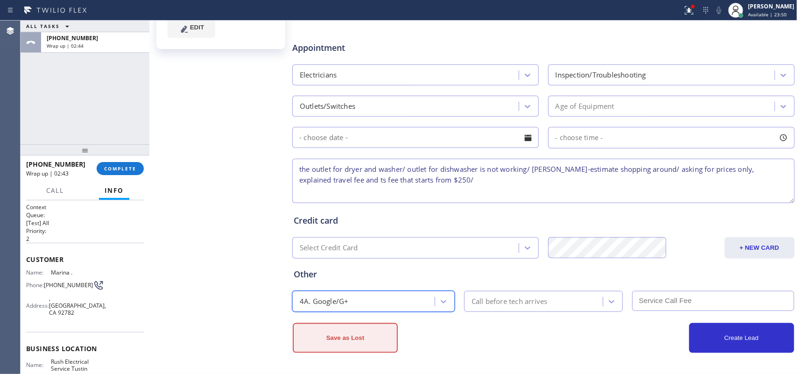
click at [356, 334] on button "Save as Lost" at bounding box center [345, 338] width 105 height 30
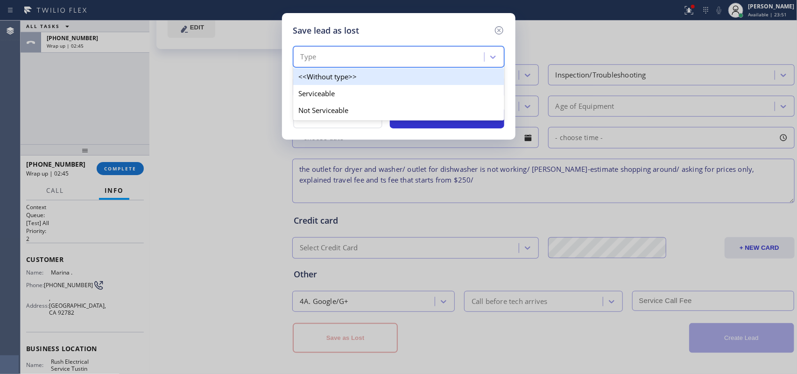
click at [426, 58] on div "Type" at bounding box center [390, 57] width 188 height 16
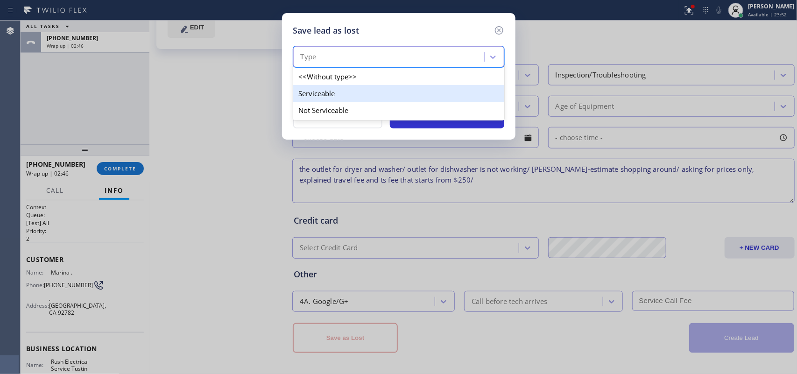
click at [416, 95] on div "Serviceable" at bounding box center [398, 93] width 211 height 17
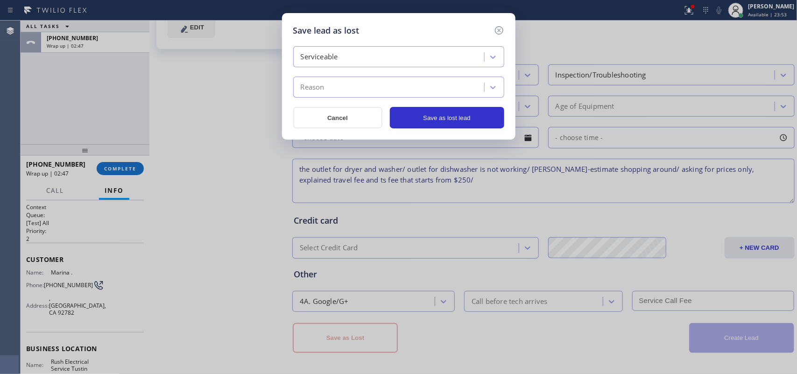
click at [416, 95] on div "Reason" at bounding box center [390, 87] width 188 height 16
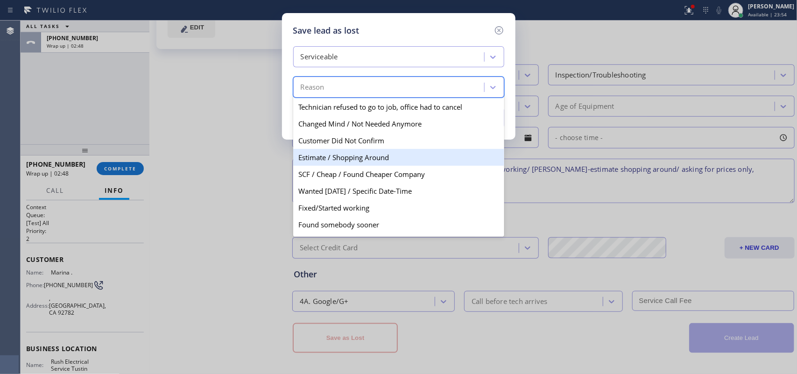
click at [405, 159] on div "Estimate / Shopping Around" at bounding box center [398, 157] width 211 height 17
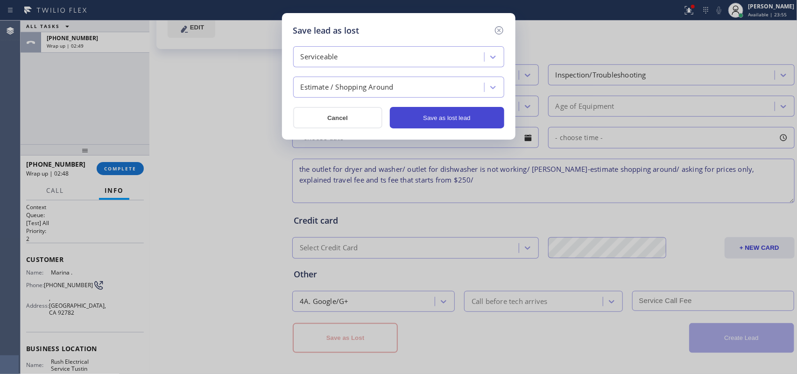
click at [435, 118] on button "Save as lost lead" at bounding box center [447, 117] width 114 height 21
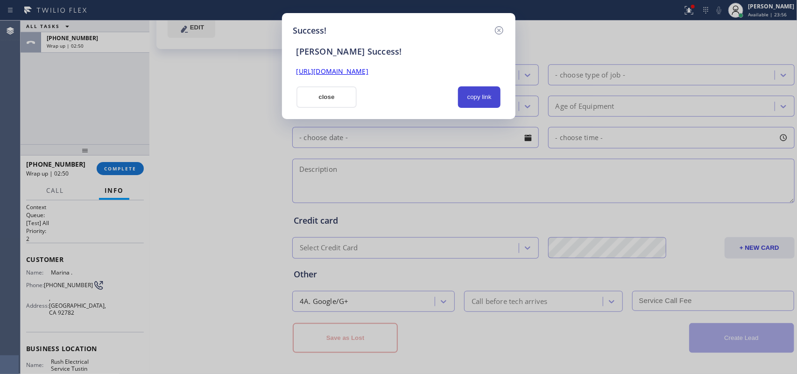
click at [472, 94] on button "copy link" at bounding box center [479, 96] width 43 height 21
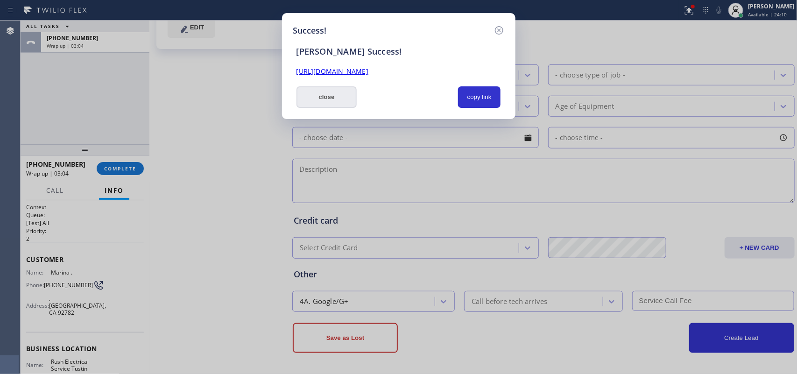
click at [334, 106] on button "close" at bounding box center [327, 96] width 61 height 21
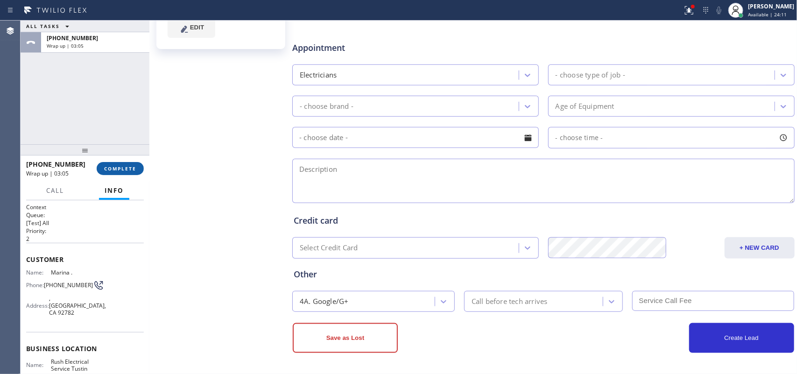
click at [130, 171] on span "COMPLETE" at bounding box center [120, 168] width 32 height 7
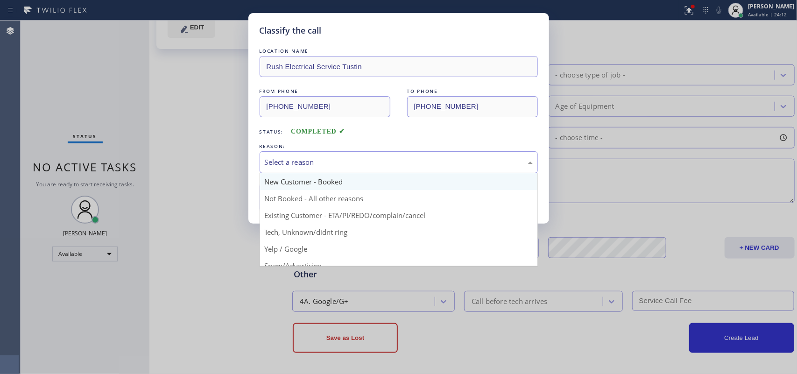
drag, startPoint x: 327, startPoint y: 160, endPoint x: 335, endPoint y: 177, distance: 18.2
click at [332, 164] on div "Select a reason" at bounding box center [399, 162] width 268 height 11
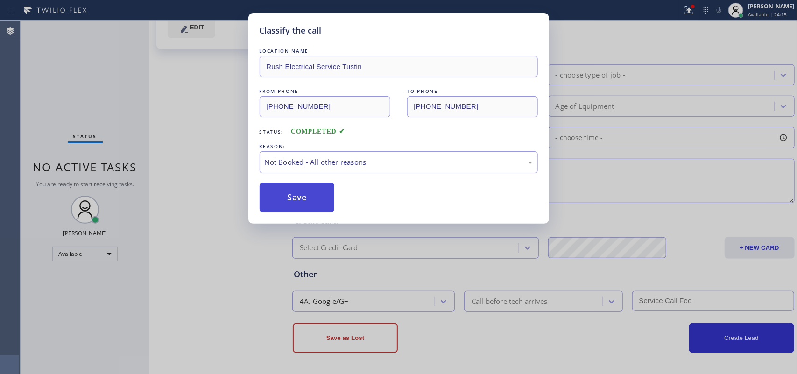
drag, startPoint x: 305, startPoint y: 200, endPoint x: 293, endPoint y: 186, distance: 18.2
click at [305, 201] on button "Save" at bounding box center [297, 198] width 75 height 30
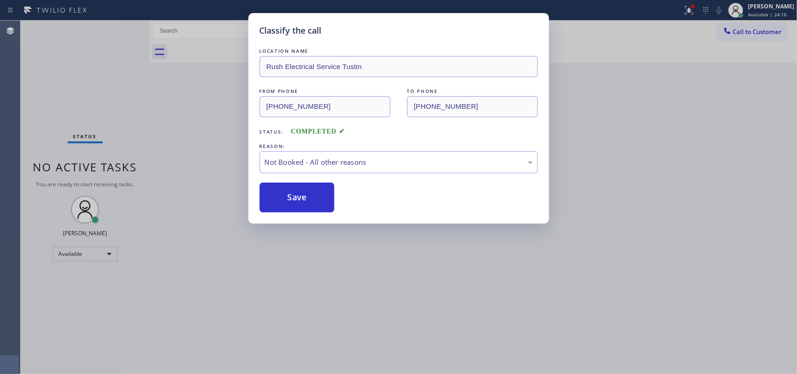
click at [113, 115] on div "Classify the call LOCATION NAME Rush Electrical Service Tustin FROM PHONE [PHON…" at bounding box center [398, 187] width 797 height 374
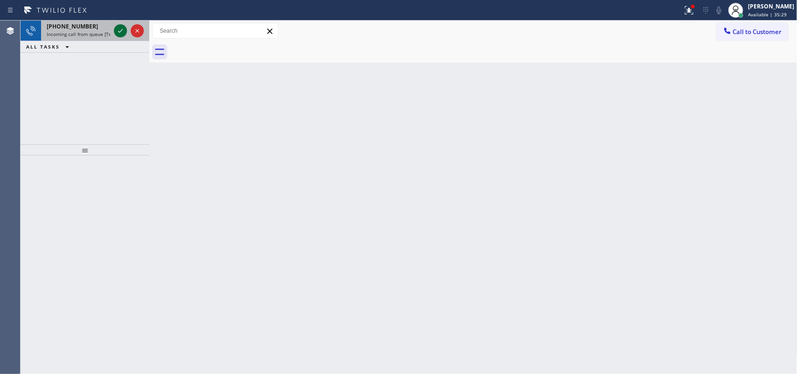
click at [122, 33] on icon at bounding box center [120, 30] width 11 height 11
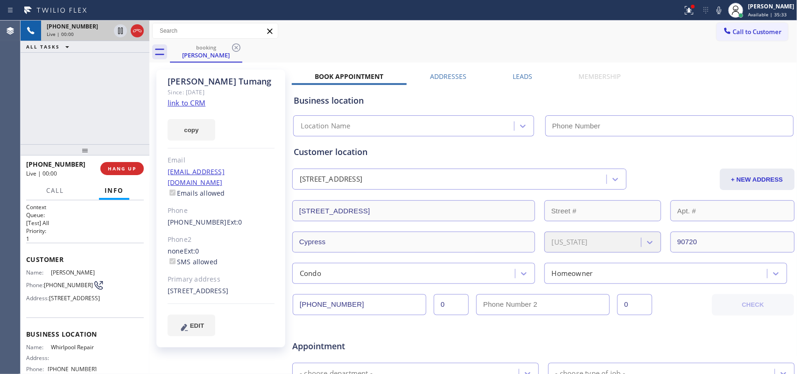
type input "[PHONE_NUMBER]"
click at [202, 105] on link "link to CRM" at bounding box center [187, 102] width 38 height 9
click at [122, 166] on span "HANG UP" at bounding box center [122, 168] width 28 height 7
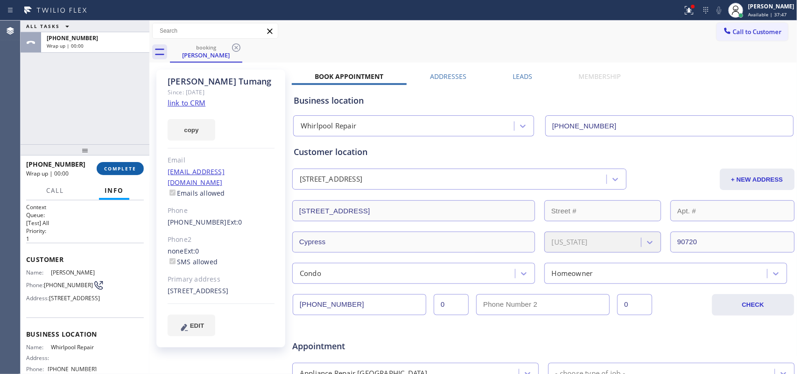
click at [134, 170] on span "COMPLETE" at bounding box center [120, 168] width 32 height 7
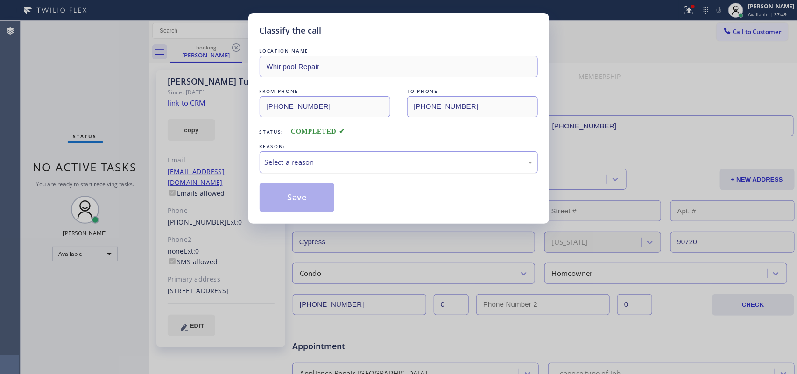
click at [327, 163] on div "Select a reason" at bounding box center [399, 162] width 268 height 11
click at [302, 185] on button "Save" at bounding box center [297, 198] width 75 height 30
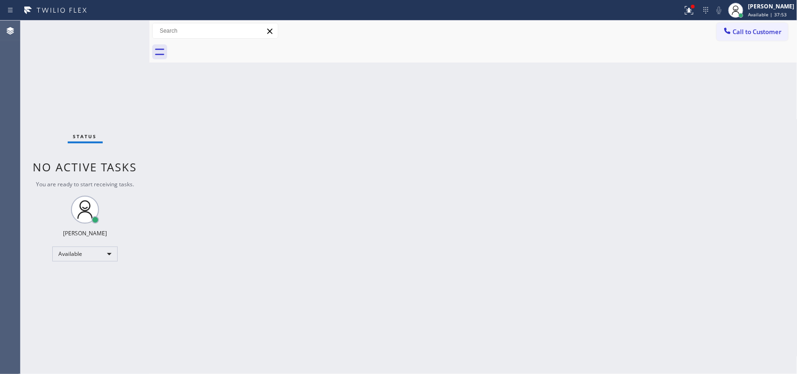
click at [69, 103] on div "Status No active tasks You are ready to start receiving tasks. [PERSON_NAME] Av…" at bounding box center [85, 198] width 129 height 354
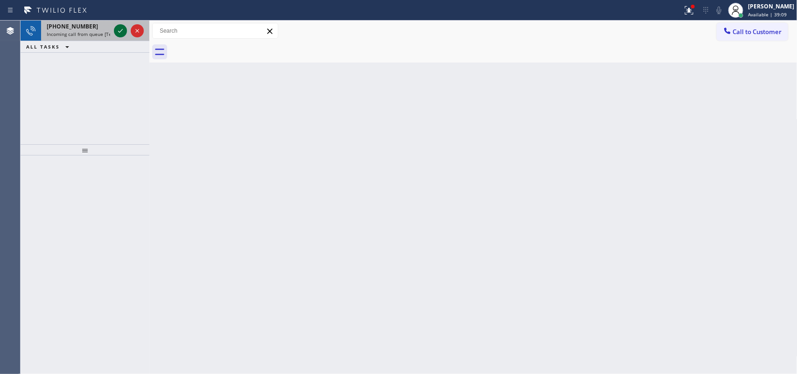
click at [117, 27] on icon at bounding box center [120, 30] width 11 height 11
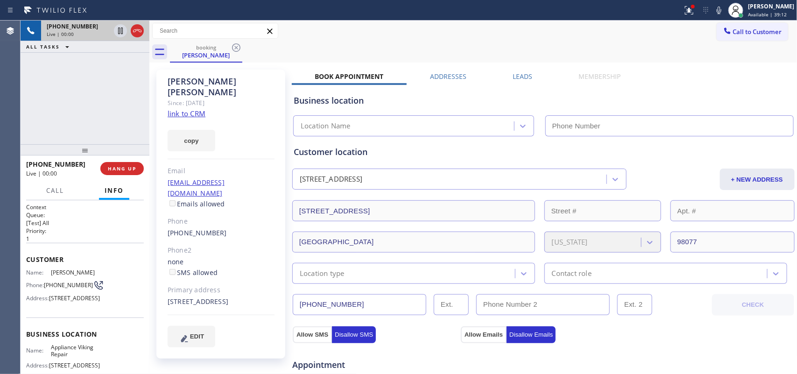
type input "[PHONE_NUMBER]"
click at [196, 109] on link "link to CRM" at bounding box center [187, 113] width 38 height 9
click at [132, 167] on span "HANG UP" at bounding box center [122, 168] width 28 height 7
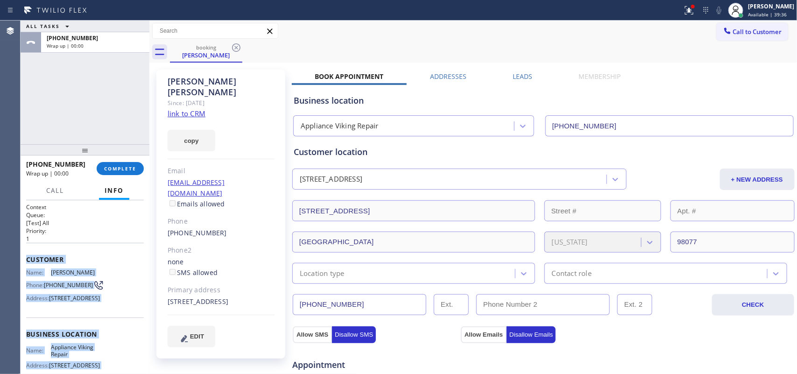
drag, startPoint x: 103, startPoint y: 288, endPoint x: 24, endPoint y: 255, distance: 86.2
click at [24, 255] on div "Context Queue: [Test] All Priority: 1 Customer Name: [PERSON_NAME] Phone: [PHON…" at bounding box center [85, 287] width 129 height 174
click at [128, 166] on span "COMPLETE" at bounding box center [120, 168] width 32 height 7
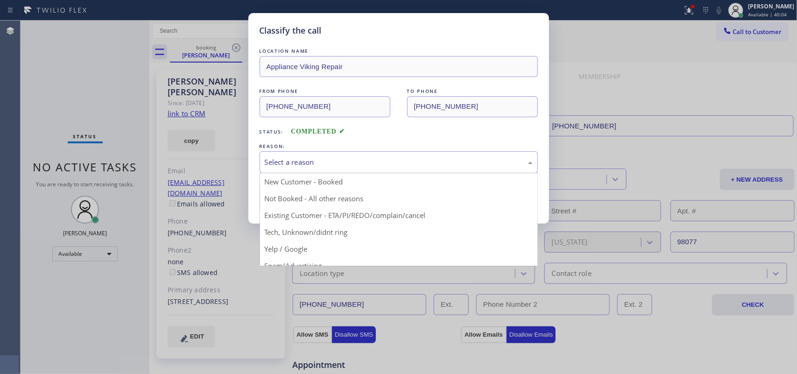
click at [272, 160] on div "Select a reason" at bounding box center [399, 162] width 268 height 11
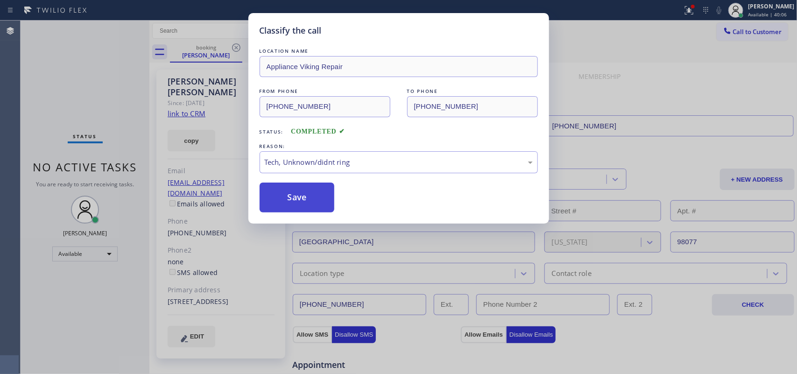
click at [309, 199] on button "Save" at bounding box center [297, 198] width 75 height 30
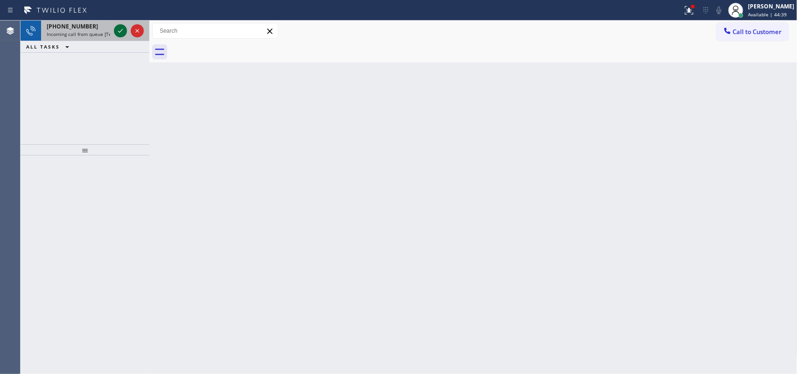
click at [120, 28] on icon at bounding box center [120, 30] width 11 height 11
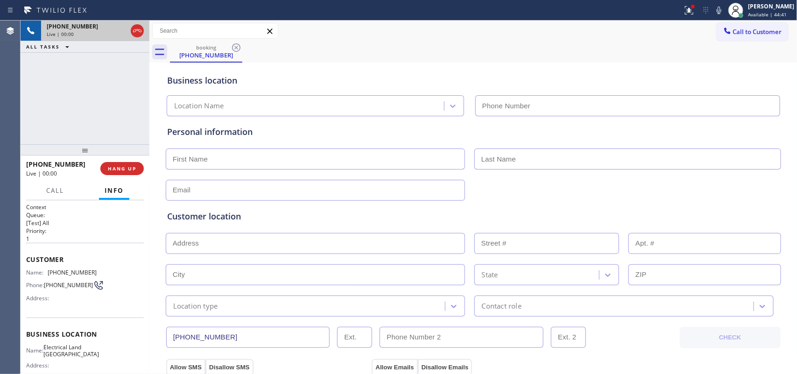
type input "[PHONE_NUMBER]"
click at [85, 116] on div "[PHONE_NUMBER] Live | 00:00 ALL TASKS ALL TASKS ACTIVE TASKS TASKS IN WRAP UP" at bounding box center [85, 83] width 129 height 124
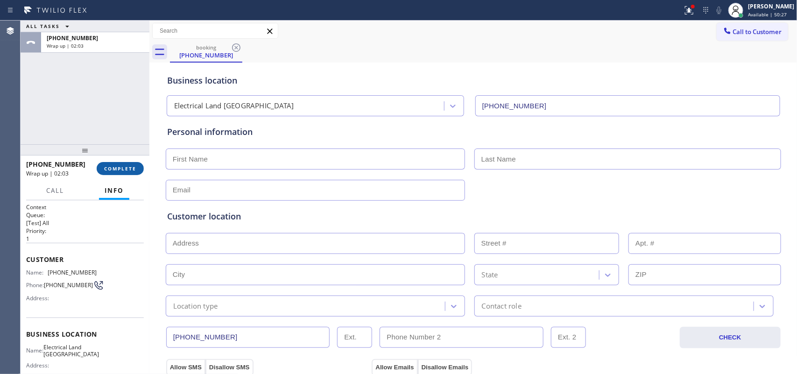
click at [122, 170] on span "COMPLETE" at bounding box center [120, 168] width 32 height 7
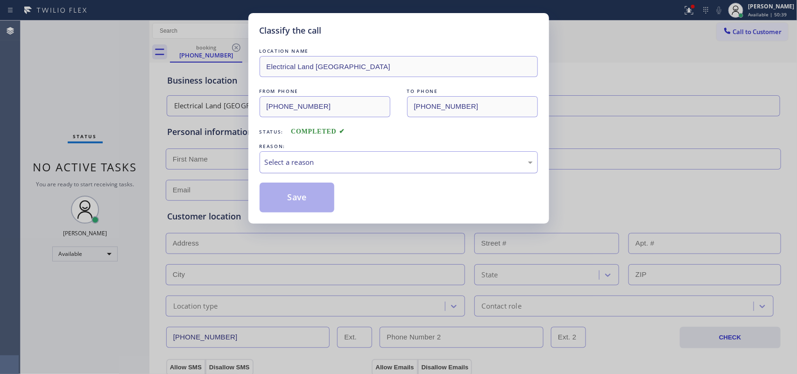
click at [321, 167] on div "Select a reason" at bounding box center [399, 162] width 268 height 11
click at [293, 194] on button "Save" at bounding box center [297, 198] width 75 height 30
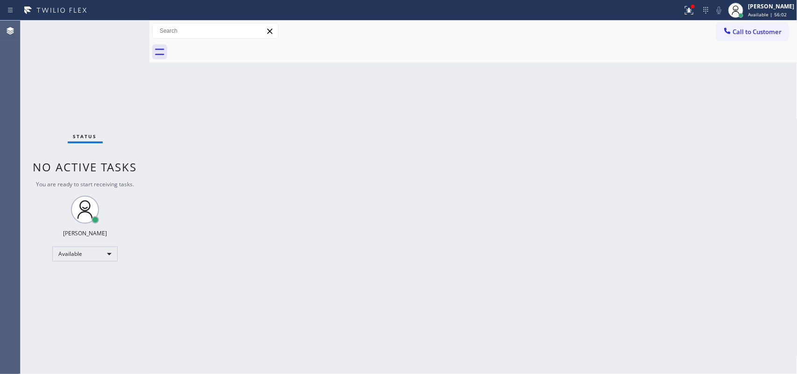
click at [335, 243] on div "Back to Dashboard Change Sender ID Customers Technicians Select a contact Outbo…" at bounding box center [473, 198] width 648 height 354
click at [119, 28] on div "Status No active tasks You are ready to start receiving tasks. [PERSON_NAME] Av…" at bounding box center [85, 198] width 129 height 354
drag, startPoint x: 776, startPoint y: 12, endPoint x: 775, endPoint y: 22, distance: 10.8
click at [776, 12] on span "Available | 1h 12min" at bounding box center [770, 14] width 47 height 7
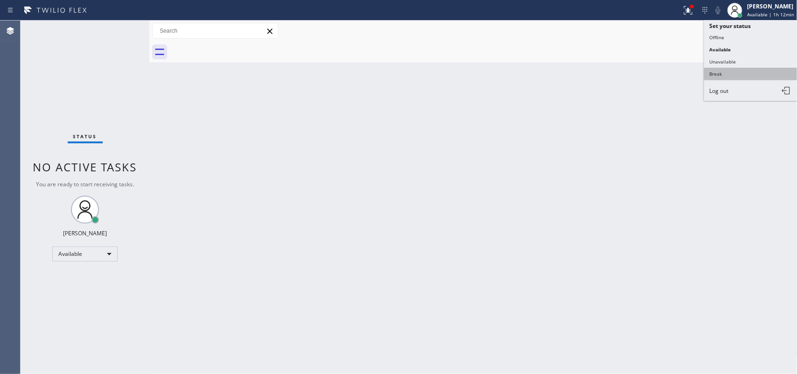
click at [751, 70] on button "Break" at bounding box center [750, 74] width 93 height 12
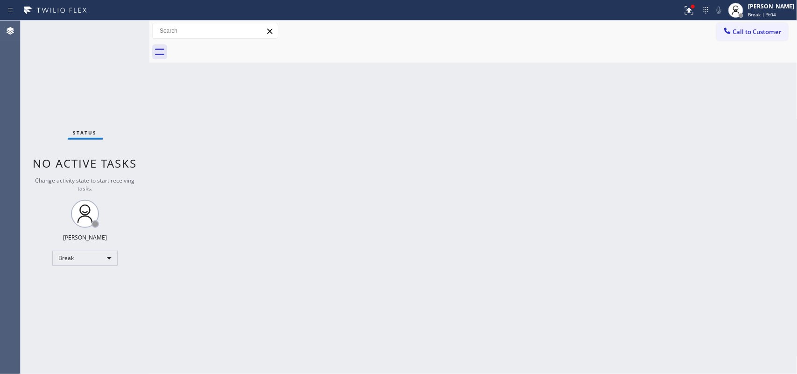
click at [294, 202] on div "Back to Dashboard Change Sender ID Customers Technicians Select a contact Outbo…" at bounding box center [473, 198] width 648 height 354
click at [746, 14] on div at bounding box center [736, 10] width 21 height 21
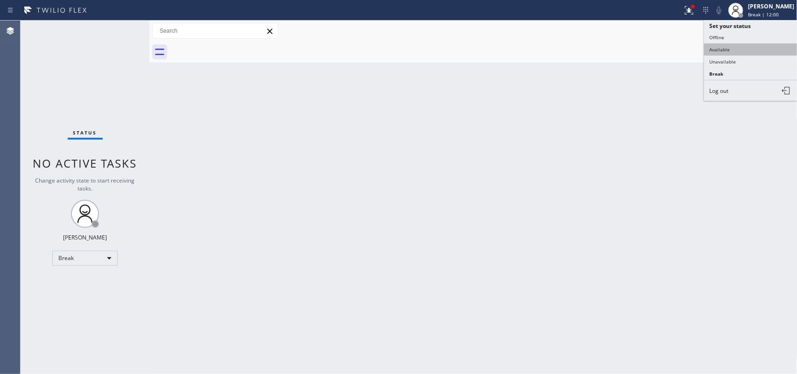
click at [716, 52] on button "Available" at bounding box center [750, 49] width 93 height 12
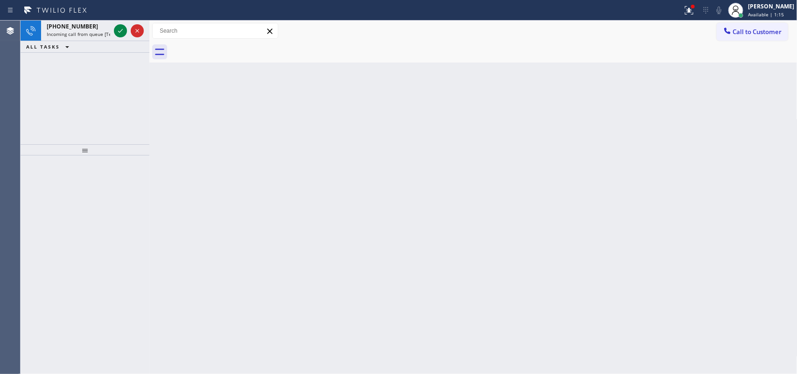
click at [120, 31] on icon at bounding box center [120, 31] width 5 height 4
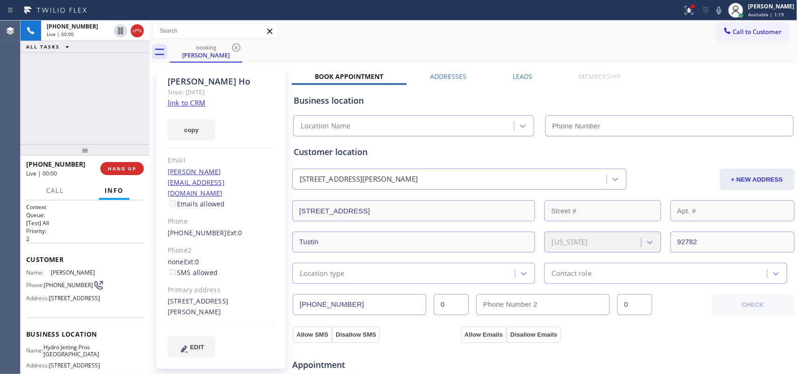
type input "[PHONE_NUMBER]"
click at [194, 100] on link "link to CRM" at bounding box center [187, 102] width 38 height 9
click at [65, 126] on div "[PHONE_NUMBER] Live | 00:00 ALL TASKS ALL TASKS ACTIVE TASKS TASKS IN WRAP UP" at bounding box center [85, 83] width 129 height 124
click at [53, 194] on button "Call" at bounding box center [55, 191] width 29 height 18
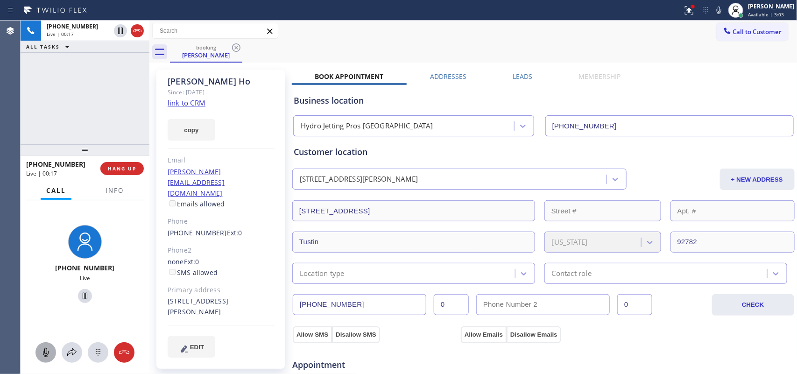
click at [47, 352] on icon at bounding box center [46, 352] width 6 height 9
click at [82, 294] on icon at bounding box center [84, 296] width 11 height 11
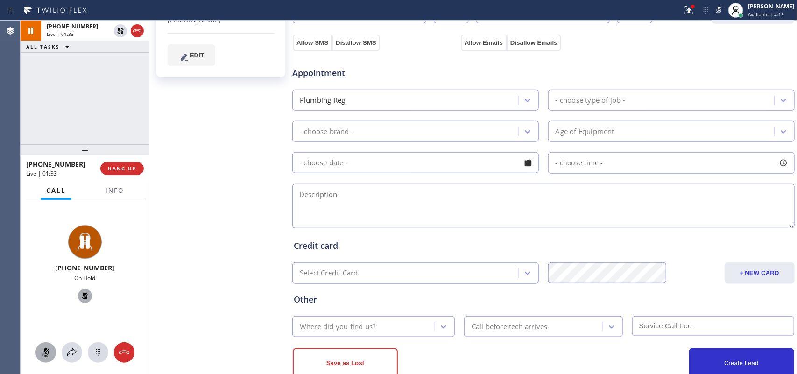
scroll to position [318, 0]
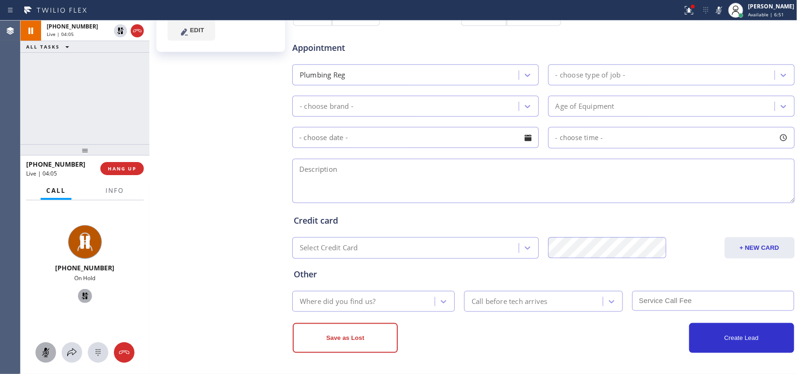
click at [40, 352] on icon at bounding box center [45, 352] width 11 height 11
click at [84, 293] on icon at bounding box center [84, 296] width 11 height 11
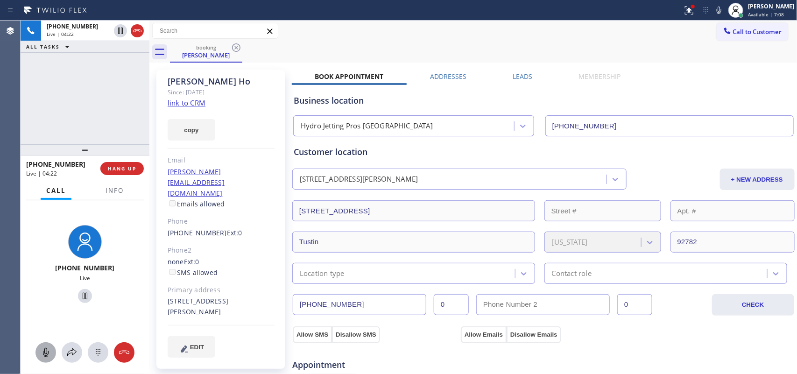
click at [53, 349] on div at bounding box center [45, 352] width 21 height 11
click at [83, 293] on icon at bounding box center [85, 296] width 5 height 7
drag, startPoint x: 37, startPoint y: 354, endPoint x: 49, endPoint y: 344, distance: 15.0
click at [40, 353] on div at bounding box center [45, 352] width 21 height 11
click at [83, 295] on icon at bounding box center [84, 296] width 11 height 11
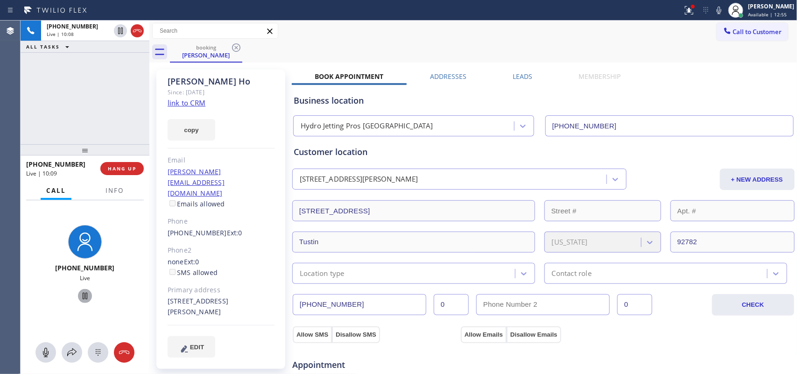
click at [262, 108] on div "copy" at bounding box center [221, 124] width 107 height 32
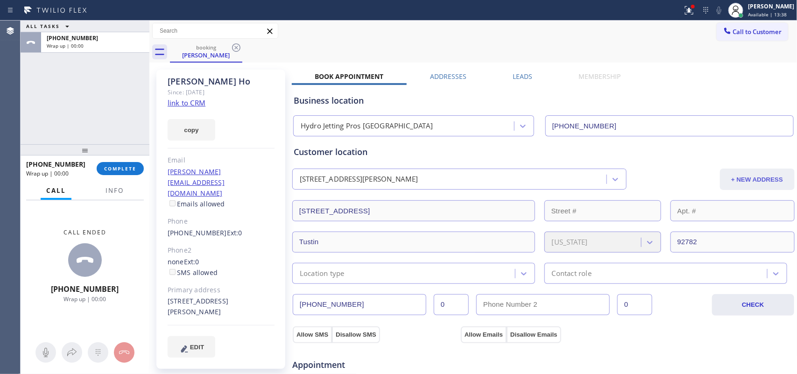
click at [743, 180] on button "+ NEW ADDRESS" at bounding box center [757, 179] width 75 height 21
click at [411, 206] on input "[STREET_ADDRESS]" at bounding box center [413, 210] width 243 height 21
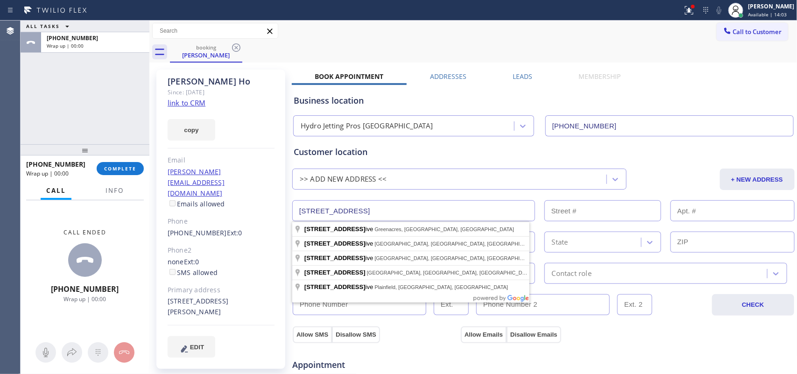
click at [411, 206] on input "[STREET_ADDRESS]" at bounding box center [413, 210] width 243 height 21
paste input "[STREET_ADDRESS],"
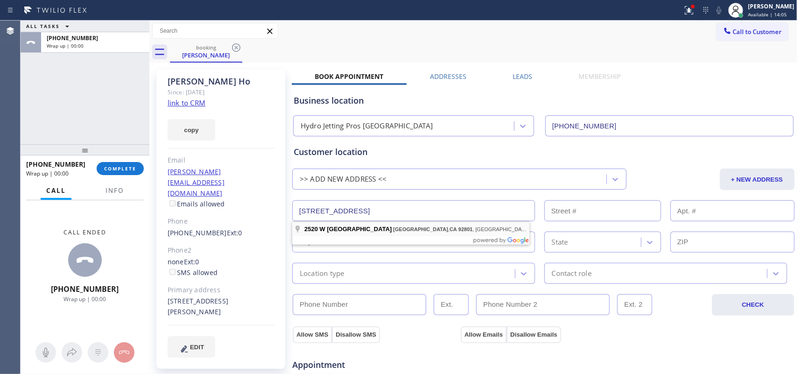
type input "[STREET_ADDRESS]"
type input "2520"
type input "[GEOGRAPHIC_DATA]"
type input "92801"
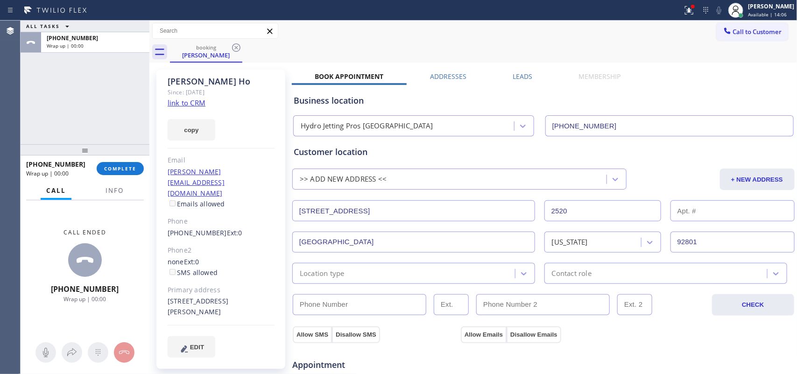
scroll to position [58, 0]
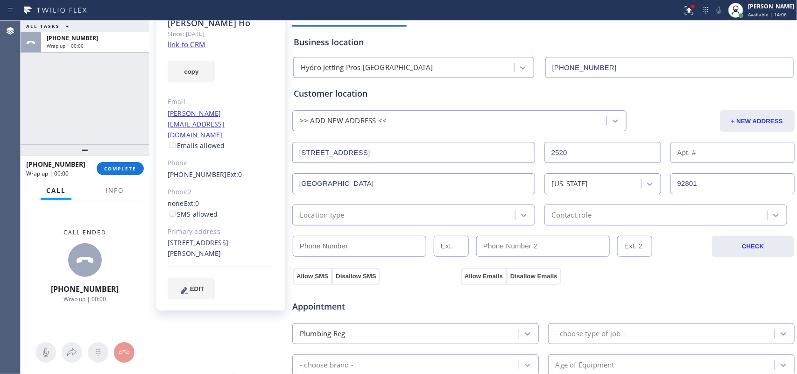
click at [519, 218] on icon at bounding box center [523, 215] width 9 height 9
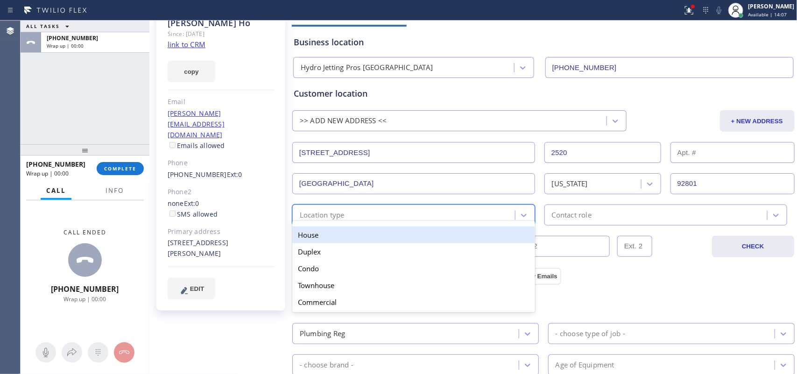
click at [493, 239] on div "House" at bounding box center [413, 235] width 243 height 17
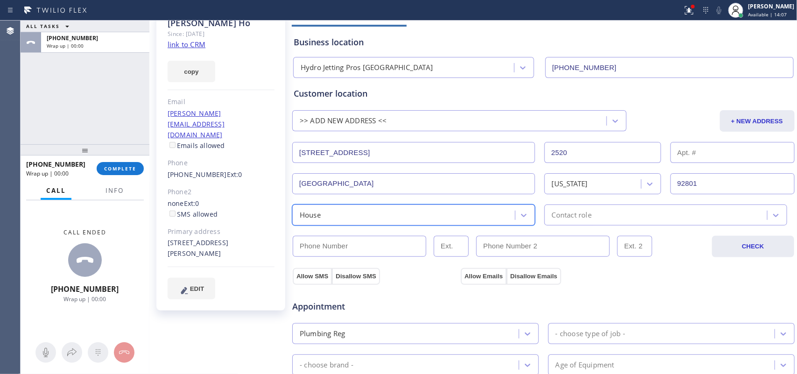
click at [577, 219] on div "Contact role" at bounding box center [572, 215] width 40 height 11
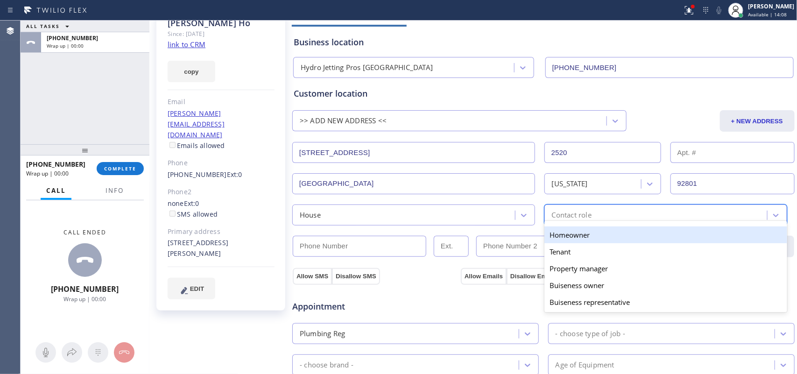
click at [566, 237] on div "Homeowner" at bounding box center [666, 235] width 243 height 17
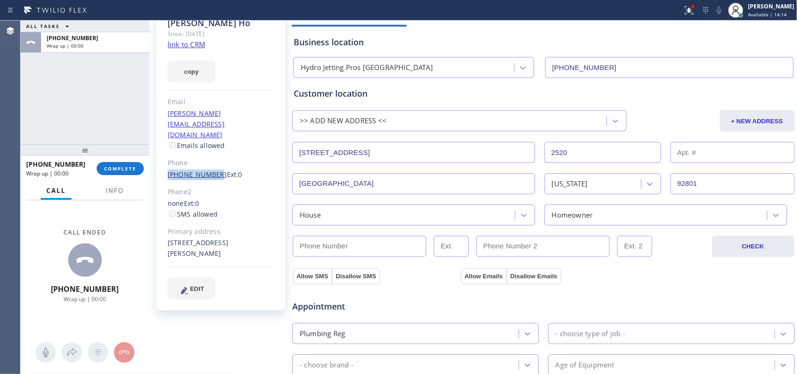
drag, startPoint x: 161, startPoint y: 155, endPoint x: 211, endPoint y: 149, distance: 50.4
click at [211, 149] on div "[PERSON_NAME] Since: [DATE] link to CRM copy Email [PERSON_NAME][EMAIL_ADDRESS]…" at bounding box center [220, 160] width 129 height 299
copy link "(714) 914-157"
click at [313, 239] on input "(___) ___-____" at bounding box center [360, 246] width 134 height 21
paste input "714) 914-157"
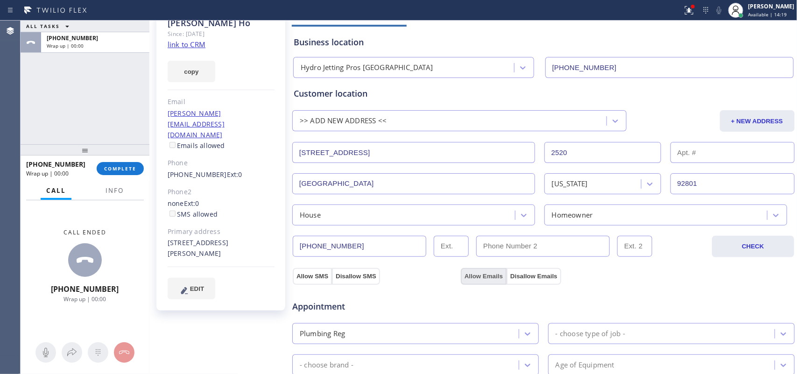
scroll to position [234, 0]
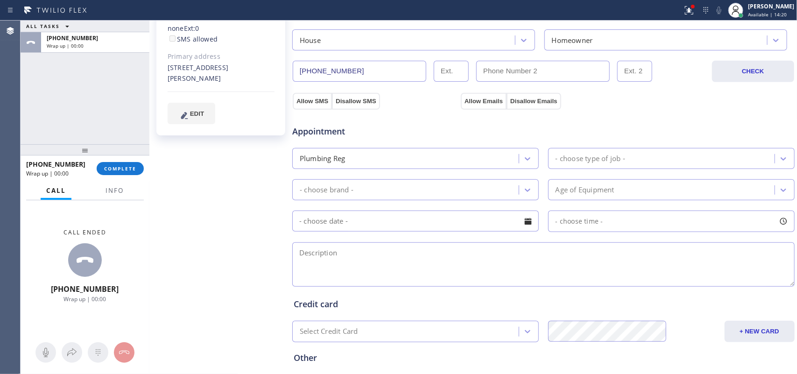
type input "[PHONE_NUMBER]"
click at [599, 162] on div "- choose type of job -" at bounding box center [591, 158] width 70 height 11
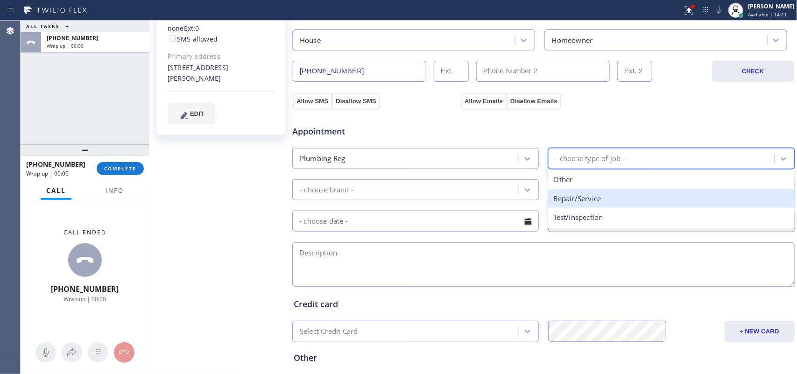
click at [603, 204] on div "Repair/Service" at bounding box center [671, 198] width 247 height 19
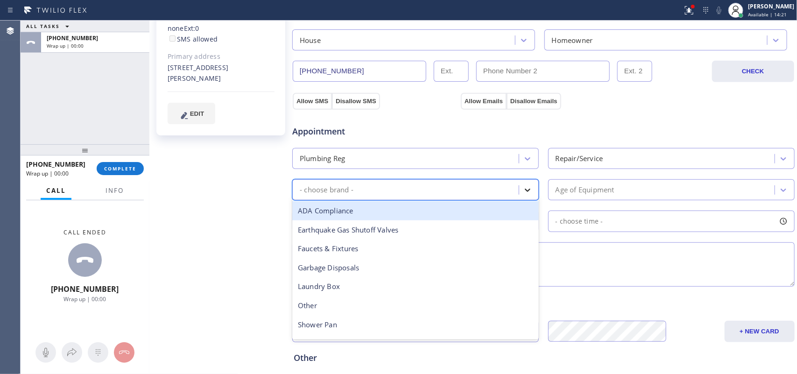
click at [519, 193] on div at bounding box center [527, 190] width 17 height 17
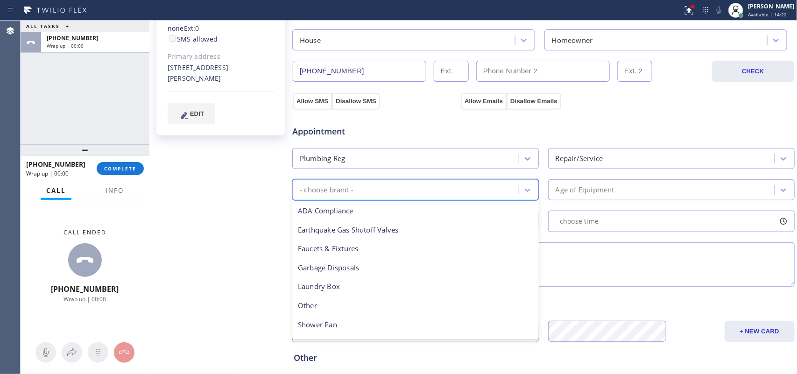
scroll to position [117, 0]
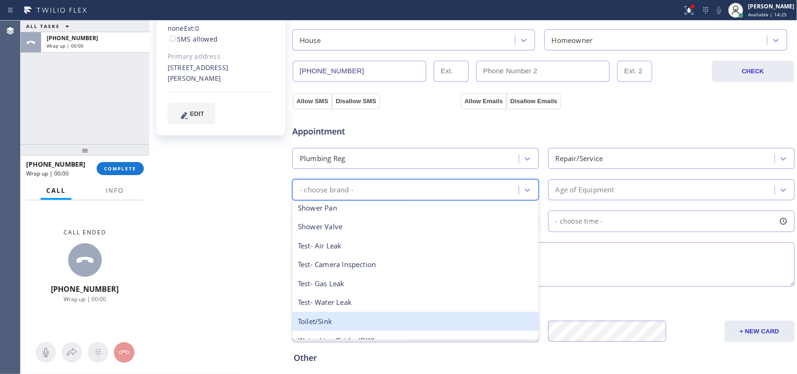
click at [364, 320] on div "Toilet/Sink" at bounding box center [415, 321] width 247 height 19
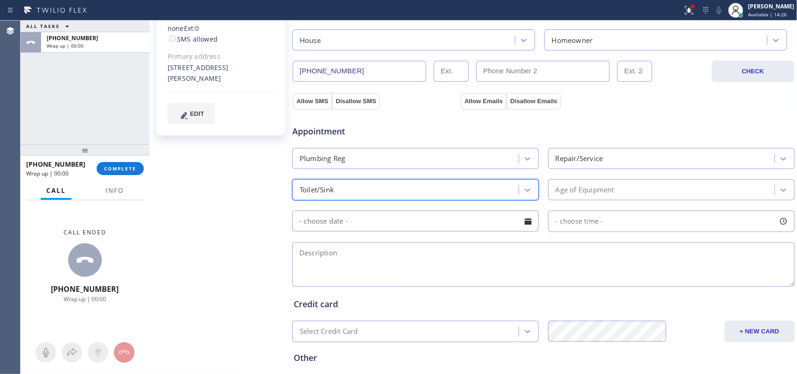
click at [637, 187] on div "Age of Equipment" at bounding box center [663, 190] width 224 height 16
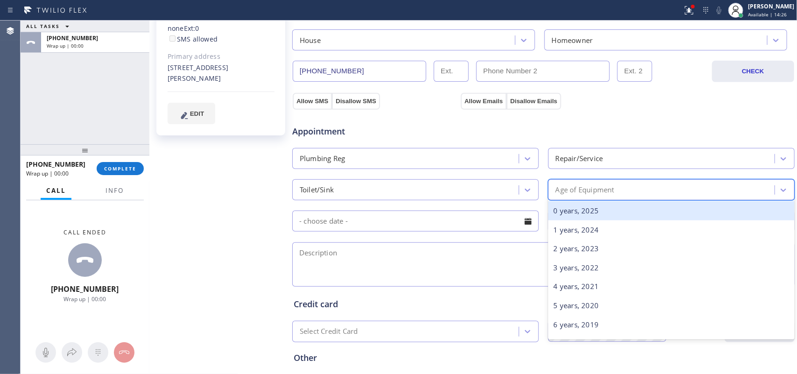
click at [635, 206] on div "0 years, 2025" at bounding box center [671, 210] width 247 height 19
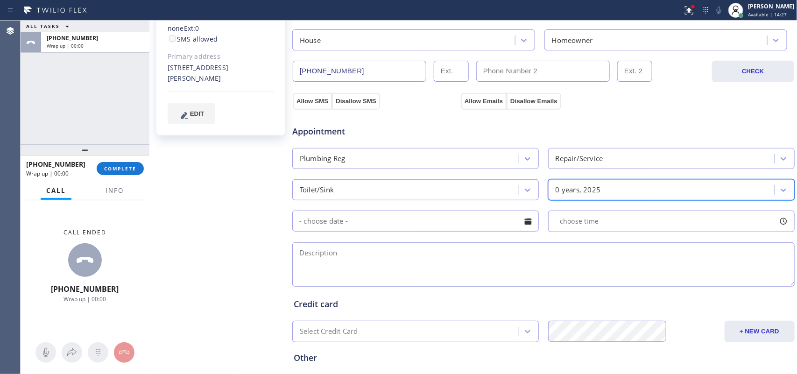
click at [521, 217] on div at bounding box center [528, 221] width 16 height 16
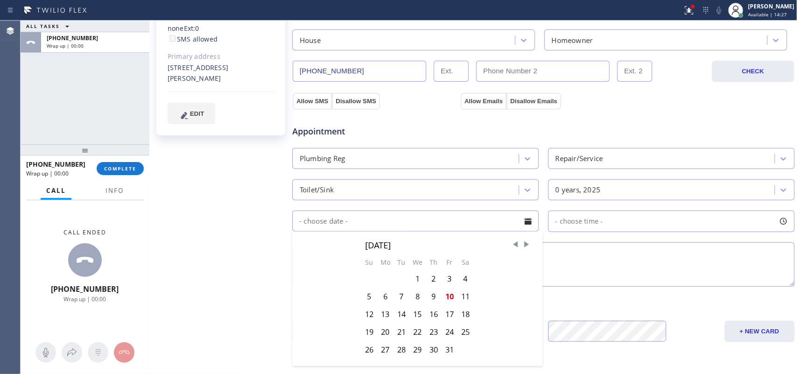
scroll to position [318, 0]
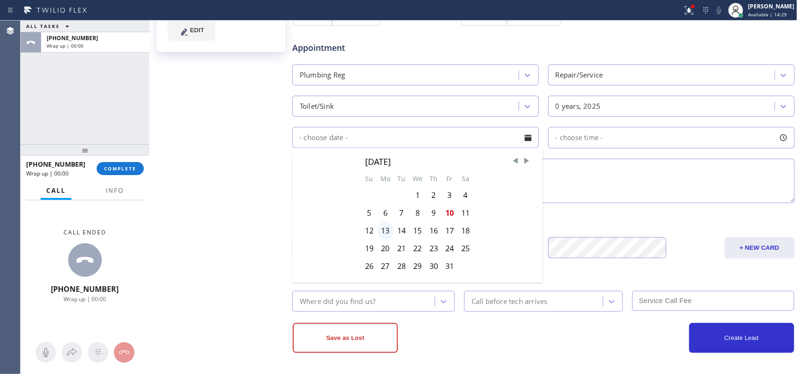
drag, startPoint x: 383, startPoint y: 234, endPoint x: 533, endPoint y: 167, distance: 164.1
click at [383, 233] on div "13" at bounding box center [385, 231] width 16 height 18
type input "[DATE]"
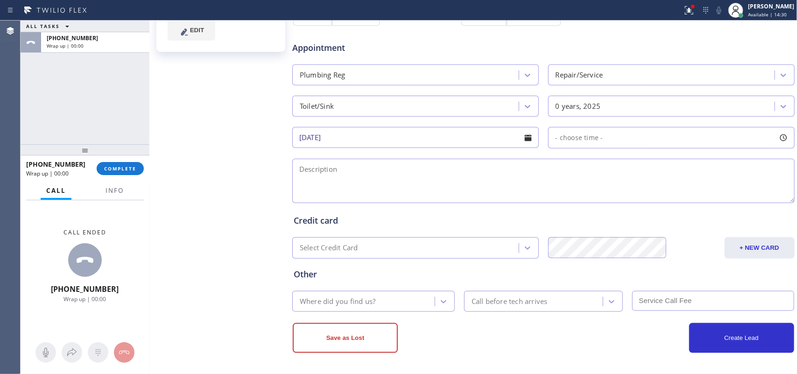
click at [777, 135] on div at bounding box center [784, 138] width 16 height 16
drag, startPoint x: 553, startPoint y: 192, endPoint x: 620, endPoint y: 193, distance: 67.7
click at [623, 193] on div at bounding box center [628, 195] width 11 height 20
drag, startPoint x: 554, startPoint y: 194, endPoint x: 570, endPoint y: 194, distance: 15.9
click at [570, 194] on div at bounding box center [574, 195] width 11 height 20
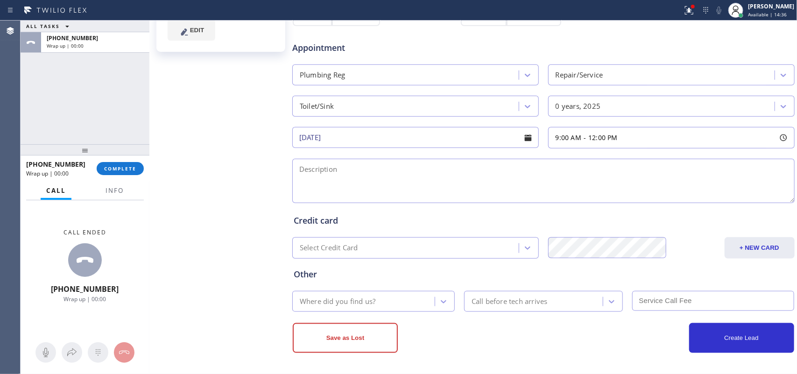
click at [508, 182] on textarea at bounding box center [543, 181] width 503 height 44
click at [228, 184] on div "[PERSON_NAME] Since: [DATE] link to CRM copy Email [PERSON_NAME][EMAIL_ADDRESS]…" at bounding box center [222, 60] width 140 height 624
click at [368, 169] on textarea "9-12/ no scf/" at bounding box center [543, 181] width 503 height 44
paste textarea "house-ho/ toilet getting backed up, tried to snake it but it does it again, thi…"
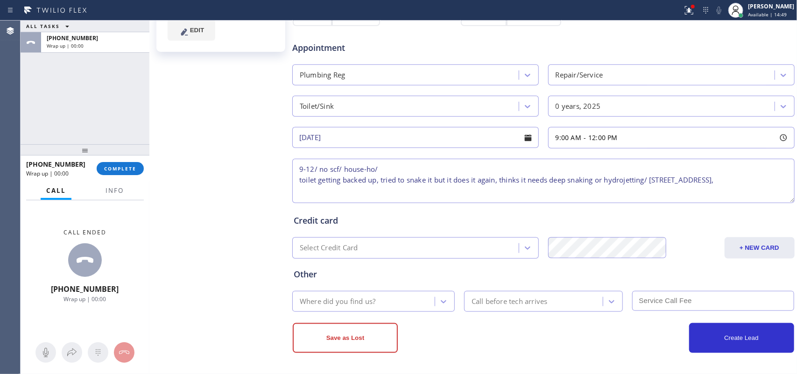
click at [388, 164] on textarea "9-12/ no scf/ house-ho/ toilet getting backed up, tried to snake it but it does…" at bounding box center [543, 181] width 503 height 44
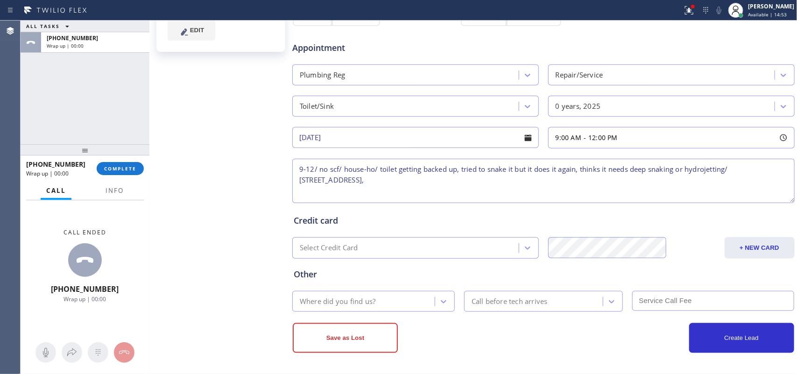
click at [349, 180] on textarea "9-12/ no scf/ house-ho/ toilet getting backed up, tried to snake it but it does…" at bounding box center [543, 181] width 503 height 44
click at [425, 180] on textarea "9-12/ no scf/ house-ho/ toilet getting backed up, tried to snake it but it does…" at bounding box center [543, 181] width 503 height 44
click at [111, 192] on span "Info" at bounding box center [115, 190] width 18 height 8
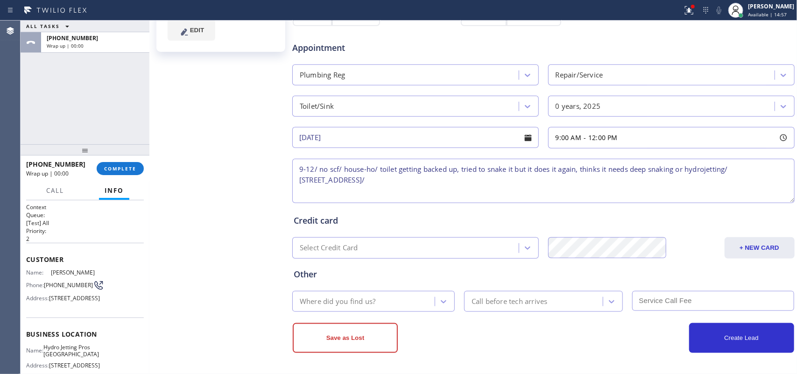
scroll to position [117, 0]
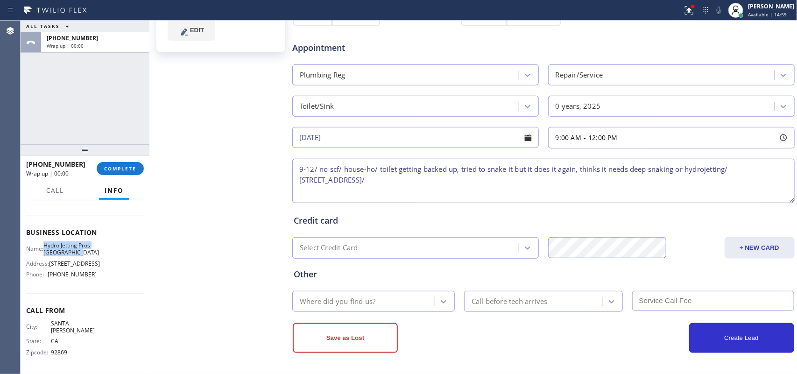
drag, startPoint x: 57, startPoint y: 254, endPoint x: 43, endPoint y: 243, distance: 16.6
click at [43, 243] on div "Name: Hydro Jetting Pros [GEOGRAPHIC_DATA]" at bounding box center [61, 249] width 71 height 14
copy span "Hydro Jetting Pros [GEOGRAPHIC_DATA]"
click at [429, 184] on textarea "9-12/ no scf/ house-ho/ toilet getting backed up, tried to snake it but it does…" at bounding box center [543, 181] width 503 height 44
paste textarea "Hydro Jetting Pros [GEOGRAPHIC_DATA]"
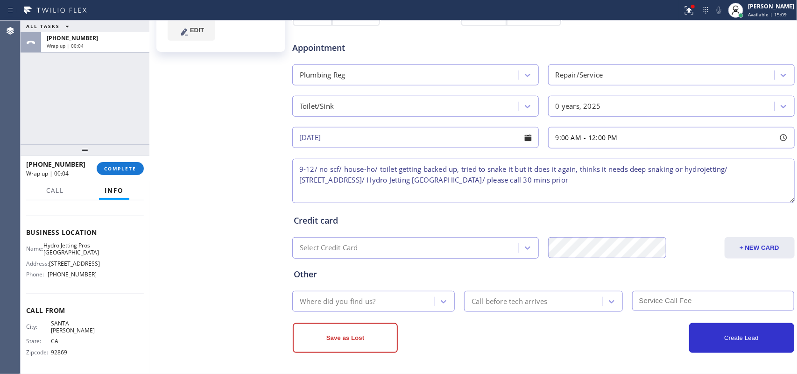
type textarea "9-12/ no scf/ house-ho/ toilet getting backed up, tried to snake it but it does…"
click at [367, 299] on div "Where did you find us?" at bounding box center [338, 301] width 76 height 11
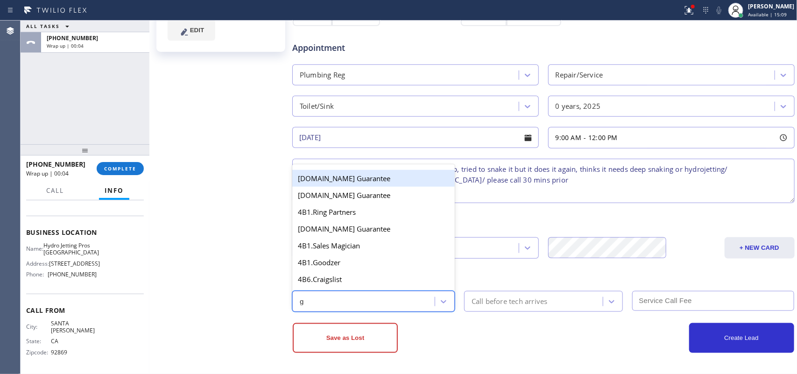
type input "g"
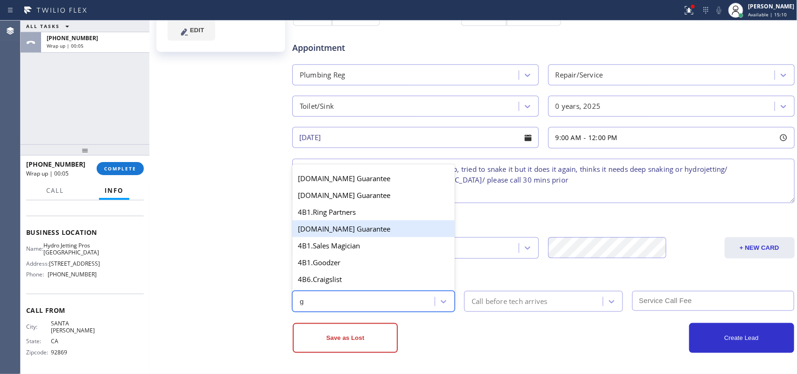
scroll to position [186, 0]
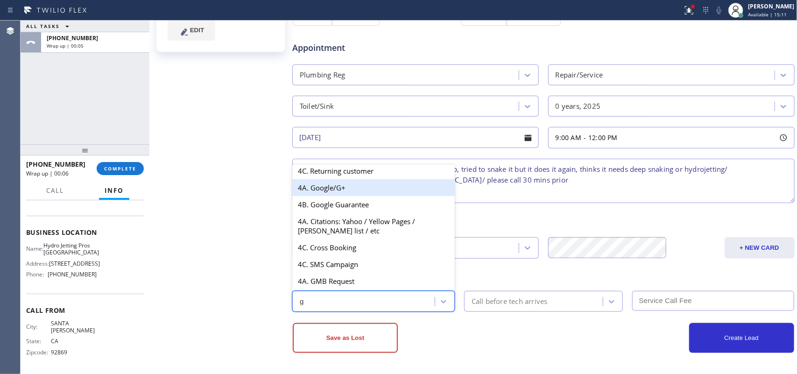
click at [347, 187] on div "4A. Google/G+" at bounding box center [373, 187] width 163 height 17
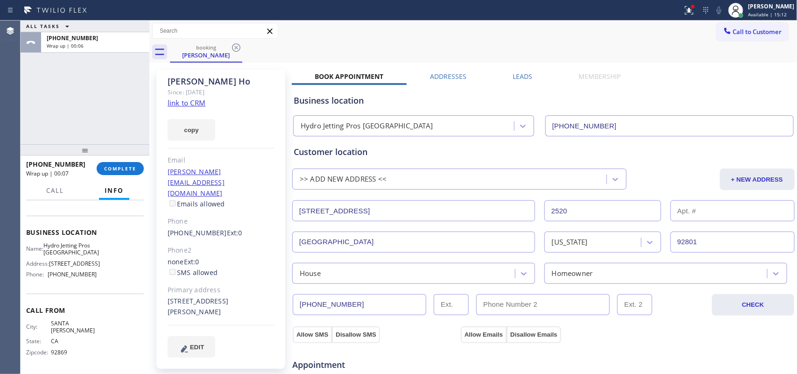
scroll to position [318, 0]
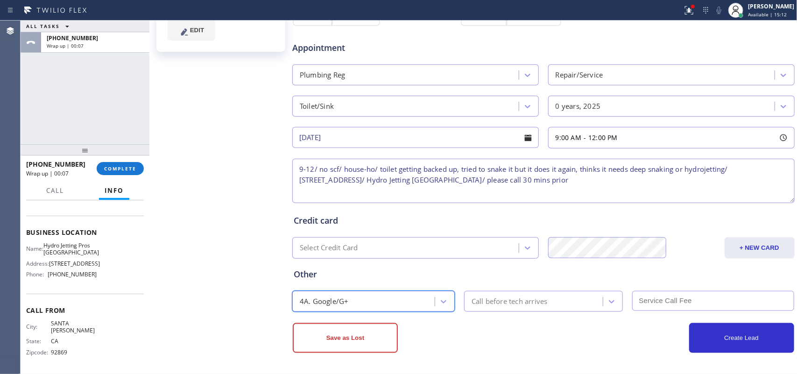
drag, startPoint x: 515, startPoint y: 302, endPoint x: 522, endPoint y: 293, distance: 10.7
click at [516, 302] on div "Call before tech arrives" at bounding box center [510, 301] width 76 height 11
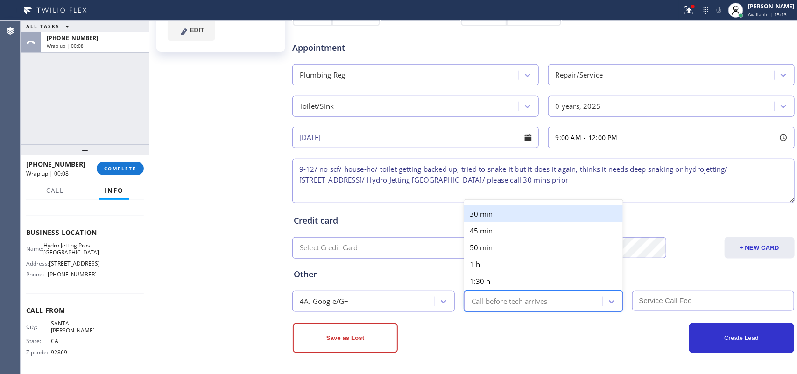
click at [529, 208] on div "30 min" at bounding box center [543, 214] width 159 height 17
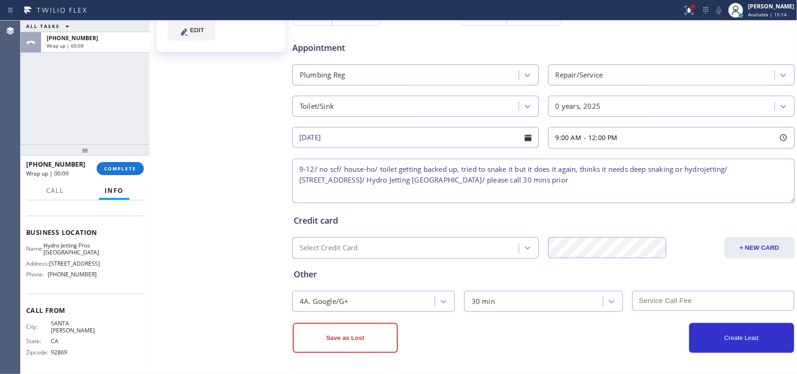
click at [706, 305] on input "text" at bounding box center [713, 301] width 163 height 20
type input "0"
click at [751, 333] on button "Create Lead" at bounding box center [741, 338] width 105 height 30
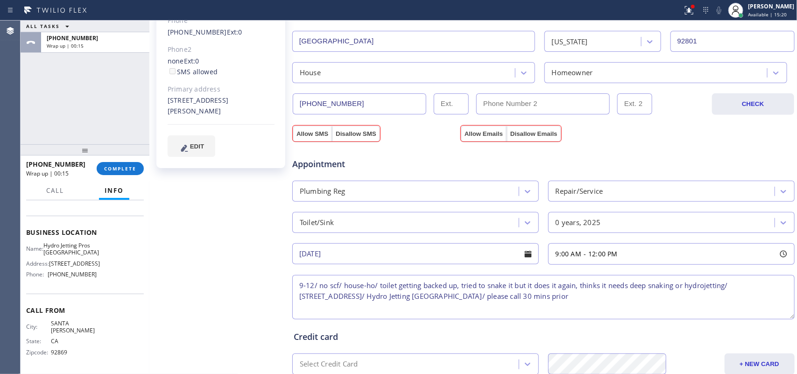
scroll to position [142, 0]
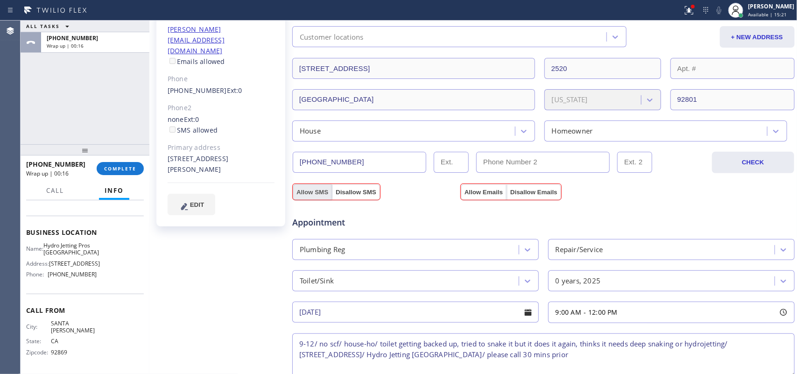
click at [320, 188] on button "Allow SMS" at bounding box center [312, 192] width 39 height 17
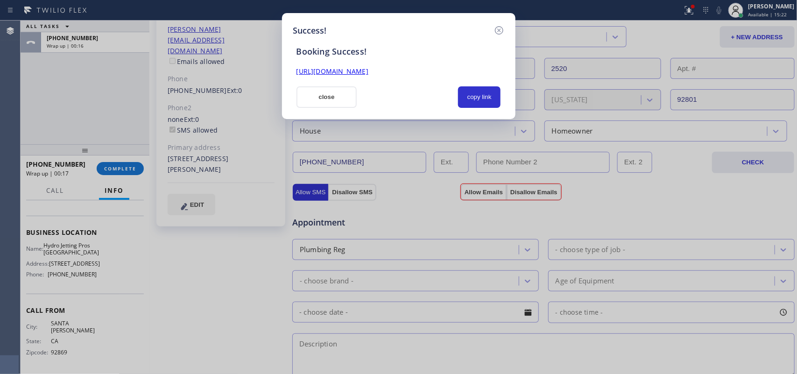
checkbox input "true"
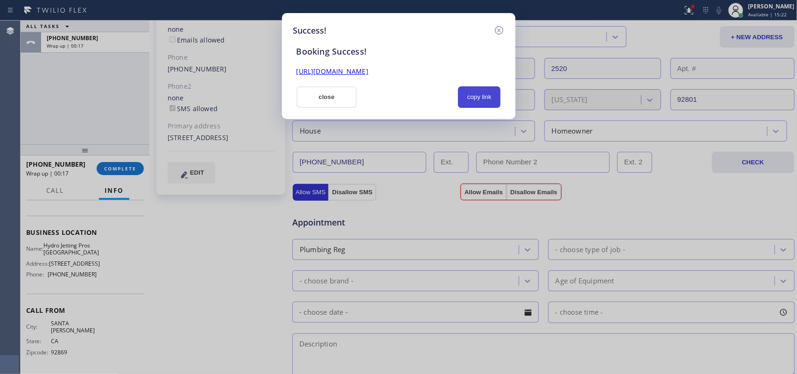
click at [485, 95] on button "copy link" at bounding box center [479, 96] width 43 height 21
click at [369, 68] on link "[URL][DOMAIN_NAME]" at bounding box center [333, 71] width 72 height 9
click at [315, 96] on button "close" at bounding box center [327, 96] width 61 height 21
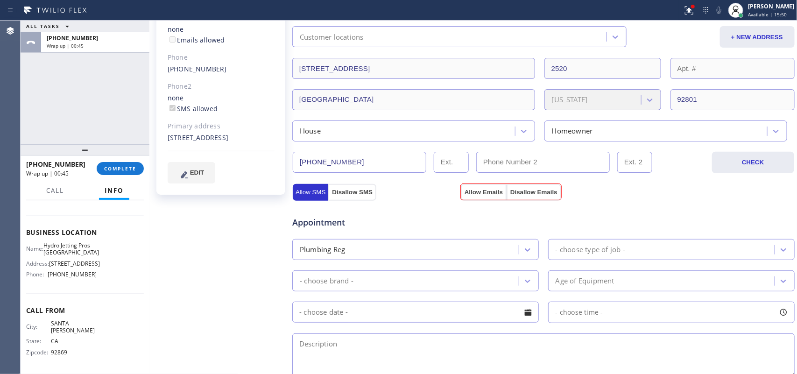
scroll to position [0, 0]
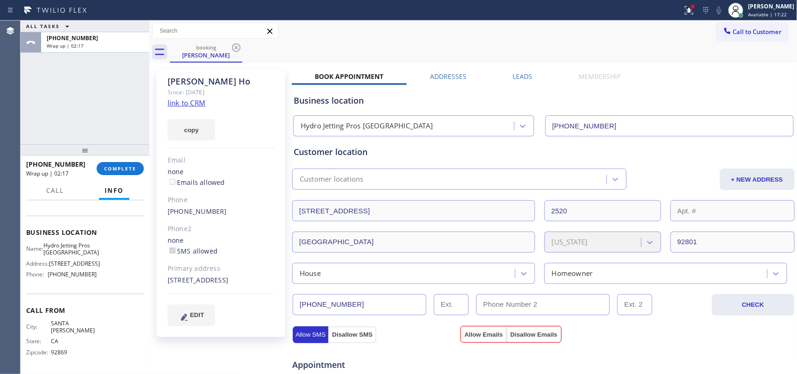
click at [334, 304] on input "[PHONE_NUMBER]" at bounding box center [360, 304] width 134 height 21
click at [335, 304] on input "[PHONE_NUMBER]" at bounding box center [360, 304] width 134 height 21
click at [120, 164] on button "COMPLETE" at bounding box center [120, 168] width 47 height 13
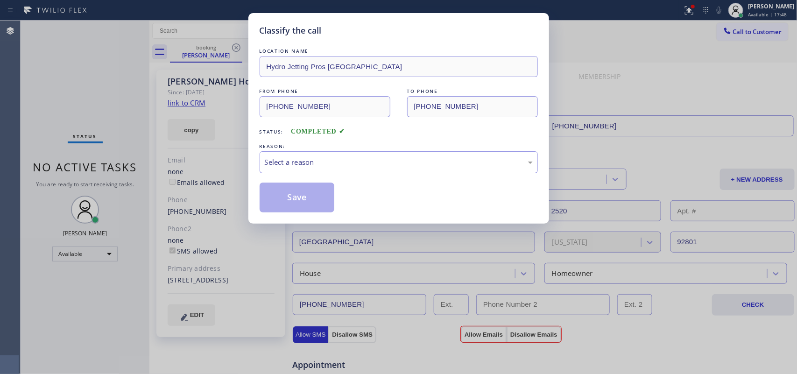
click at [325, 143] on div "REASON:" at bounding box center [399, 147] width 278 height 10
click at [326, 153] on div "Select a reason" at bounding box center [399, 162] width 278 height 22
click at [281, 202] on button "Save" at bounding box center [297, 198] width 75 height 30
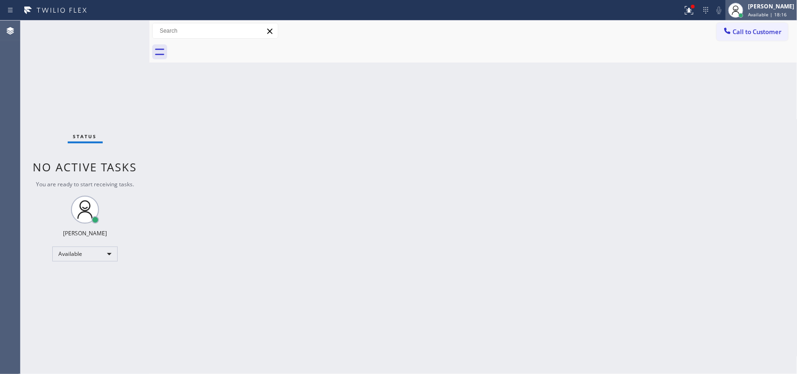
click at [778, 12] on span "Available | 18:16" at bounding box center [767, 14] width 39 height 7
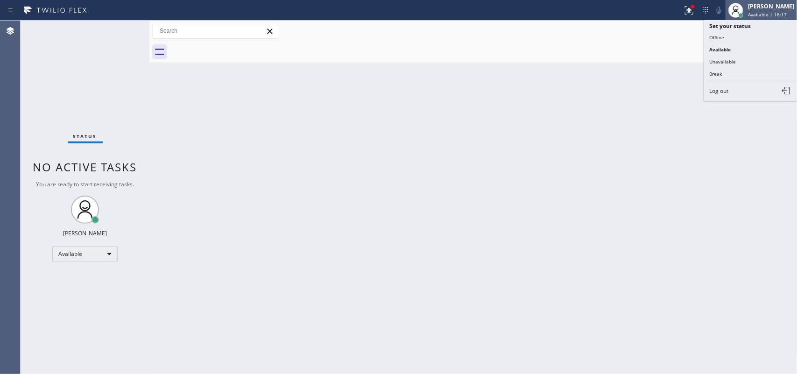
click at [778, 11] on span "Available | 18:17" at bounding box center [767, 14] width 39 height 7
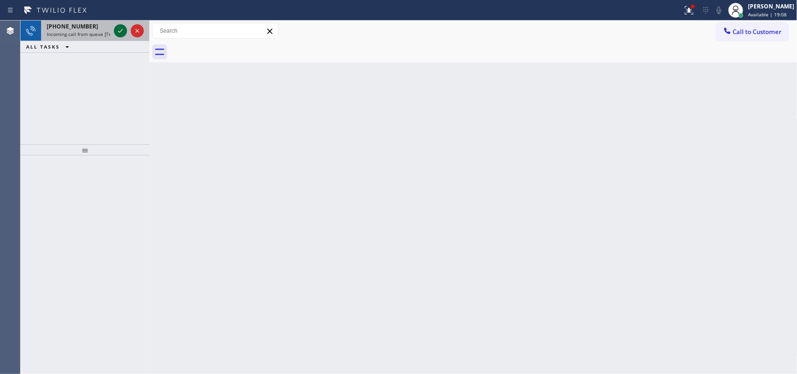
click at [121, 31] on icon at bounding box center [120, 30] width 11 height 11
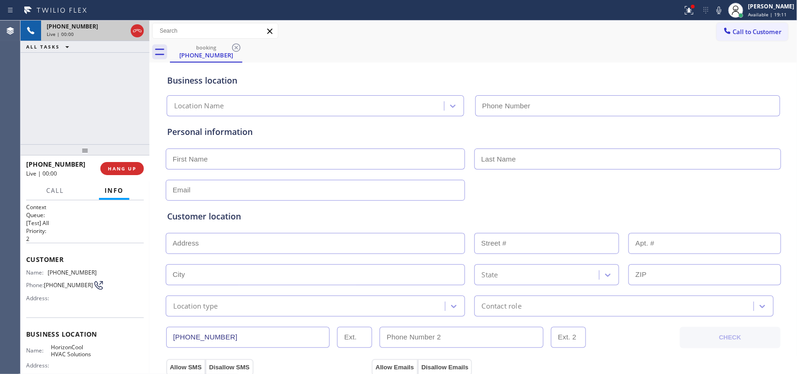
type input "[PHONE_NUMBER]"
click at [126, 165] on span "HANG UP" at bounding box center [122, 168] width 28 height 7
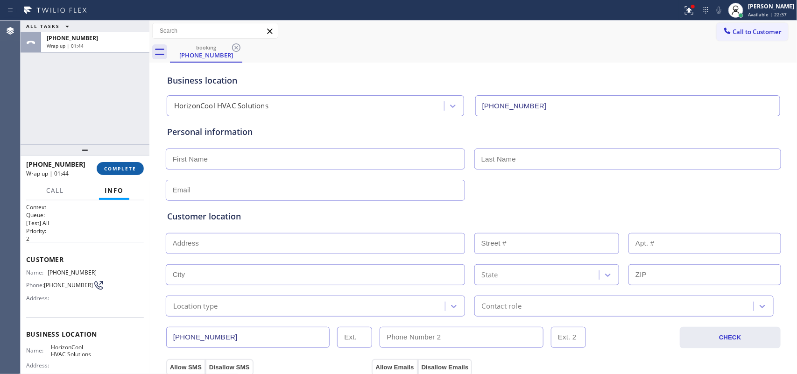
click at [131, 166] on span "COMPLETE" at bounding box center [120, 168] width 32 height 7
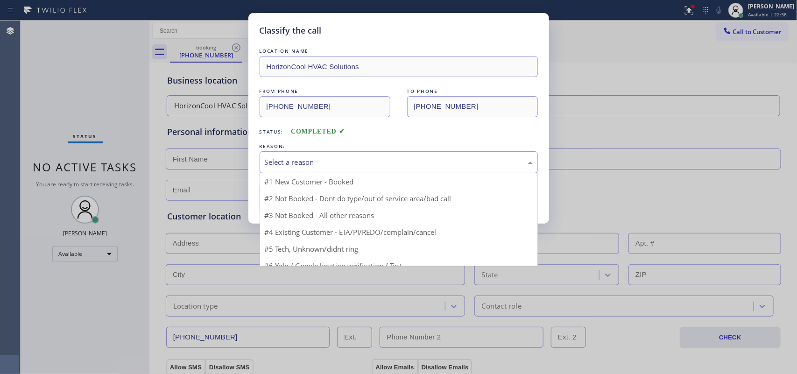
click at [288, 156] on div "Select a reason" at bounding box center [399, 162] width 278 height 22
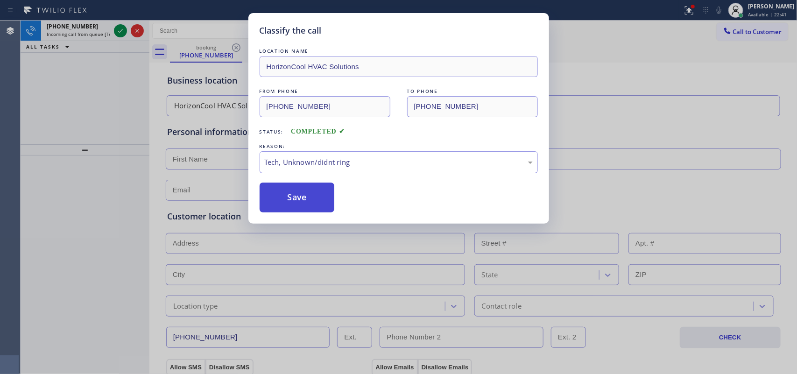
click at [305, 203] on button "Save" at bounding box center [297, 198] width 75 height 30
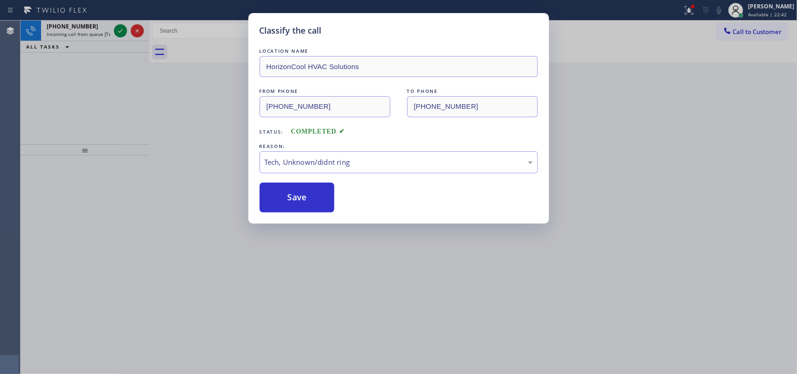
click at [69, 17] on div "Classify the call LOCATION NAME HorizonCool HVAC Solutions FROM PHONE [PHONE_NU…" at bounding box center [398, 187] width 797 height 374
click at [97, 26] on div "Classify the call LOCATION NAME HorizonCool HVAC Solutions FROM PHONE [PHONE_NU…" at bounding box center [398, 187] width 797 height 374
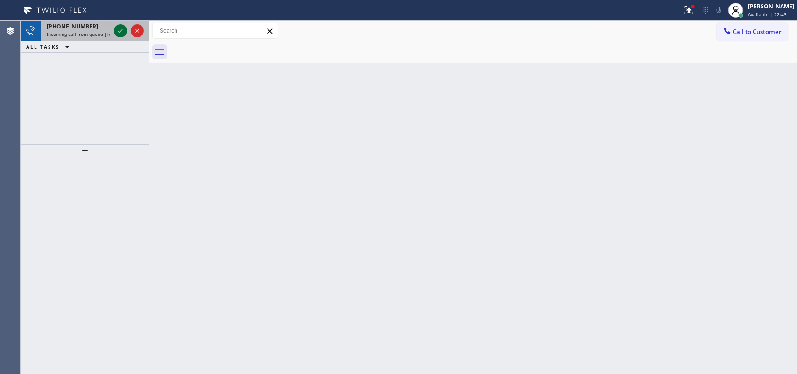
click at [119, 34] on icon at bounding box center [120, 30] width 11 height 11
click at [97, 34] on span "Incoming call from queue [Test] All" at bounding box center [86, 34] width 78 height 7
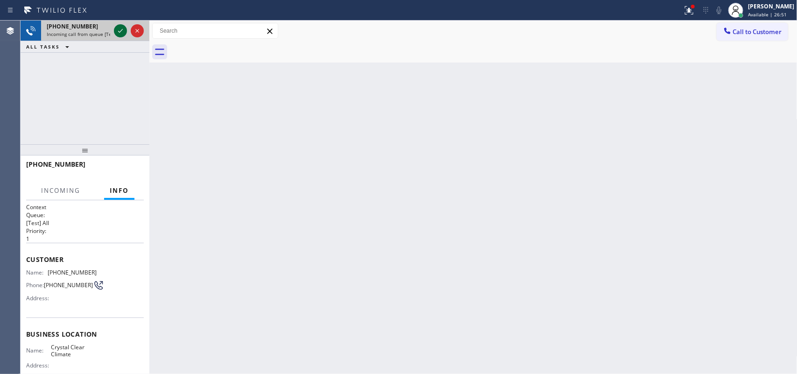
click at [121, 26] on icon at bounding box center [120, 30] width 11 height 11
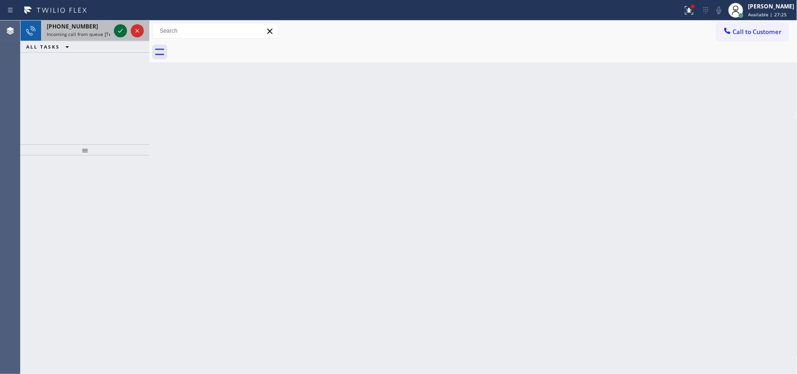
click at [121, 31] on icon at bounding box center [120, 30] width 11 height 11
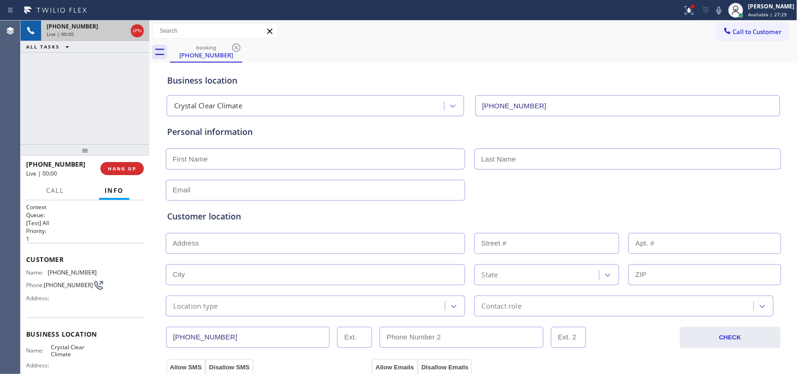
type input "[PHONE_NUMBER]"
click at [121, 170] on span "HANG UP" at bounding box center [122, 168] width 28 height 7
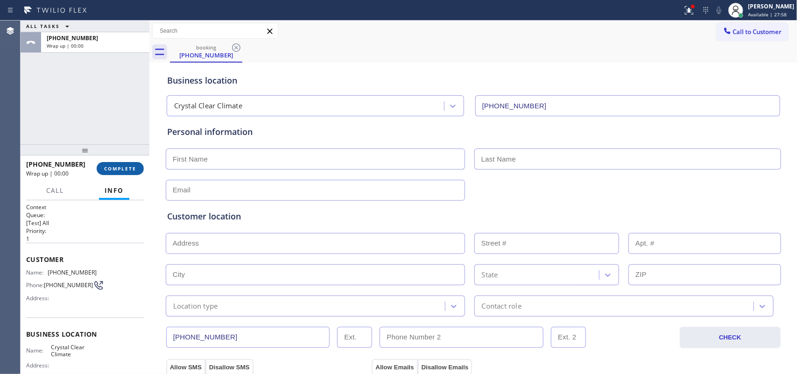
click at [121, 170] on span "COMPLETE" at bounding box center [120, 168] width 32 height 7
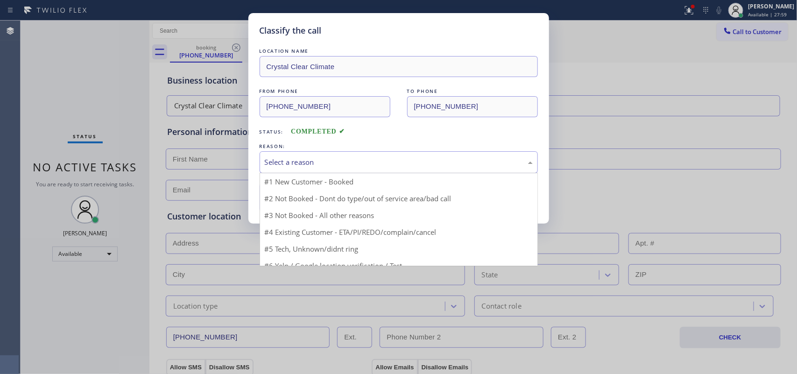
click at [295, 159] on div "Select a reason" at bounding box center [399, 162] width 268 height 11
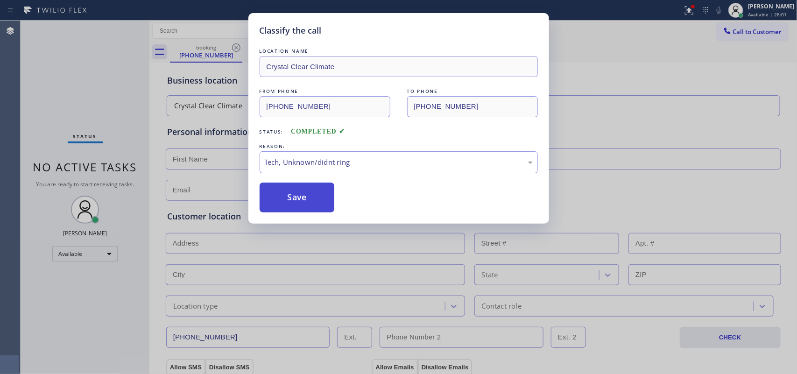
click at [300, 203] on button "Save" at bounding box center [297, 198] width 75 height 30
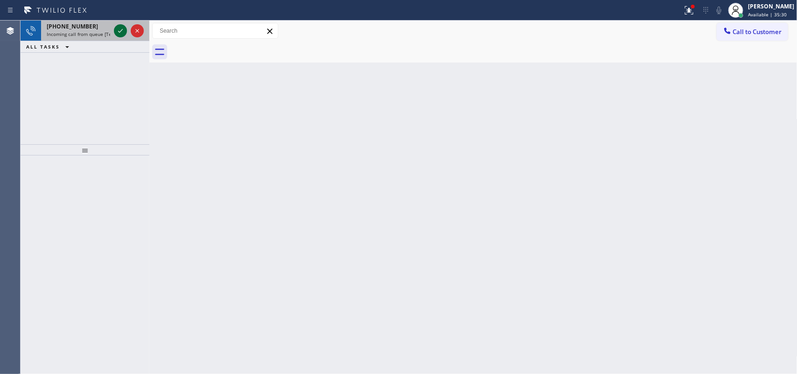
click at [118, 28] on icon at bounding box center [120, 30] width 11 height 11
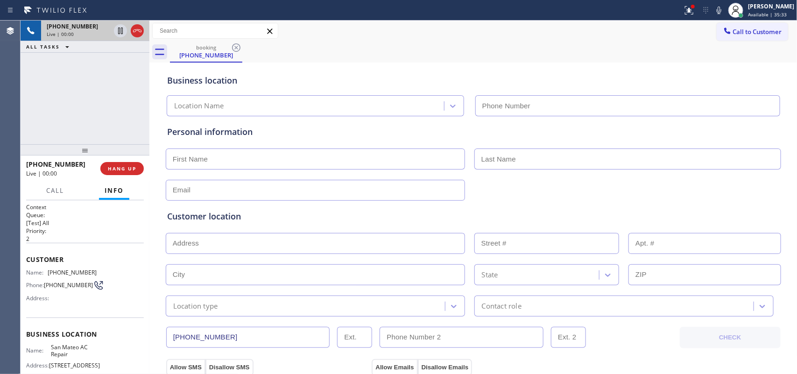
type input "[PHONE_NUMBER]"
click at [63, 194] on span "Call" at bounding box center [55, 190] width 18 height 8
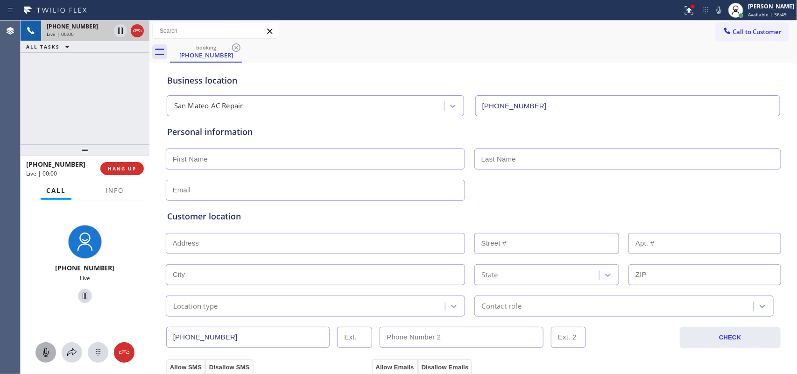
click at [47, 351] on icon at bounding box center [45, 352] width 11 height 11
click at [83, 293] on icon at bounding box center [84, 296] width 11 height 11
click at [82, 295] on icon at bounding box center [85, 296] width 7 height 7
click at [47, 349] on icon at bounding box center [45, 352] width 11 height 11
click at [51, 351] on div at bounding box center [45, 352] width 21 height 11
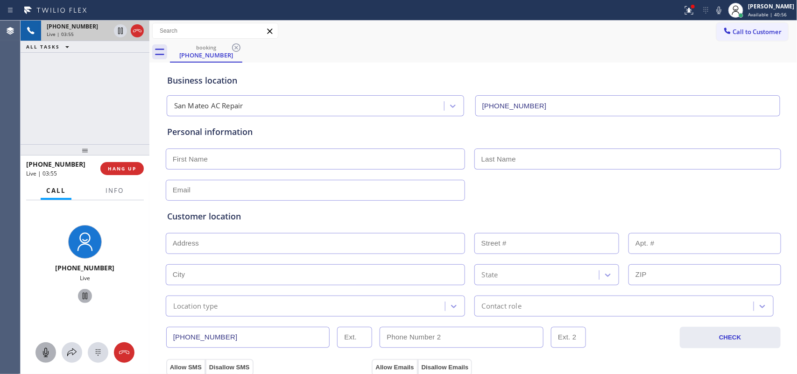
click at [45, 350] on icon at bounding box center [45, 352] width 11 height 11
click at [83, 293] on icon at bounding box center [85, 296] width 5 height 7
click at [51, 350] on div at bounding box center [45, 352] width 21 height 11
click at [82, 295] on icon at bounding box center [85, 296] width 7 height 7
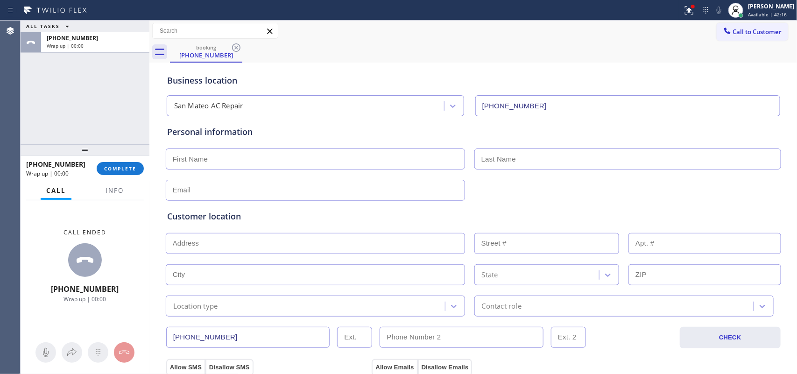
click at [300, 162] on input "text" at bounding box center [315, 159] width 299 height 21
click at [213, 157] on input "text" at bounding box center [315, 159] width 299 height 21
type input "Mr."
type input "[PERSON_NAME]"
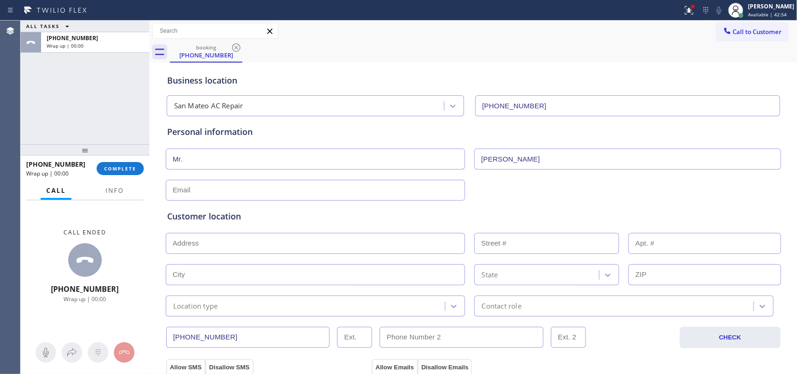
click at [203, 179] on div at bounding box center [473, 189] width 617 height 23
click at [205, 190] on input "text" at bounding box center [315, 190] width 299 height 21
type input "[EMAIL_ADDRESS][DOMAIN_NAME]"
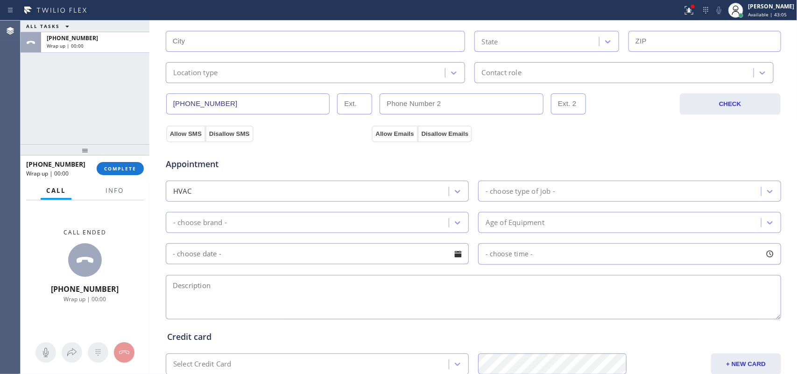
scroll to position [292, 0]
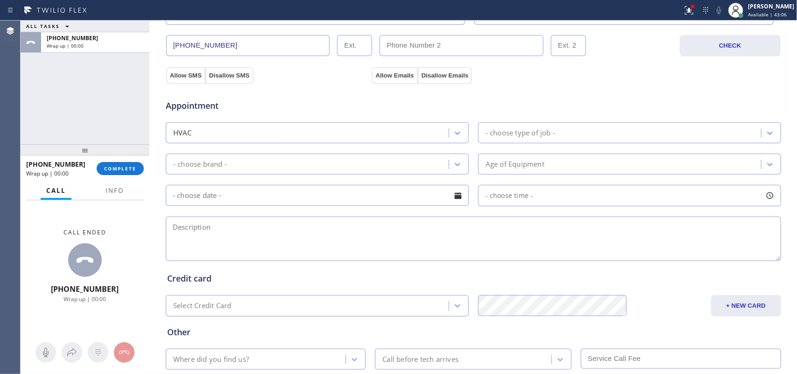
click at [227, 247] on textarea at bounding box center [474, 239] width 616 height 44
paste textarea "just wants to know how much to disconnect he condenser , recconect it and charg…"
click at [209, 240] on textarea "just wants to know how much to disconnect he condenser , reconnect it and charg…" at bounding box center [474, 239] width 616 height 44
click at [208, 240] on textarea "just wants to know how much to disconnect he condenser , reconnect it and charg…" at bounding box center [474, 239] width 616 height 44
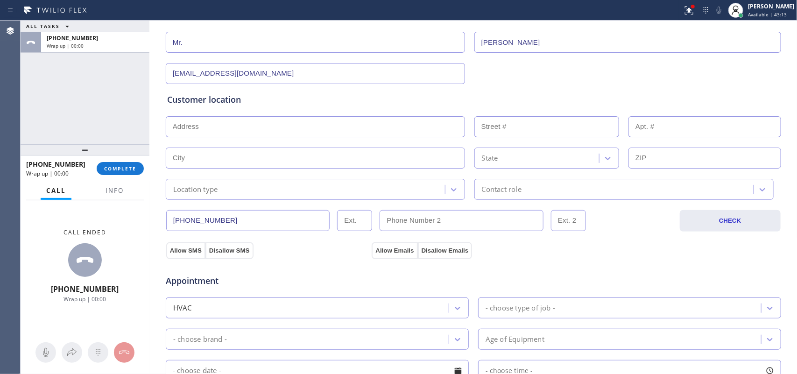
type textarea "just wants to know how much to disconnect the condenser , reconnect it and char…"
click at [262, 131] on input "text" at bounding box center [315, 126] width 299 height 21
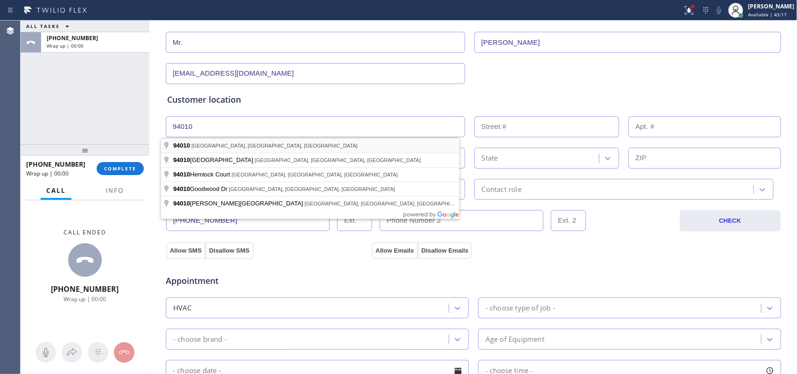
type input "[GEOGRAPHIC_DATA], [GEOGRAPHIC_DATA]"
type input "Hillsborough"
type input "94010"
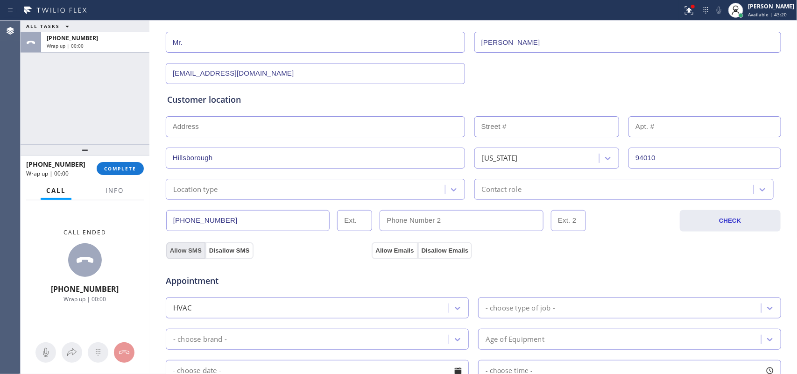
click at [184, 255] on button "Allow SMS" at bounding box center [185, 250] width 39 height 17
click at [377, 248] on button "Allow Emails" at bounding box center [395, 250] width 46 height 17
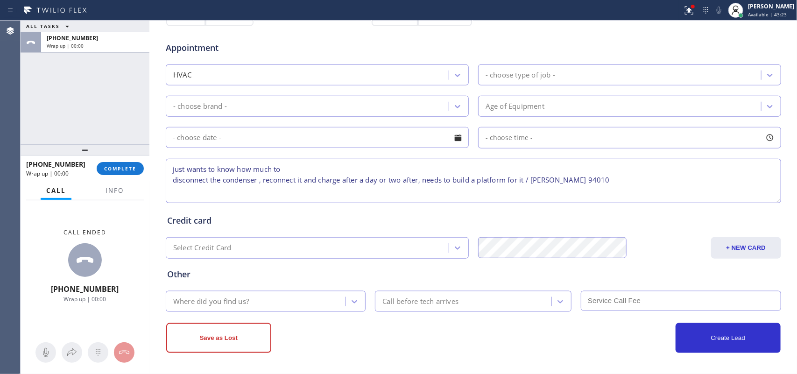
click at [564, 65] on div "- choose type of job -" at bounding box center [629, 74] width 303 height 21
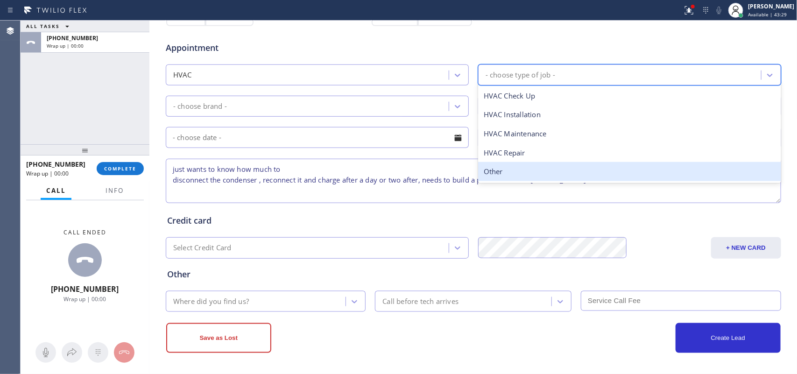
click at [521, 167] on div "Other" at bounding box center [629, 171] width 303 height 19
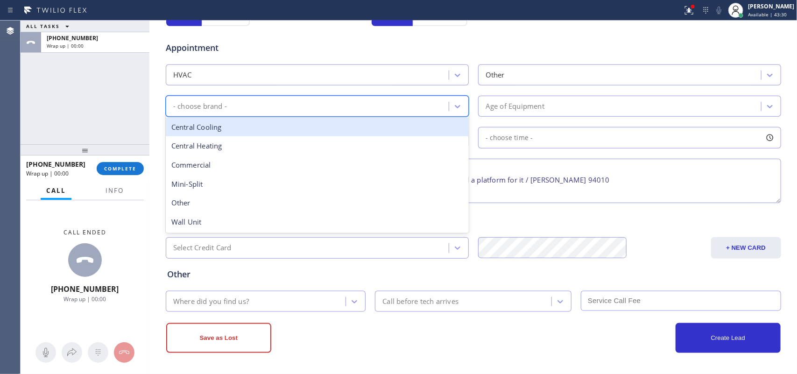
click at [408, 105] on div "- choose brand -" at bounding box center [309, 106] width 280 height 16
click at [370, 125] on div "Central Cooling" at bounding box center [317, 127] width 303 height 19
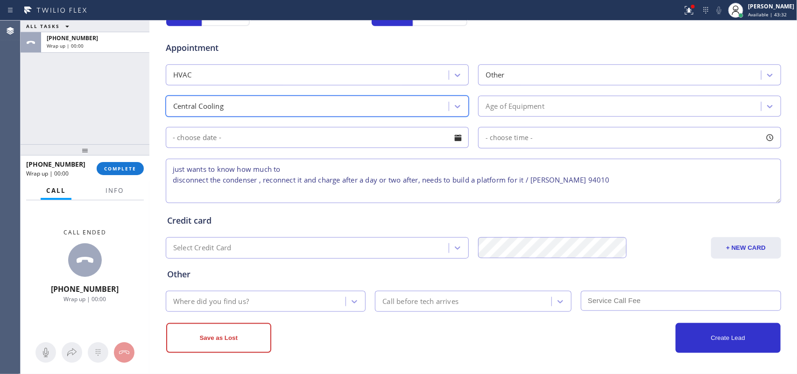
click at [529, 103] on div "Age of Equipment" at bounding box center [515, 106] width 59 height 11
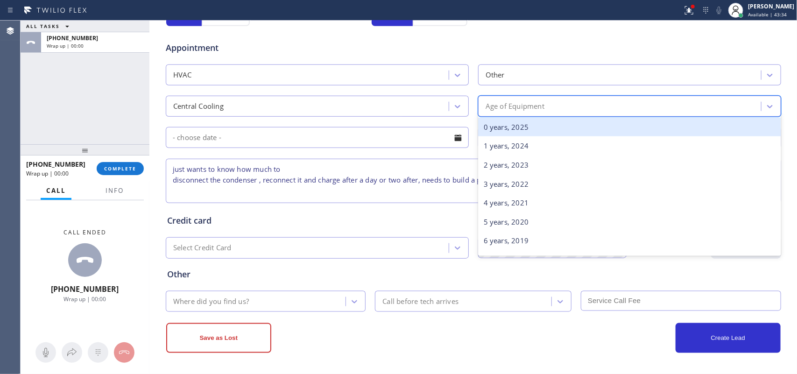
click at [532, 128] on div "0 years, 2025" at bounding box center [629, 127] width 303 height 19
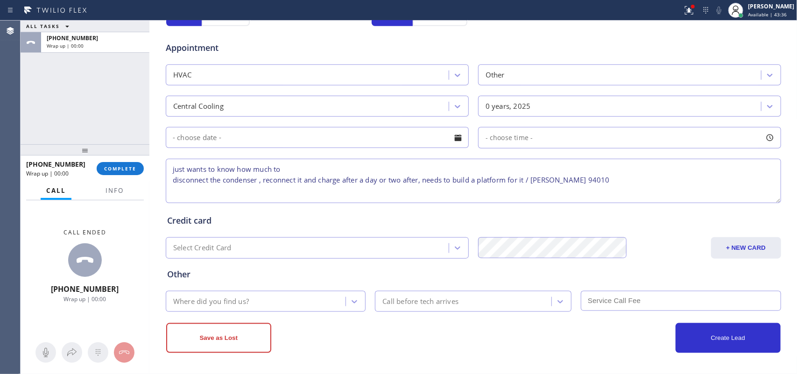
click at [342, 170] on textarea "just wants to know how much to disconnect the condenser , reconnect it and char…" at bounding box center [474, 181] width 616 height 44
click at [340, 170] on textarea "just wants to know how much to disconnect the condenser , reconnect it and char…" at bounding box center [474, 181] width 616 height 44
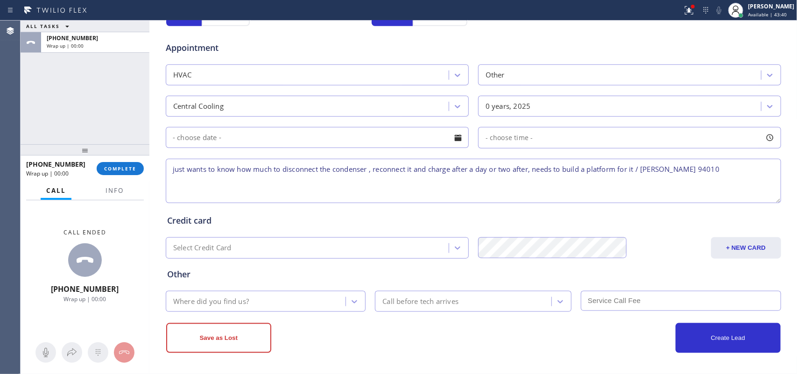
click at [706, 176] on textarea "just wants to know how much to disconnect the condenser , reconnect it and char…" at bounding box center [474, 181] width 616 height 44
click at [692, 172] on textarea "just wants to know how much to disconnect the condenser , reconnect it and char…" at bounding box center [474, 181] width 616 height 44
type textarea "just wants to know how much to disconnect the condenser , reconnect it and char…"
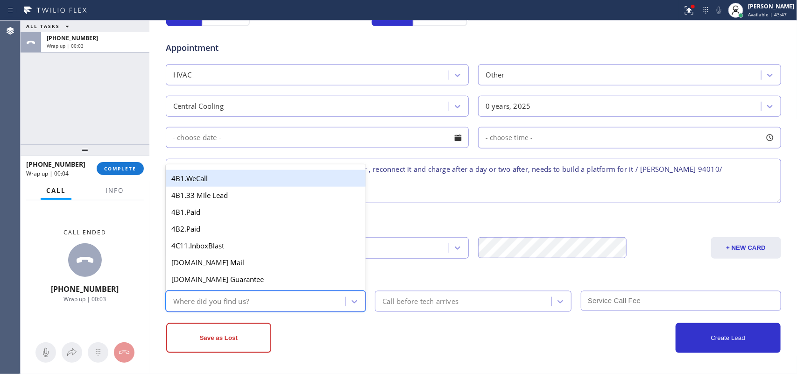
click at [314, 302] on div "Where did you find us?" at bounding box center [257, 301] width 177 height 16
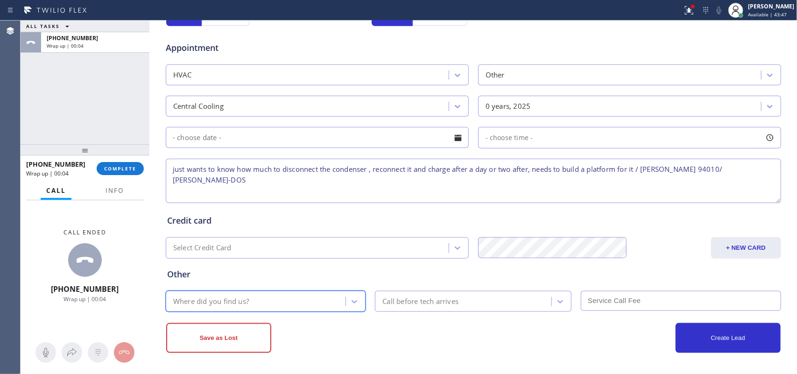
type input "g"
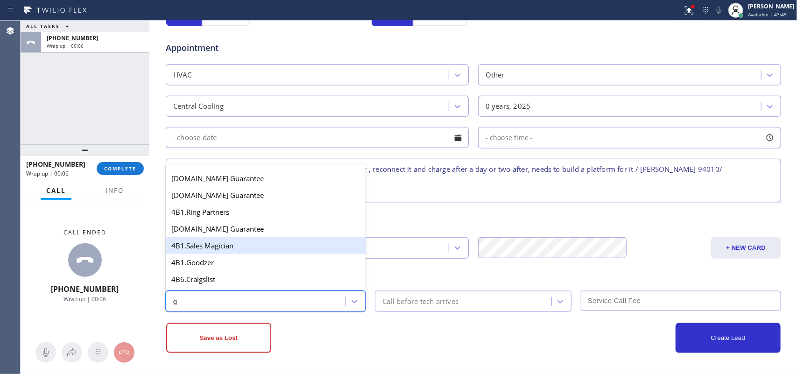
scroll to position [117, 0]
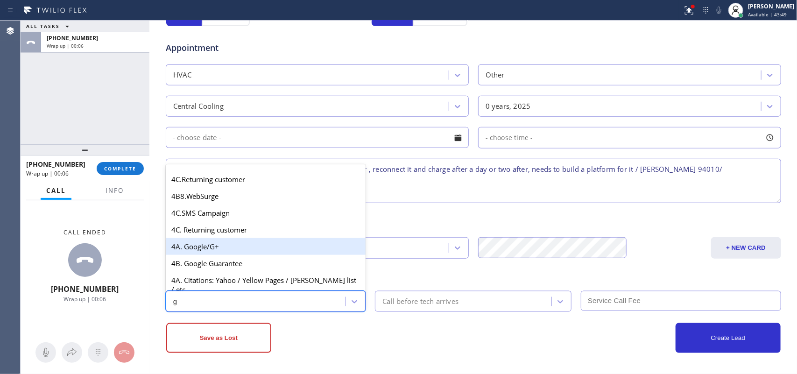
click at [234, 249] on div "4A. Google/G+" at bounding box center [266, 246] width 200 height 17
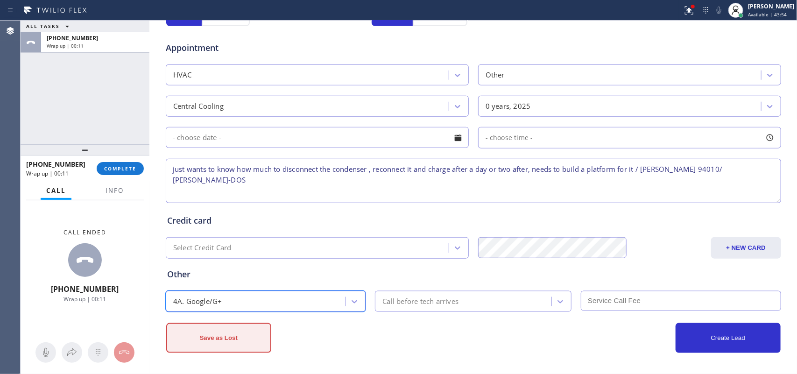
click at [244, 339] on button "Save as Lost" at bounding box center [218, 338] width 105 height 30
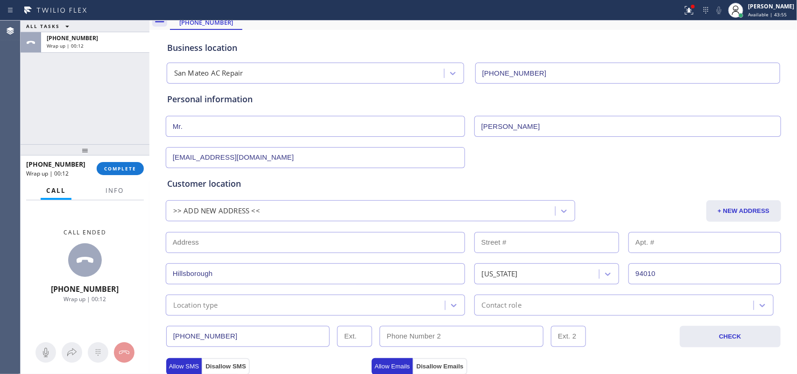
scroll to position [0, 0]
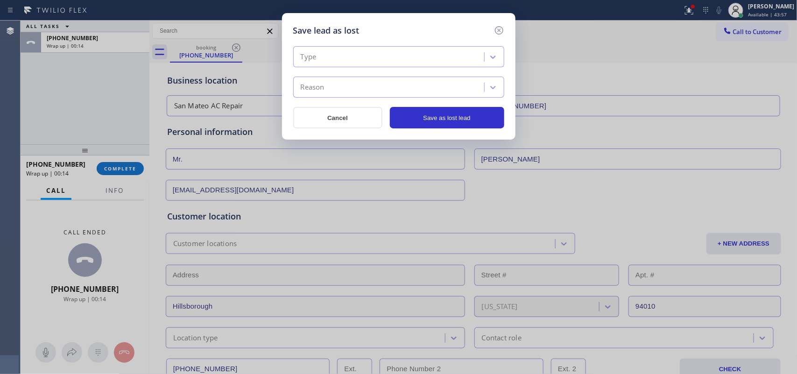
click at [416, 46] on div "Type" at bounding box center [398, 56] width 211 height 21
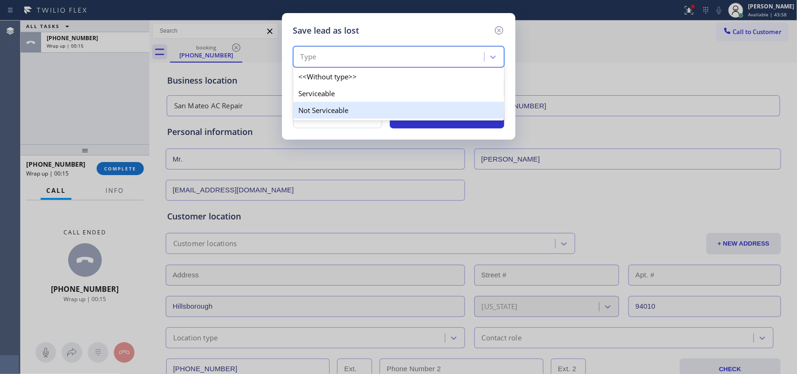
click at [408, 106] on div "Not Serviceable" at bounding box center [398, 110] width 211 height 17
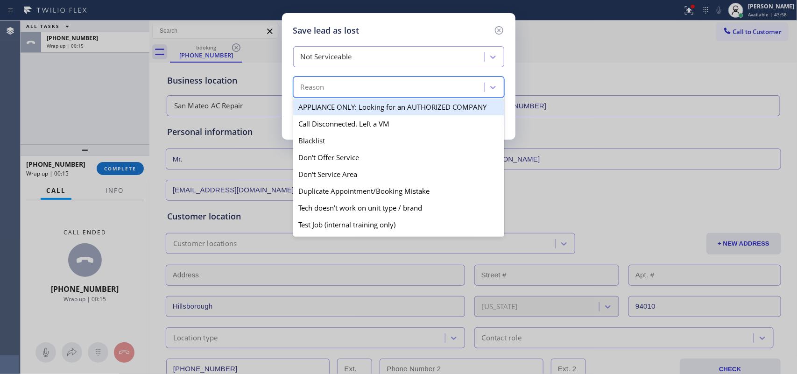
click at [407, 87] on div "Reason" at bounding box center [390, 87] width 188 height 16
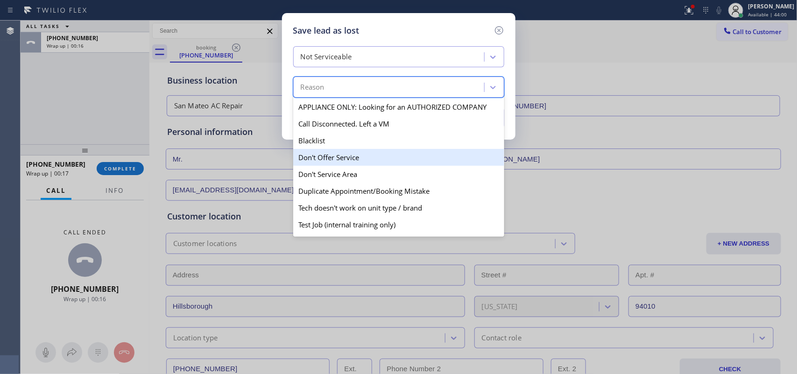
click at [378, 166] on div "Don't Offer Service" at bounding box center [398, 157] width 211 height 17
click at [378, 166] on div "Save lead as lost Not Serviceable option Don't Offer Service focused, 4 of 13. …" at bounding box center [398, 187] width 797 height 374
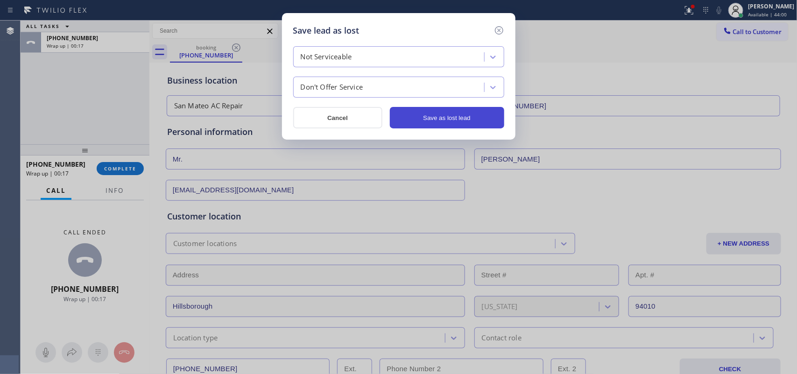
click at [431, 118] on button "Save as lost lead" at bounding box center [447, 117] width 114 height 21
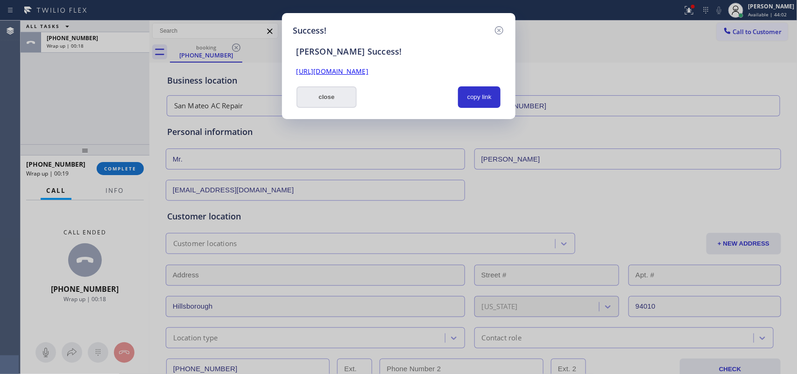
click at [343, 99] on button "close" at bounding box center [327, 96] width 61 height 21
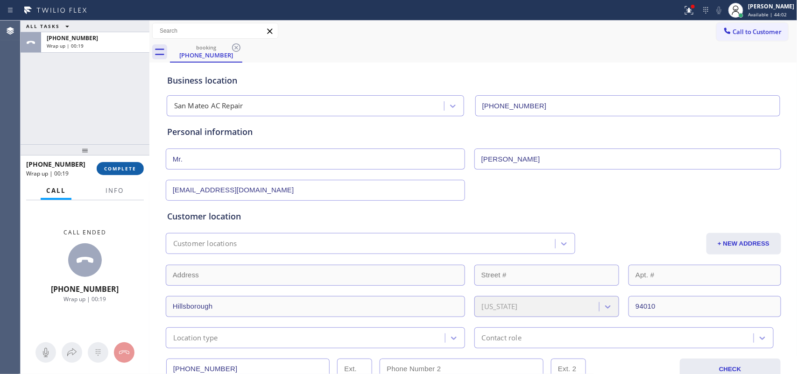
click at [141, 168] on button "COMPLETE" at bounding box center [120, 168] width 47 height 13
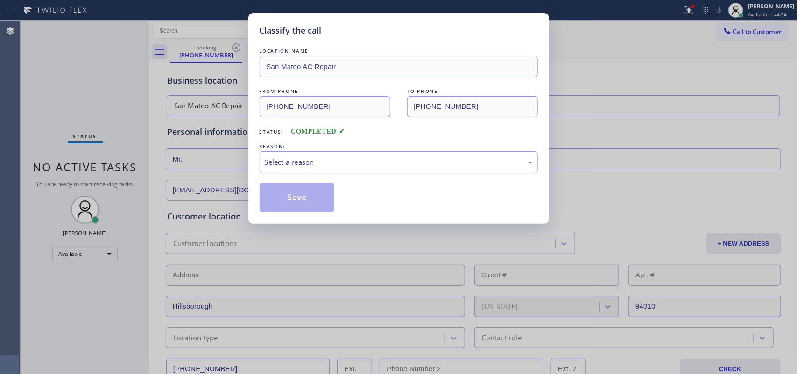
click at [372, 145] on div "REASON:" at bounding box center [399, 147] width 278 height 10
click at [372, 156] on div "Select a reason" at bounding box center [399, 162] width 278 height 22
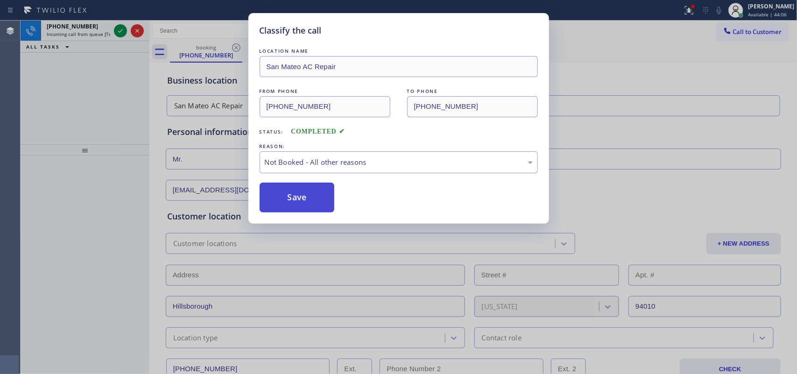
click at [328, 199] on button "Save" at bounding box center [297, 198] width 75 height 30
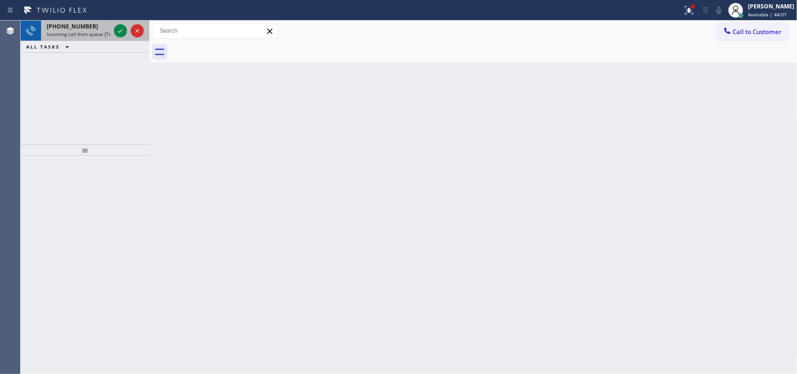
click at [89, 27] on div "[PHONE_NUMBER]" at bounding box center [79, 26] width 64 height 8
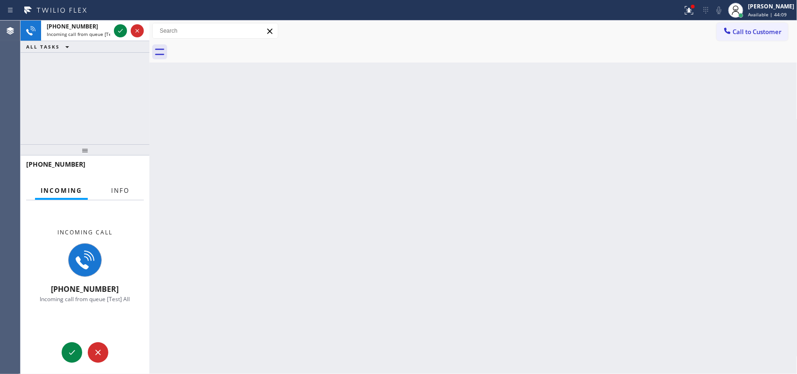
click at [113, 189] on span "Info" at bounding box center [120, 190] width 18 height 8
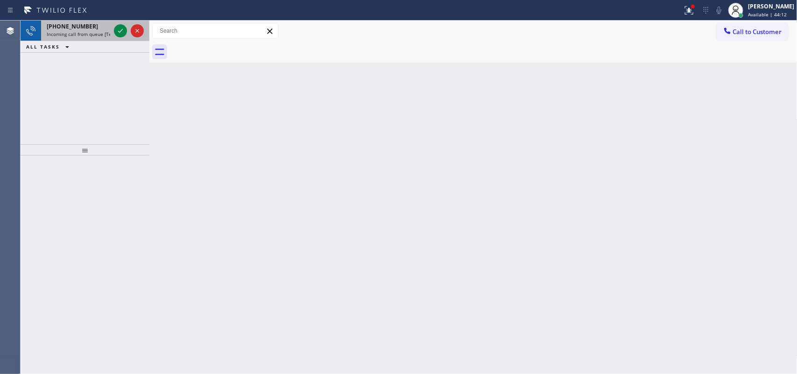
click at [97, 29] on div "[PHONE_NUMBER]" at bounding box center [79, 26] width 64 height 8
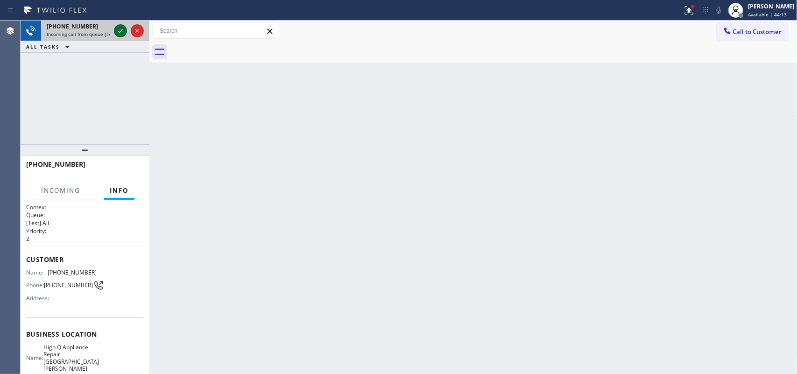
click at [116, 29] on icon at bounding box center [120, 30] width 11 height 11
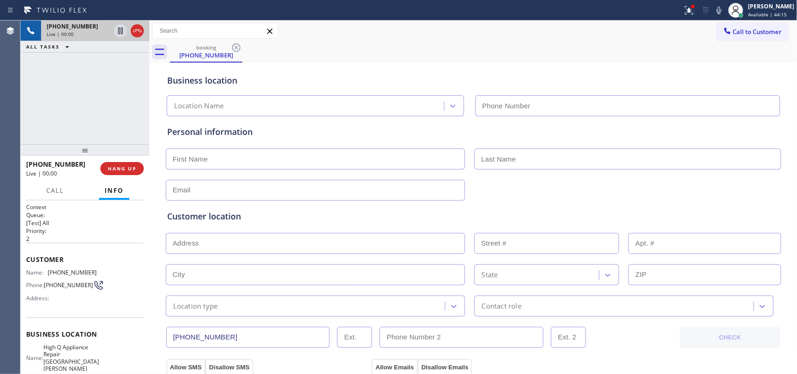
type input "[PHONE_NUMBER]"
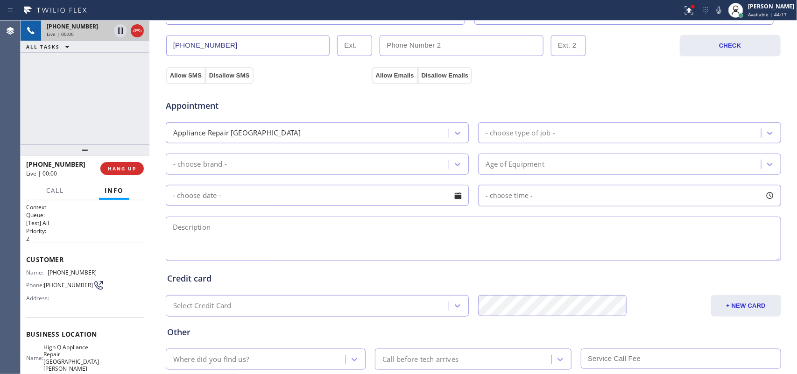
scroll to position [350, 0]
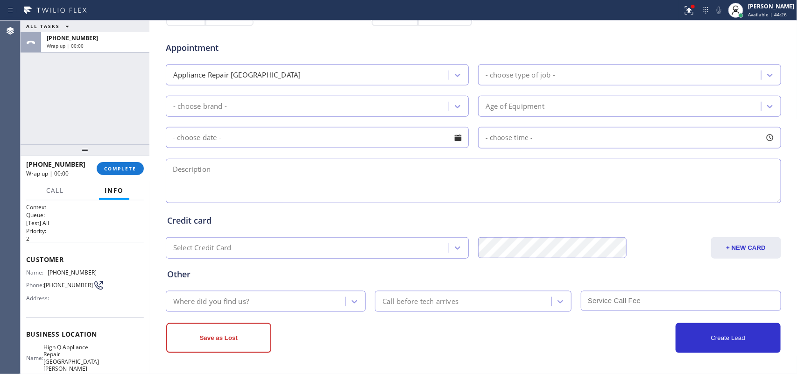
click at [103, 266] on div "Customer Name: [PHONE_NUMBER] Phone: [PHONE_NUMBER] Address:" at bounding box center [85, 280] width 118 height 75
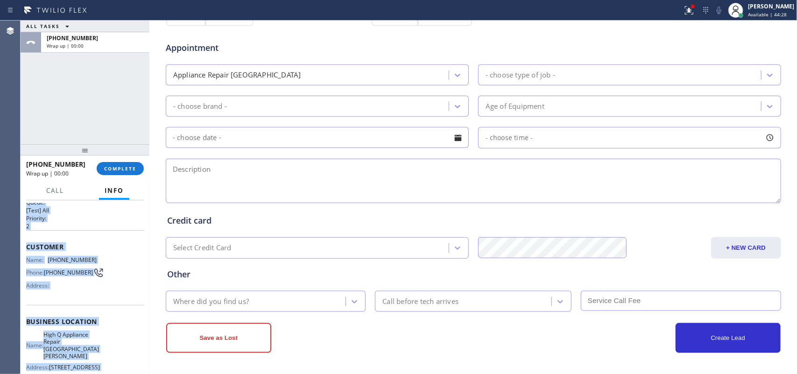
scroll to position [0, 0]
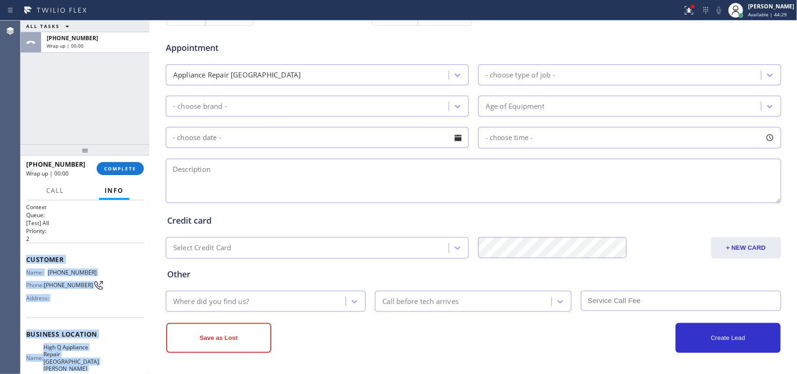
drag, startPoint x: 108, startPoint y: 291, endPoint x: 25, endPoint y: 257, distance: 89.7
click at [25, 257] on div "Context Queue: [Test] All Priority: 2 Customer Name: [PHONE_NUMBER] Phone: [PHO…" at bounding box center [85, 287] width 129 height 174
copy div "Customer Name: [PHONE_NUMBER] Phone: [PHONE_NUMBER] Address: Business location …"
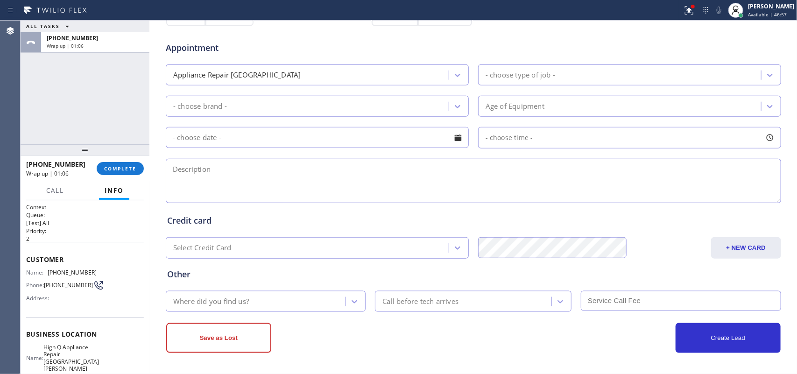
click at [93, 101] on div "ALL TASKS ALL TASKS ACTIVE TASKS TASKS IN WRAP UP [PHONE_NUMBER] Wrap up | 01:06" at bounding box center [85, 83] width 129 height 124
drag, startPoint x: 789, startPoint y: 13, endPoint x: 786, endPoint y: 19, distance: 6.7
click at [787, 13] on span "Available | 46:58" at bounding box center [767, 14] width 39 height 7
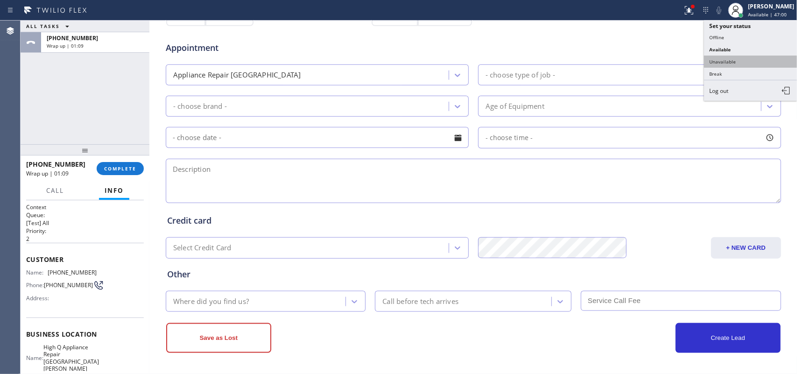
click at [769, 65] on button "Unavailable" at bounding box center [750, 62] width 93 height 12
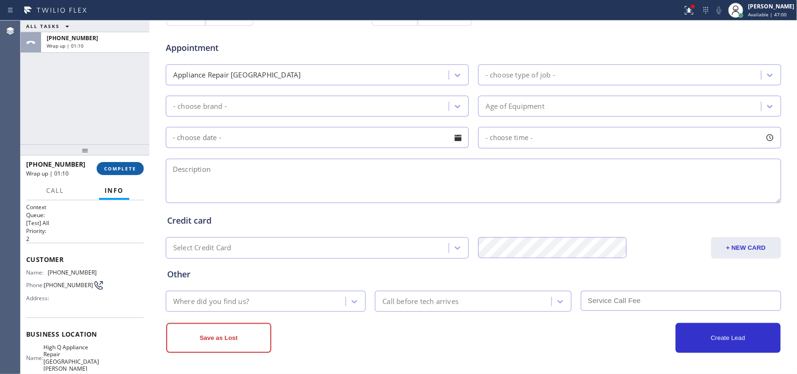
click at [125, 171] on span "COMPLETE" at bounding box center [120, 168] width 32 height 7
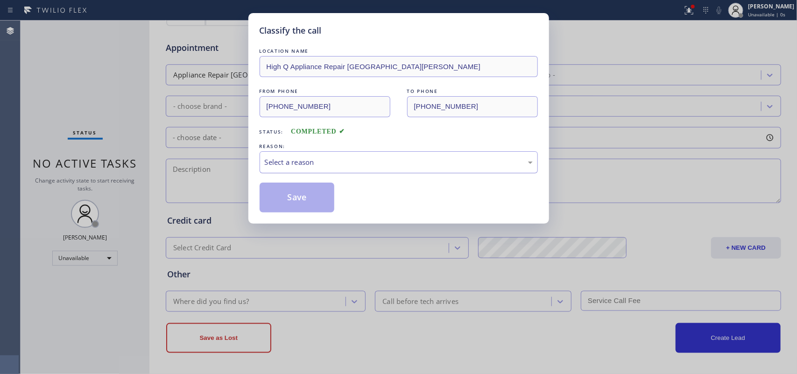
click at [343, 163] on div "Select a reason" at bounding box center [399, 162] width 268 height 11
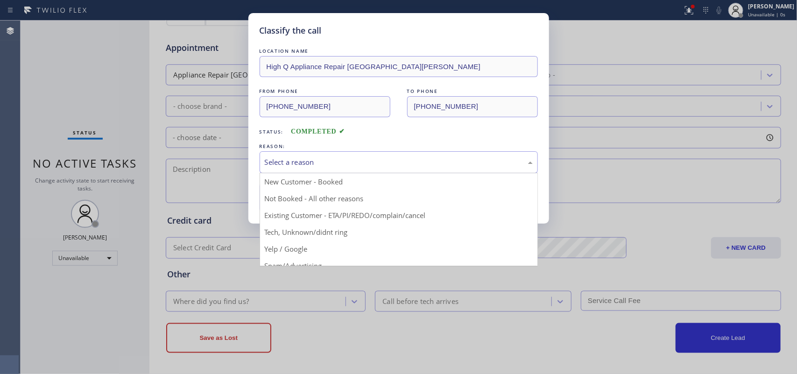
drag, startPoint x: 360, startPoint y: 231, endPoint x: 335, endPoint y: 218, distance: 28.2
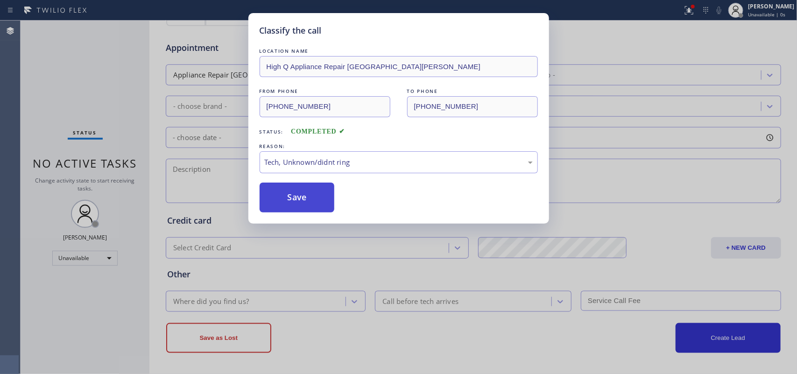
click at [310, 198] on button "Save" at bounding box center [297, 198] width 75 height 30
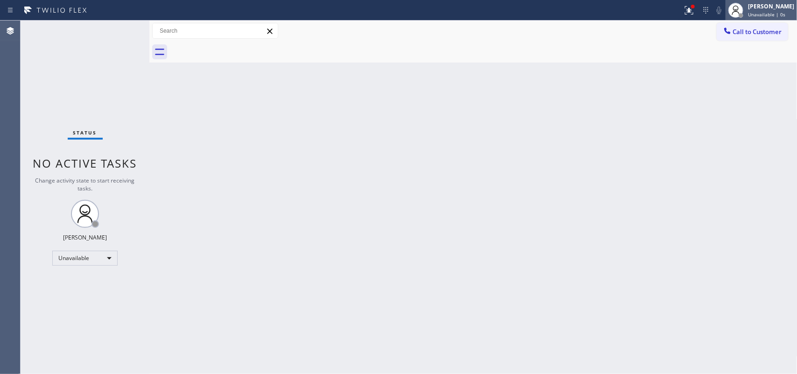
click at [781, 20] on div "[PERSON_NAME] Unavailable | 0s" at bounding box center [761, 10] width 71 height 21
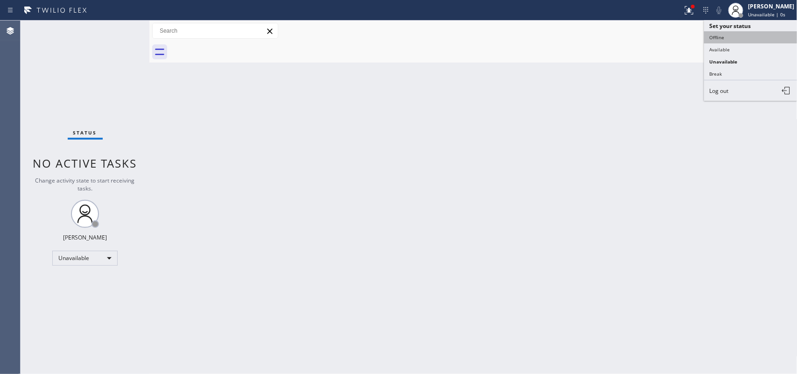
click at [742, 38] on button "Offline" at bounding box center [750, 37] width 93 height 12
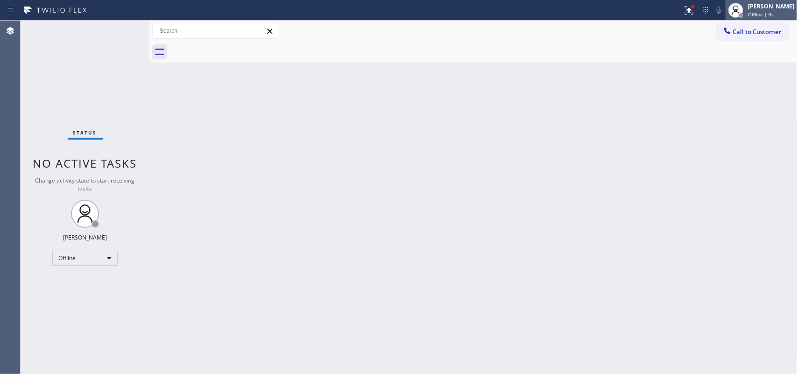
click at [774, 9] on div "[PERSON_NAME]" at bounding box center [771, 6] width 46 height 8
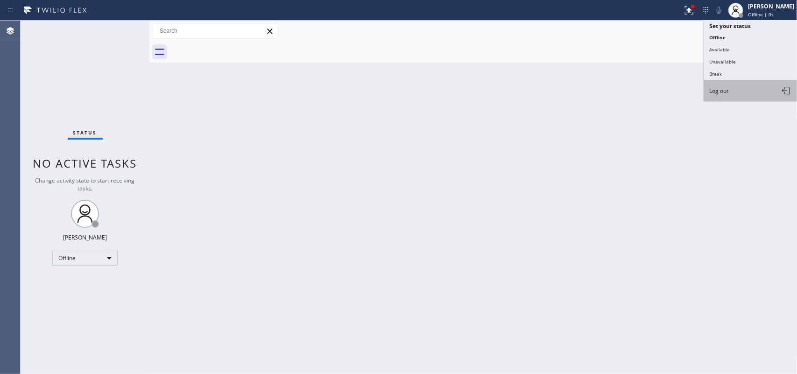
click at [747, 93] on button "Log out" at bounding box center [750, 90] width 93 height 21
